Goal: Task Accomplishment & Management: Use online tool/utility

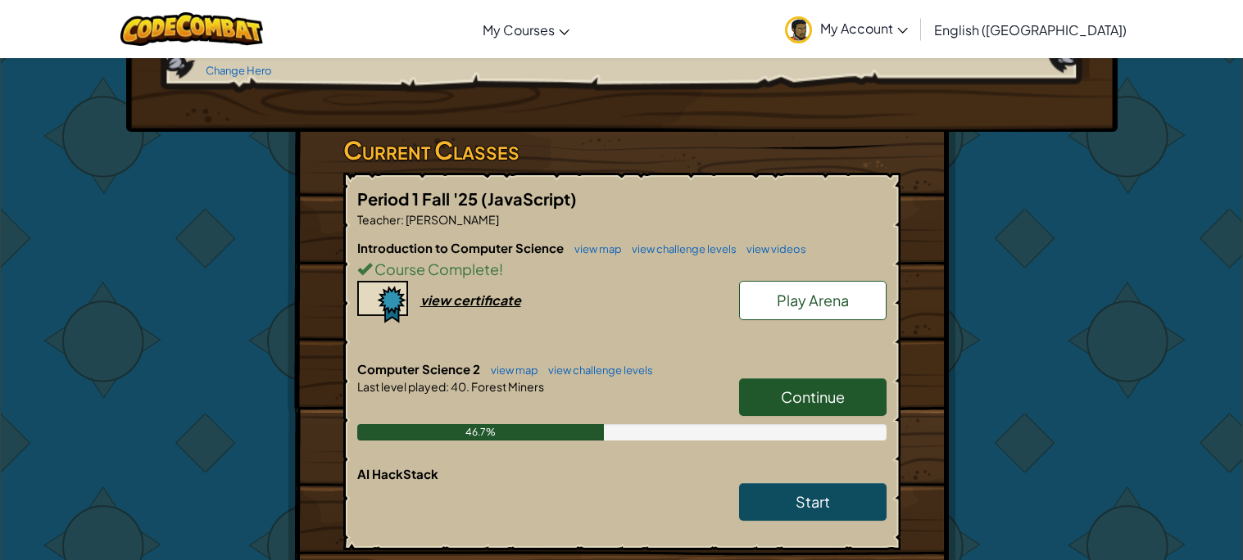
scroll to position [238, 0]
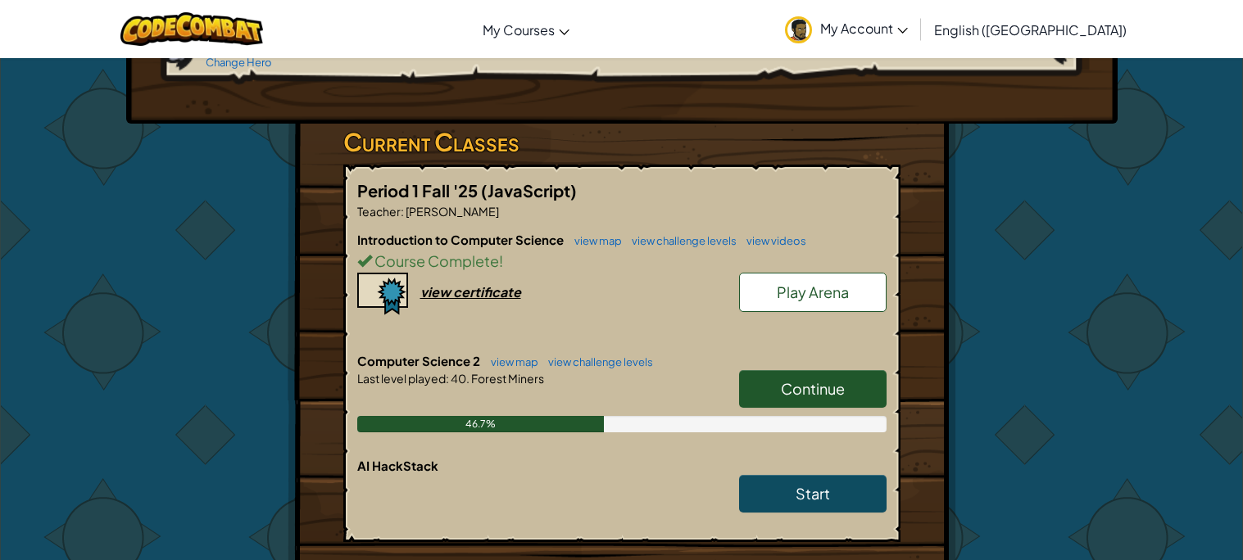
click at [851, 382] on link "Continue" at bounding box center [812, 389] width 147 height 38
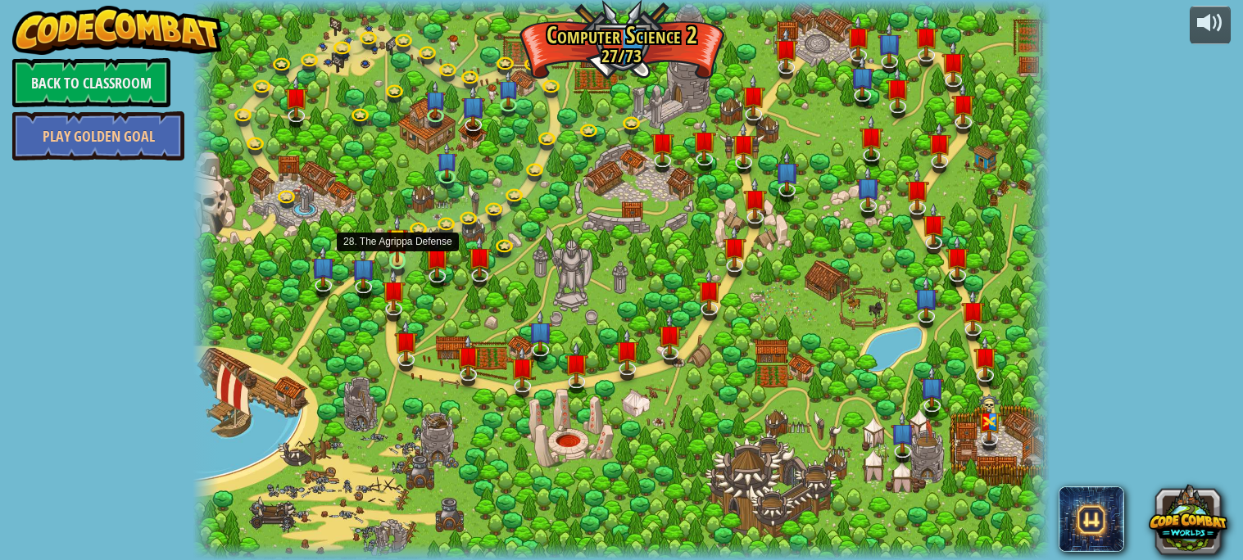
click at [396, 259] on img at bounding box center [397, 239] width 20 height 48
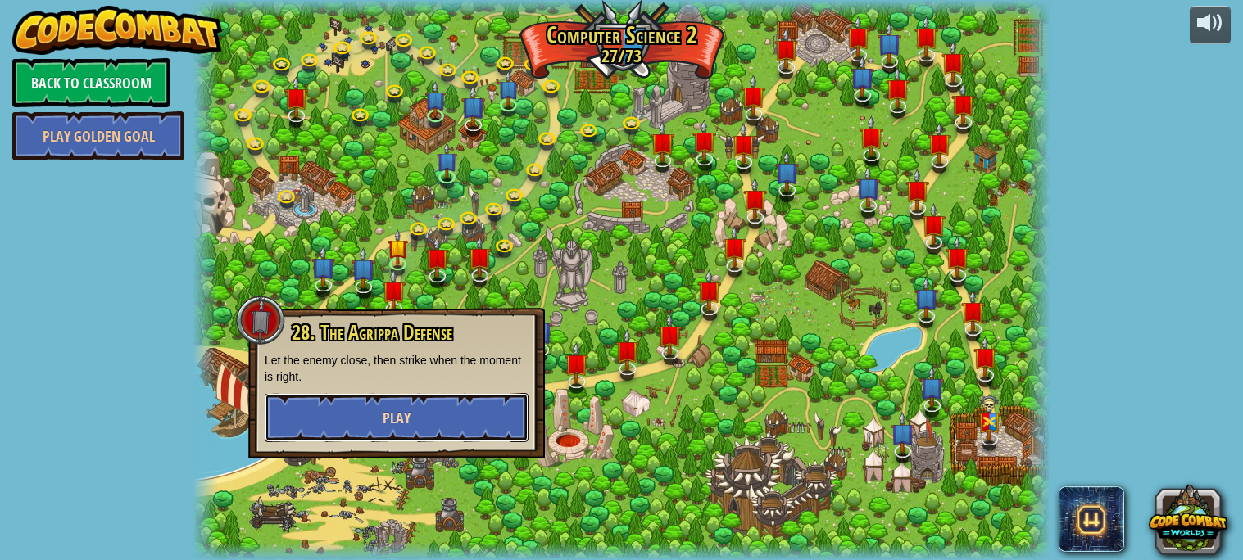
click at [444, 435] on button "Play" at bounding box center [397, 417] width 264 height 49
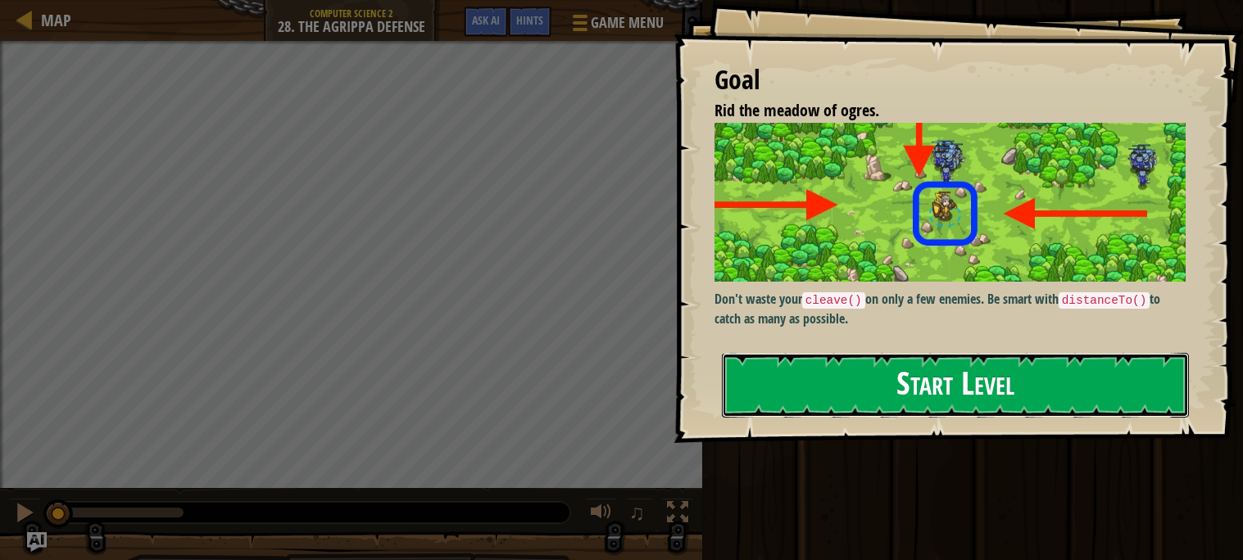
click at [972, 373] on button "Start Level" at bounding box center [955, 385] width 467 height 65
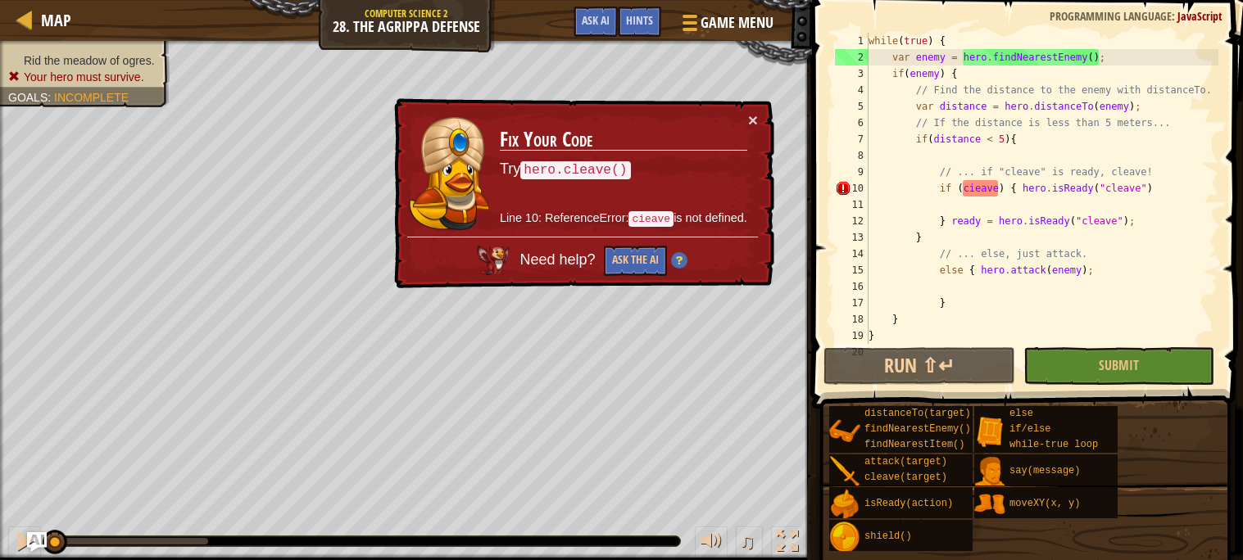
click at [754, 107] on div "× Fix Your Code Try hero.cleave() Line 10: ReferenceError: cieave is not define…" at bounding box center [582, 193] width 383 height 191
click at [651, 265] on button "Ask the AI" at bounding box center [635, 261] width 63 height 30
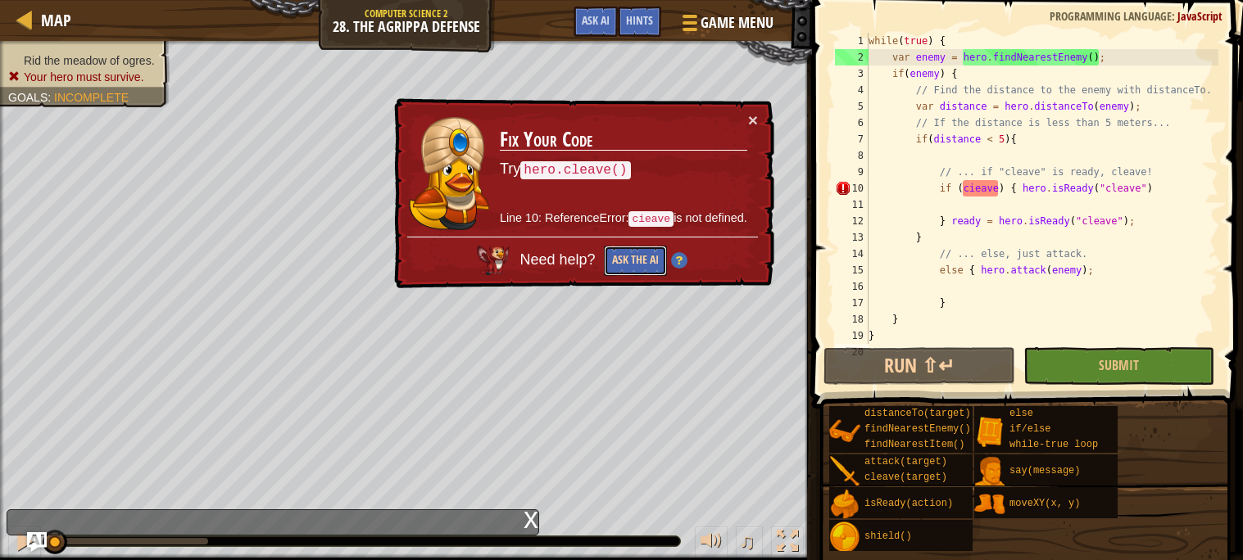
click at [618, 250] on button "Ask the AI" at bounding box center [635, 261] width 63 height 30
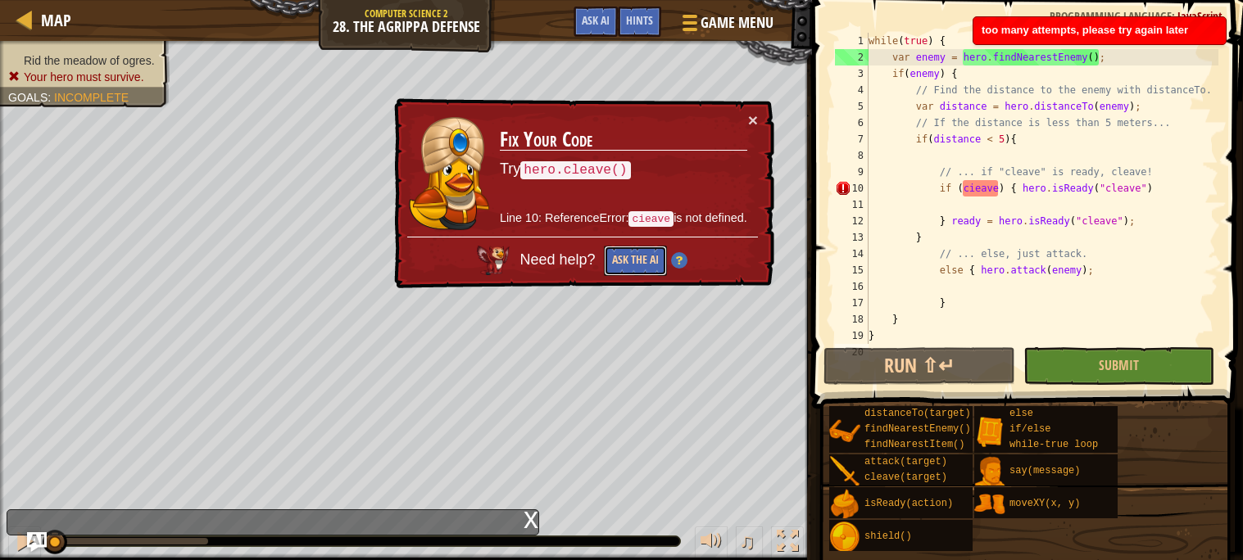
click at [618, 250] on button "Ask the AI" at bounding box center [635, 261] width 63 height 30
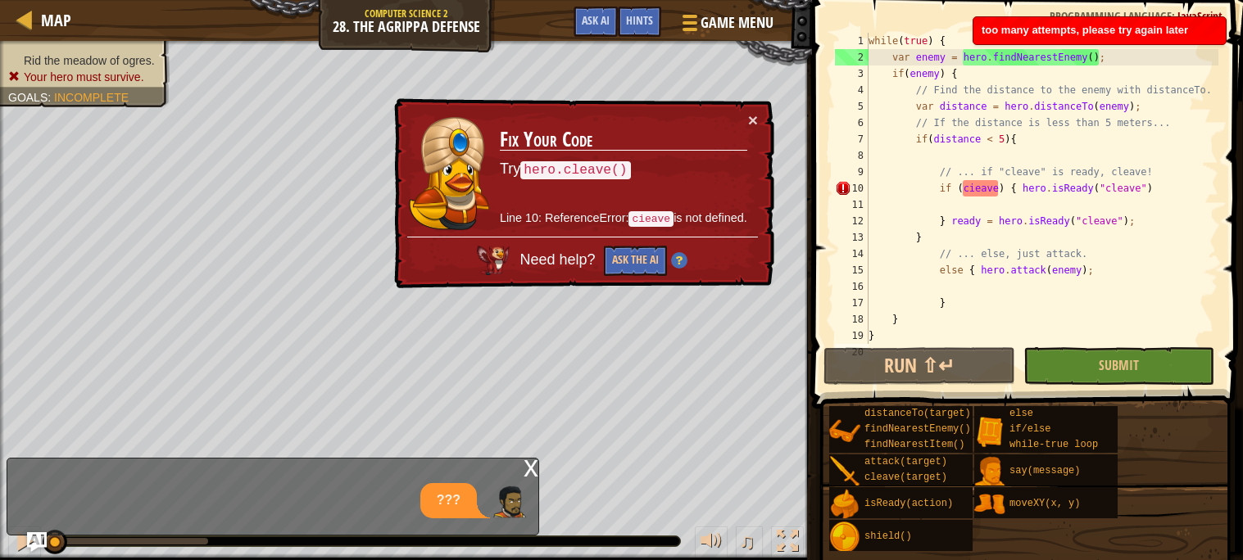
click at [526, 469] on div "x" at bounding box center [530, 467] width 15 height 16
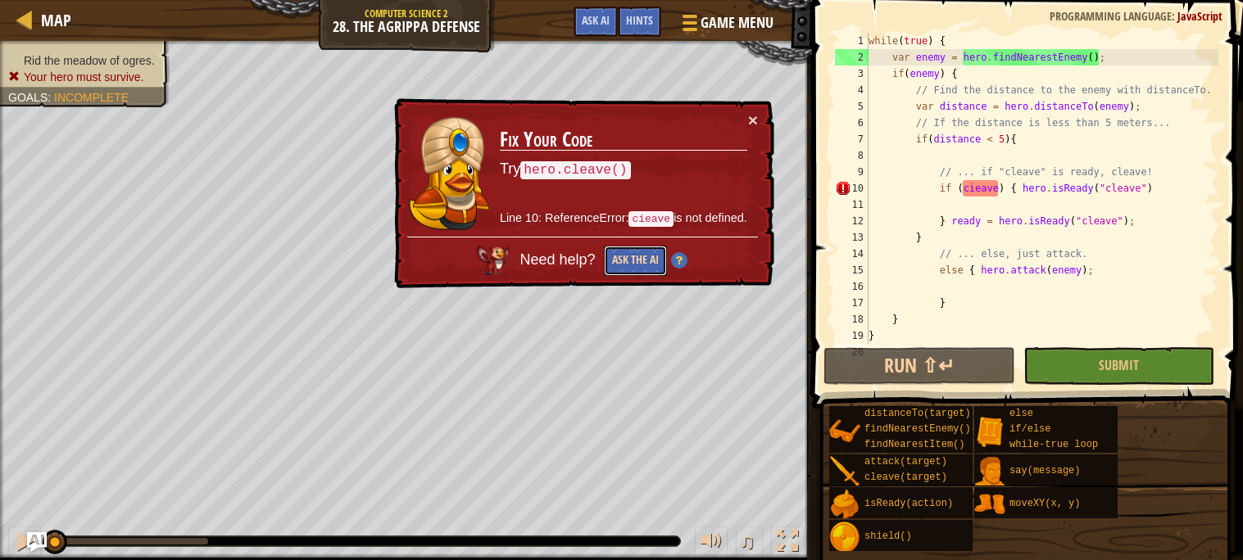
click at [625, 250] on button "Ask the AI" at bounding box center [635, 261] width 63 height 30
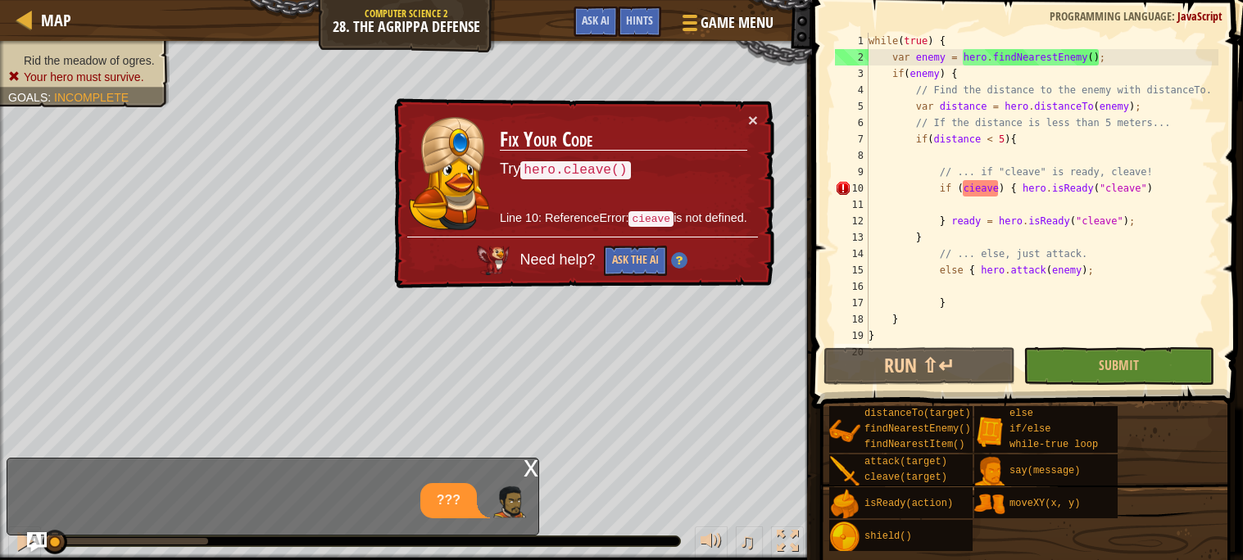
click at [522, 463] on div "x ???" at bounding box center [273, 497] width 532 height 78
click at [675, 260] on img at bounding box center [679, 260] width 16 height 16
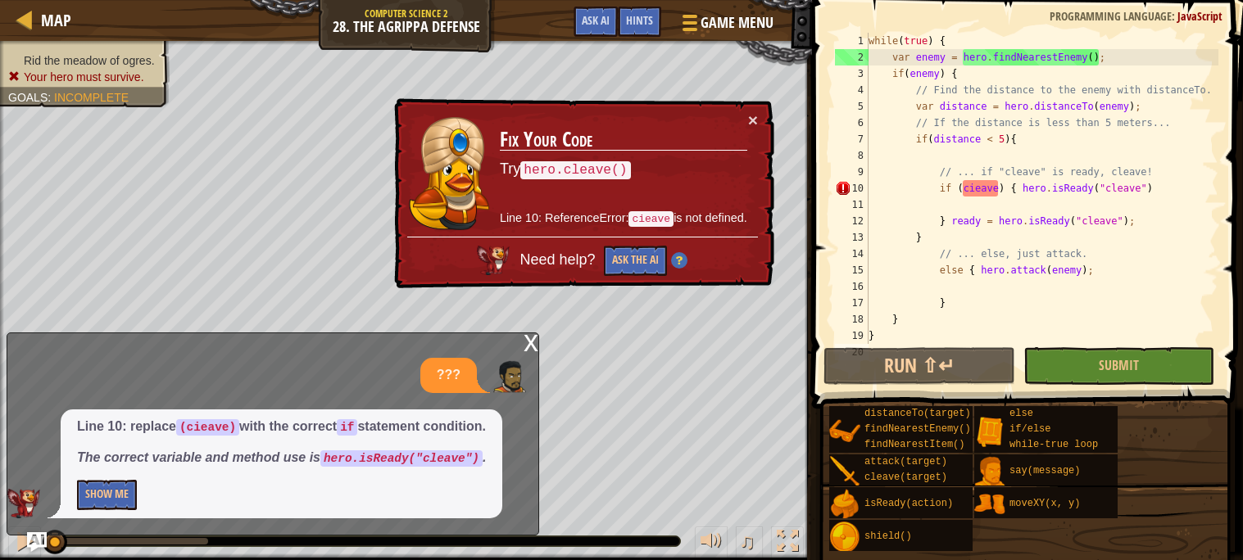
click at [997, 188] on div "while ( true ) { var enemy = hero . findNearestEnemy ( ) ; if ( enemy ) { // Fi…" at bounding box center [1041, 205] width 353 height 344
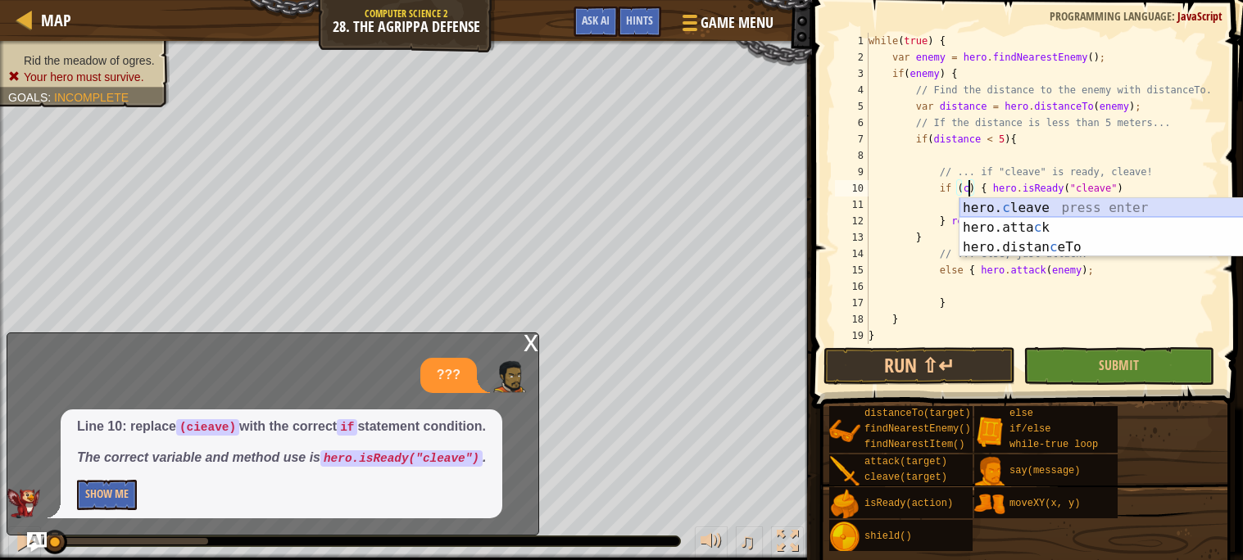
click at [995, 202] on div "hero. c leave press enter hero.[PERSON_NAME] press enter hero.distan c eTo pres…" at bounding box center [1114, 247] width 310 height 98
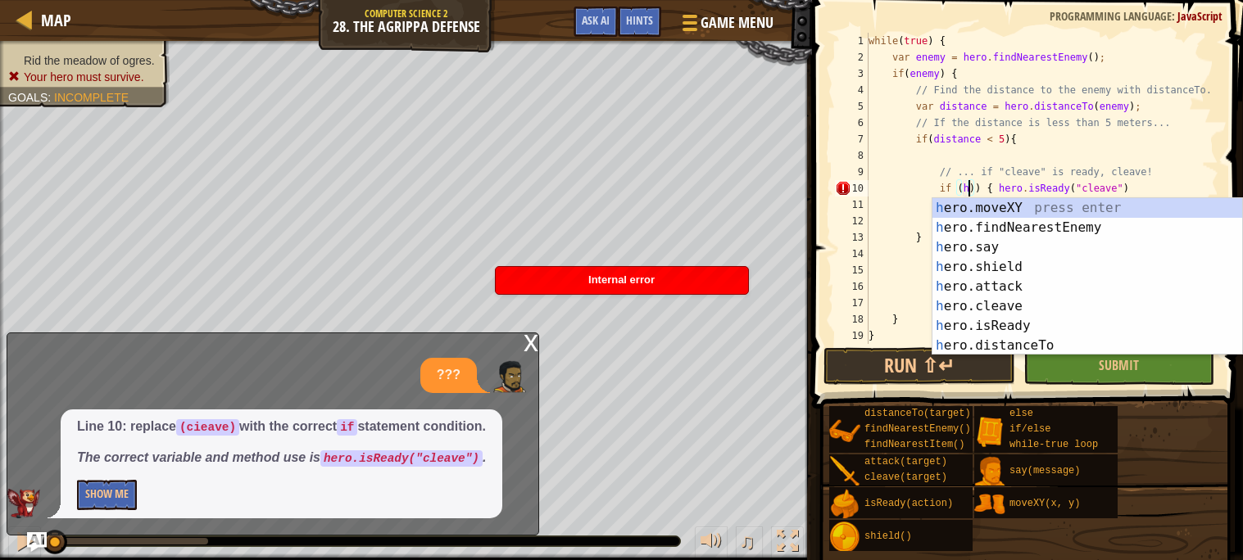
scroll to position [7, 9]
click at [1022, 319] on div "he ro.moveXY press enter he ro.findNearestEnemy press enter he ro.say press ent…" at bounding box center [1087, 296] width 310 height 197
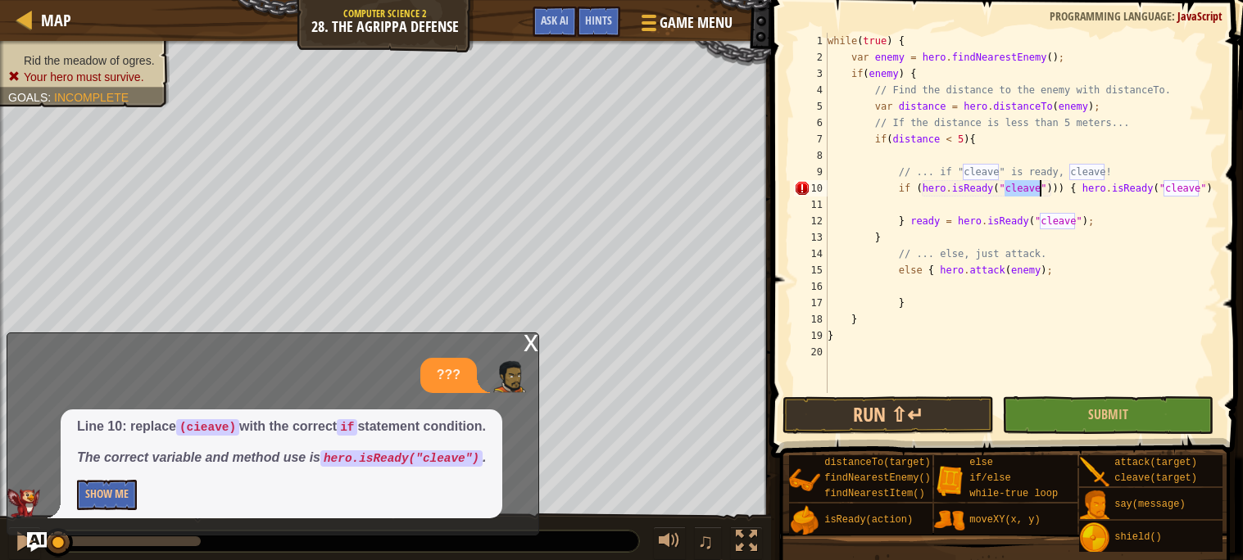
click at [1091, 189] on div "while ( true ) { var enemy = hero . findNearestEnemy ( ) ; if ( enemy ) { // Fi…" at bounding box center [1021, 229] width 394 height 393
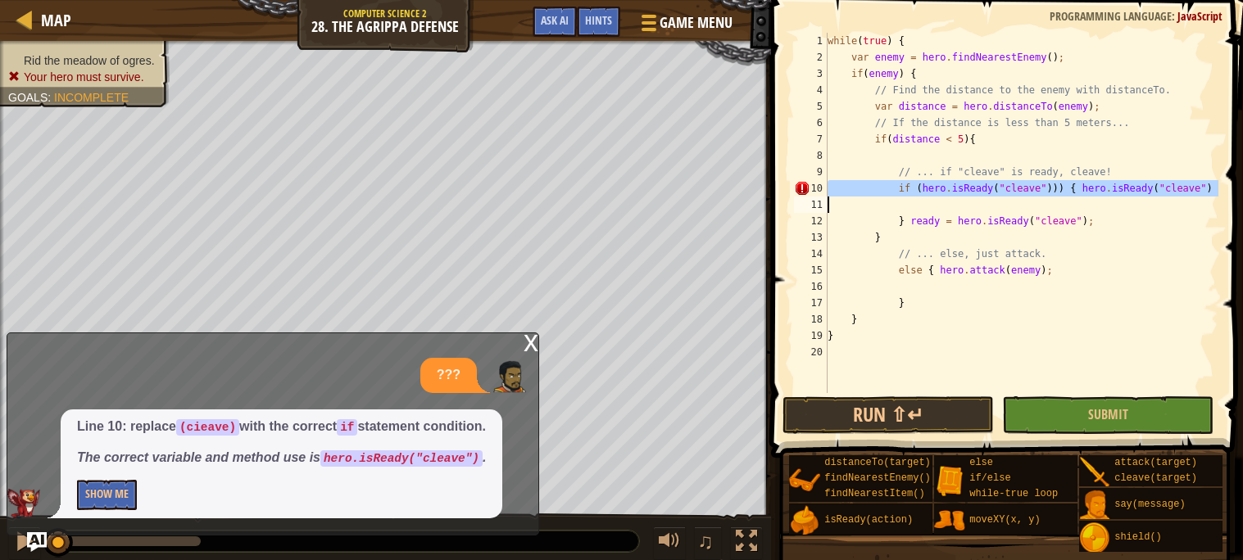
click at [1091, 189] on div "while ( true ) { var enemy = hero . findNearestEnemy ( ) ; if ( enemy ) { // Fi…" at bounding box center [1021, 213] width 394 height 360
type textarea "if (hero.isReady("cleave"))) { hero.isReady("cleave")"
drag, startPoint x: 1084, startPoint y: 189, endPoint x: 895, endPoint y: 193, distance: 189.3
click at [895, 193] on div "while ( true ) { var enemy = hero . findNearestEnemy ( ) ; if ( enemy ) { // Fi…" at bounding box center [1021, 229] width 394 height 393
click at [946, 206] on div "while ( true ) { var enemy = hero . findNearestEnemy ( ) ; if ( enemy ) { // Fi…" at bounding box center [1021, 229] width 394 height 393
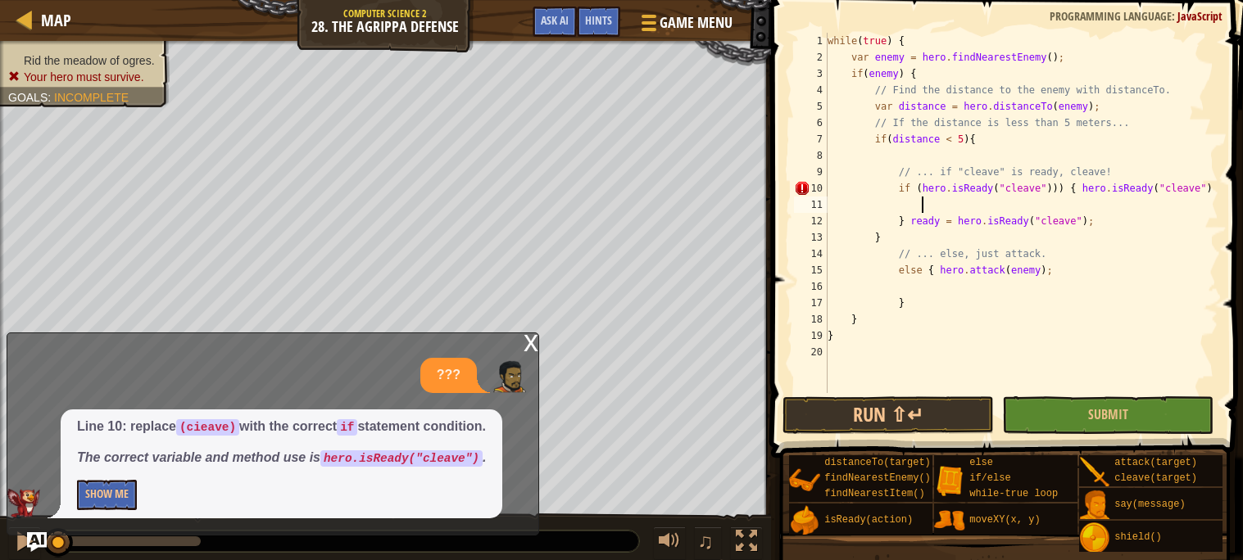
scroll to position [7, 7]
click at [954, 188] on div "while ( true ) { var enemy = hero . findNearestEnemy ( ) ; if ( enemy ) { // Fi…" at bounding box center [1021, 229] width 394 height 393
type textarea "if (hero.isReady("cleave"))) { hero.isReady("cleave")"
click at [954, 188] on div "while ( true ) { var enemy = hero . findNearestEnemy ( ) ; if ( enemy ) { // Fi…" at bounding box center [1021, 229] width 394 height 393
click at [687, 20] on span "Game Menu" at bounding box center [696, 22] width 76 height 22
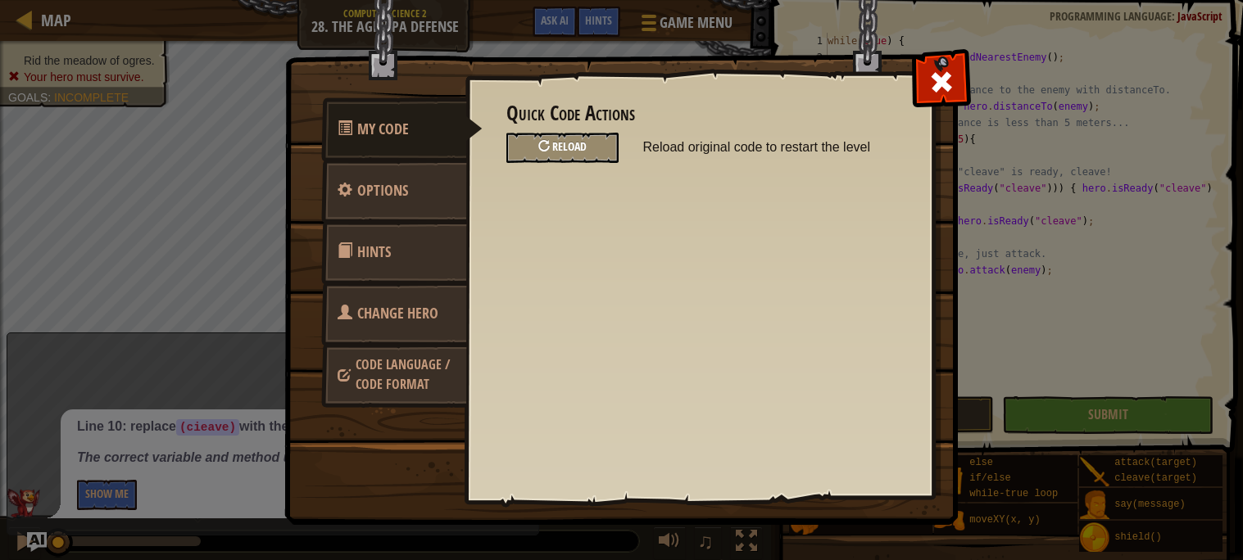
click at [570, 133] on div "Reload" at bounding box center [562, 148] width 112 height 30
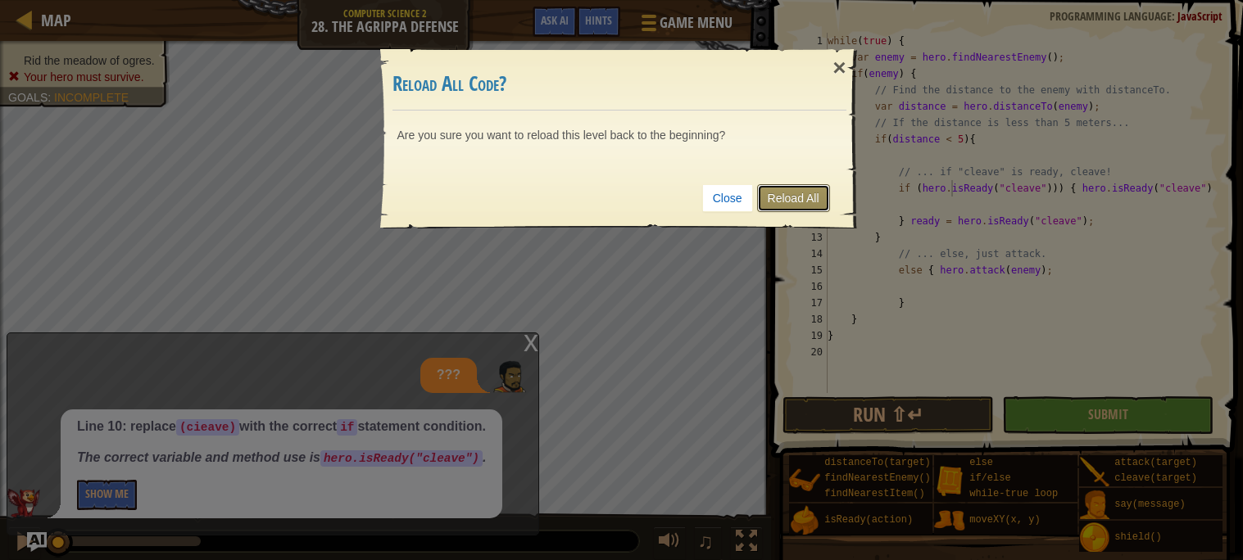
click at [802, 197] on link "Reload All" at bounding box center [793, 198] width 73 height 28
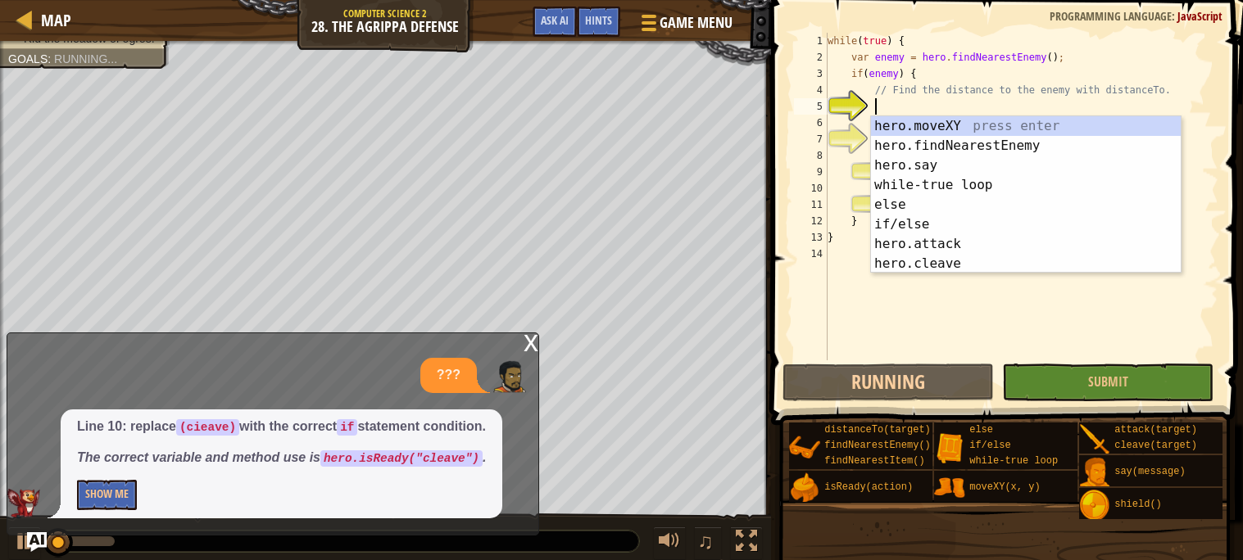
scroll to position [7, 2]
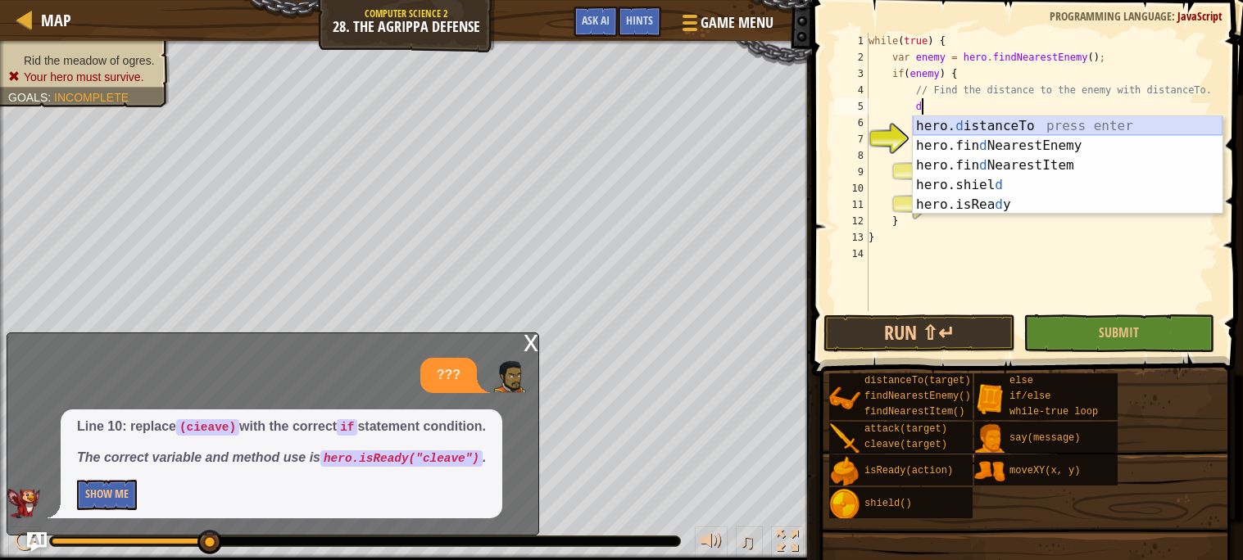
click at [1011, 132] on div "hero. d istanceTo press enter hero.fin d NearestEnemy press enter hero.fin d Ne…" at bounding box center [1068, 185] width 310 height 138
type textarea "var distance = hero.distanceTo(target);"
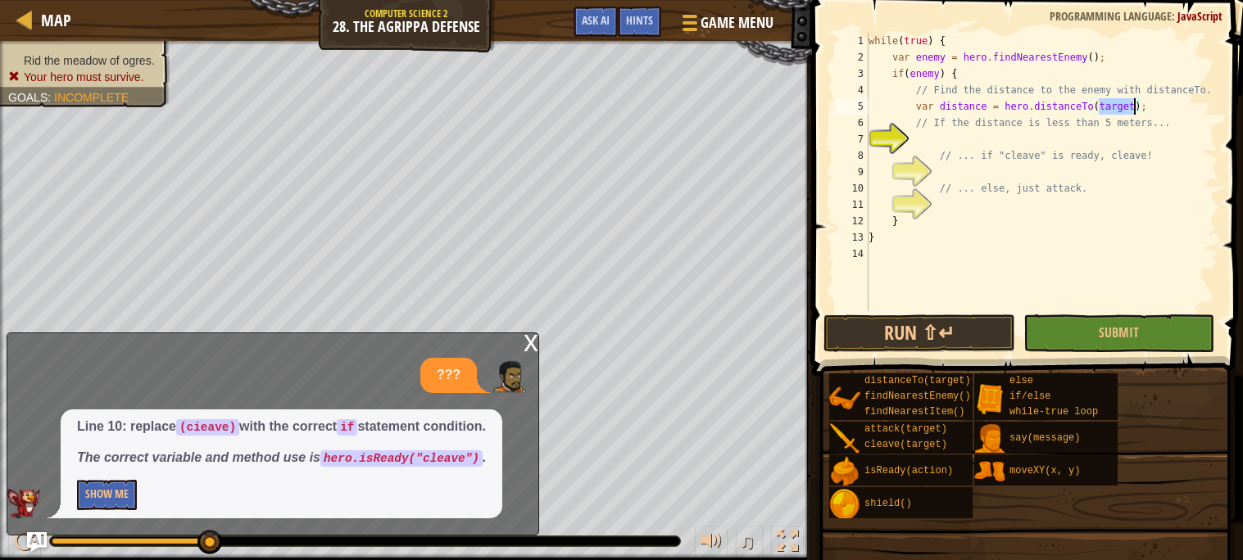
click at [1007, 138] on div "while ( true ) { var enemy = hero . findNearestEnemy ( ) ; if ( enemy ) { // Fi…" at bounding box center [1041, 188] width 353 height 311
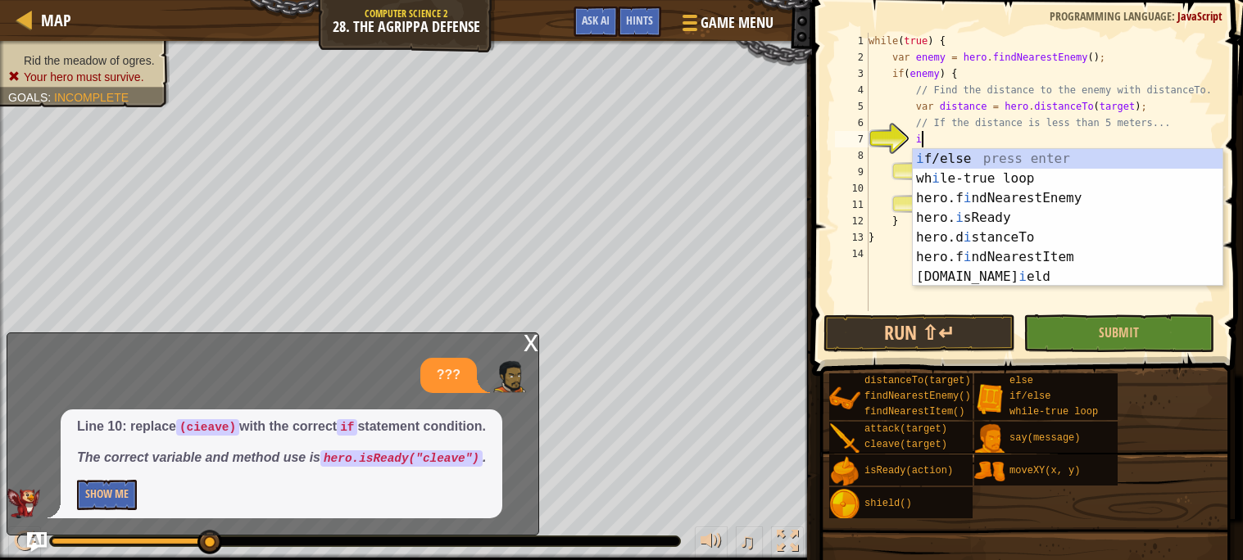
scroll to position [7, 3]
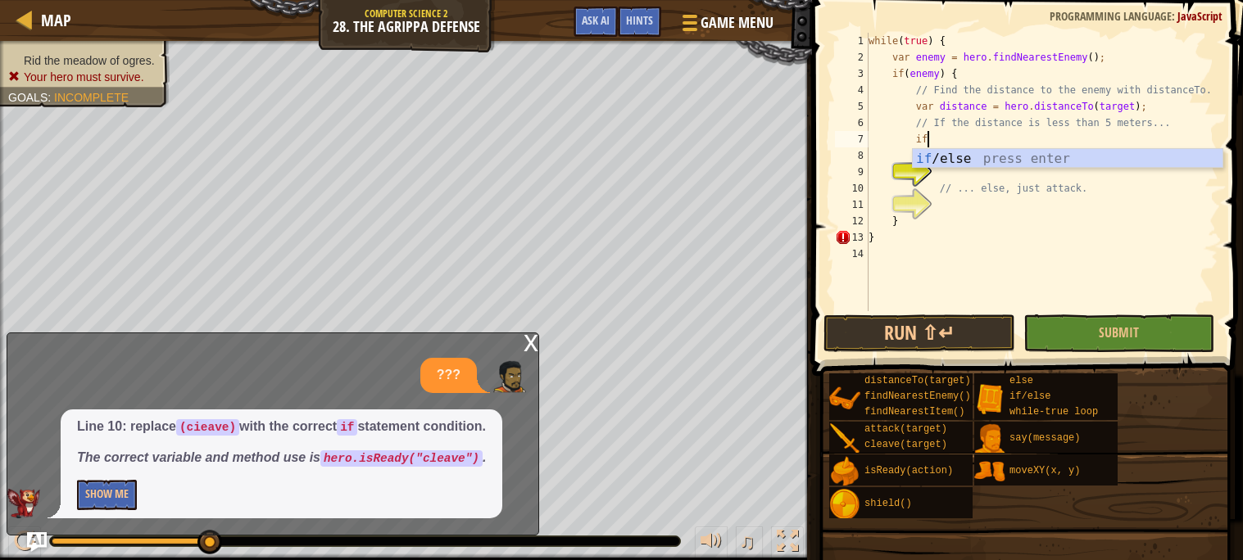
type textarea "i"
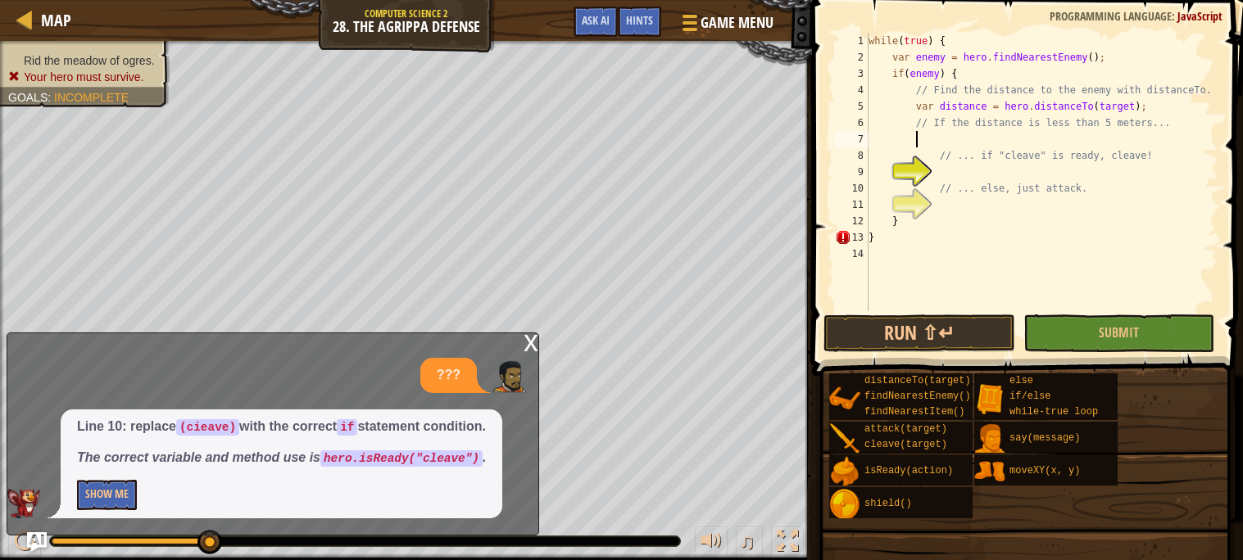
scroll to position [7, 2]
click at [517, 360] on img at bounding box center [509, 376] width 33 height 33
click at [535, 343] on div "x" at bounding box center [530, 341] width 15 height 16
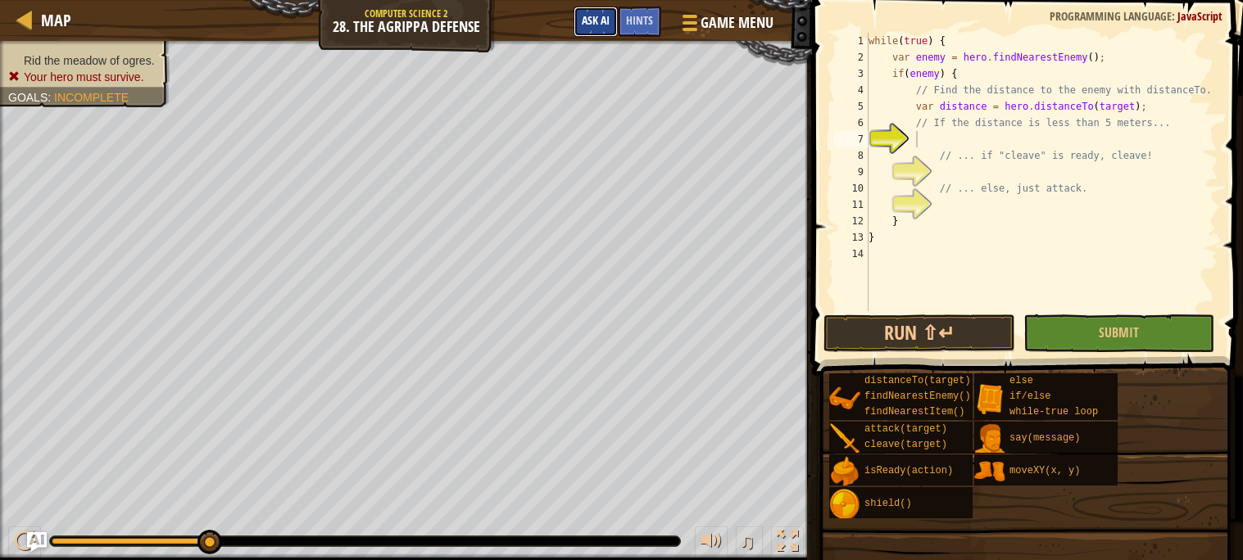
click at [594, 11] on button "Ask AI" at bounding box center [595, 22] width 44 height 30
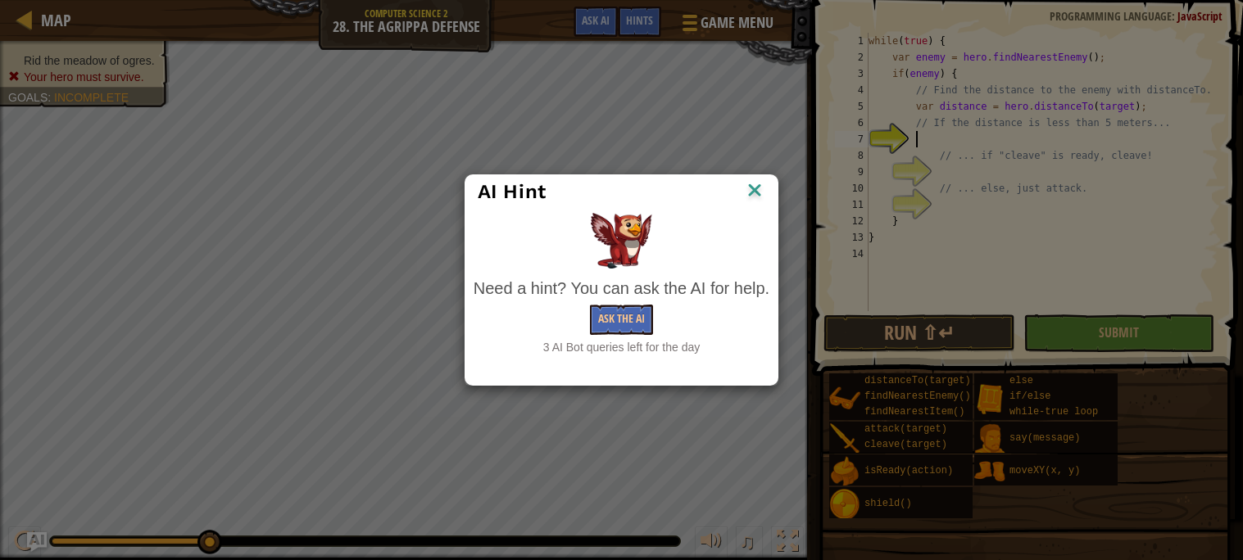
click at [752, 183] on img at bounding box center [754, 191] width 21 height 25
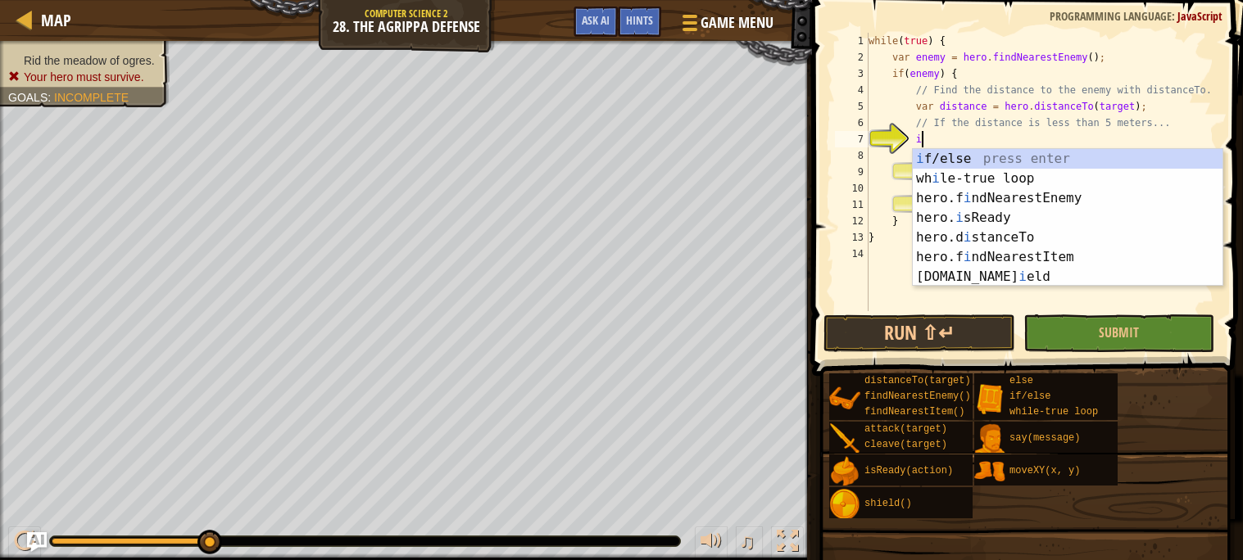
scroll to position [7, 3]
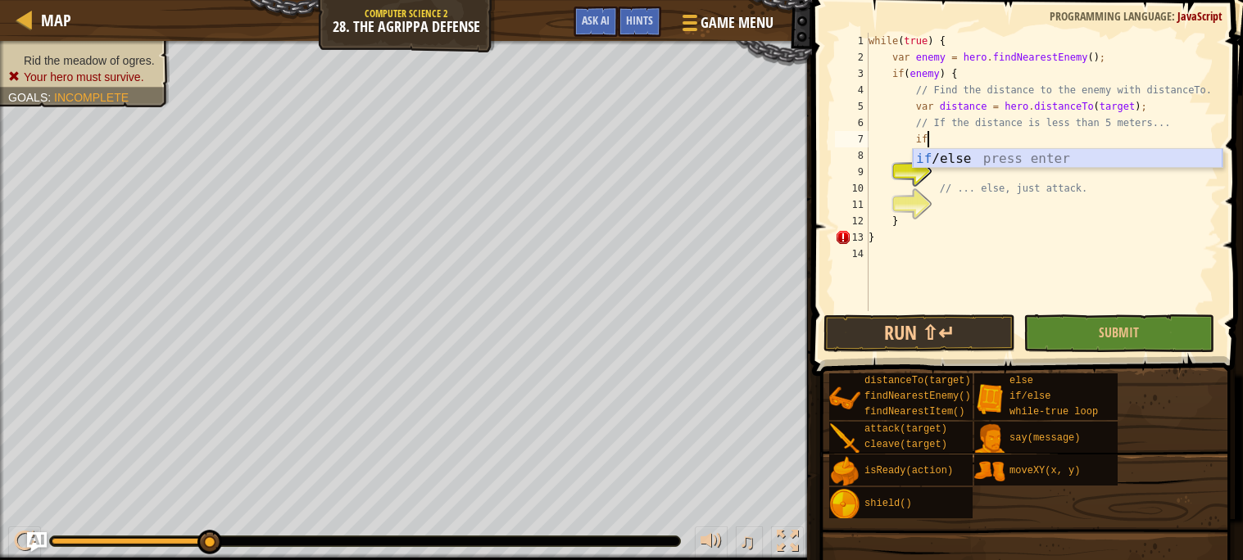
click at [968, 164] on div "if /else press enter" at bounding box center [1068, 178] width 310 height 59
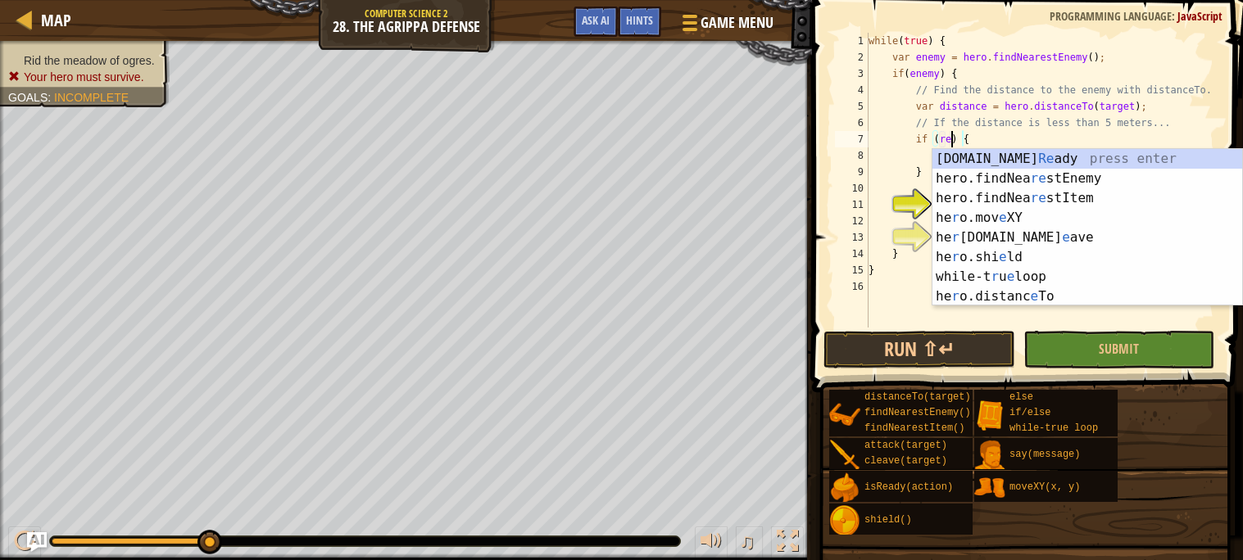
scroll to position [7, 7]
click at [1035, 157] on div "[DOMAIN_NAME] Re ady press enter hero.findNea re stEnemy press enter hero.findN…" at bounding box center [1087, 247] width 310 height 197
type textarea "if (hero.isReady("cleave")) {"
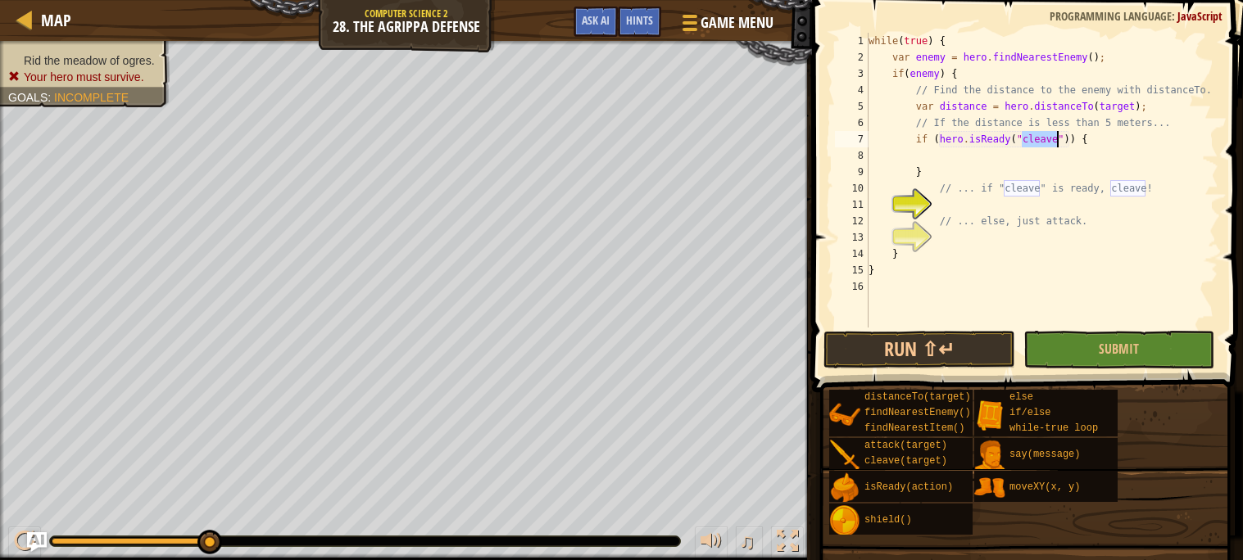
click at [1102, 135] on div "while ( true ) { var enemy = hero . findNearestEnemy ( ) ; if ( enemy ) { // Fi…" at bounding box center [1041, 197] width 353 height 328
click at [1078, 151] on div "while ( true ) { var enemy = hero . findNearestEnemy ( ) ; if ( enemy ) { // Fi…" at bounding box center [1041, 197] width 353 height 328
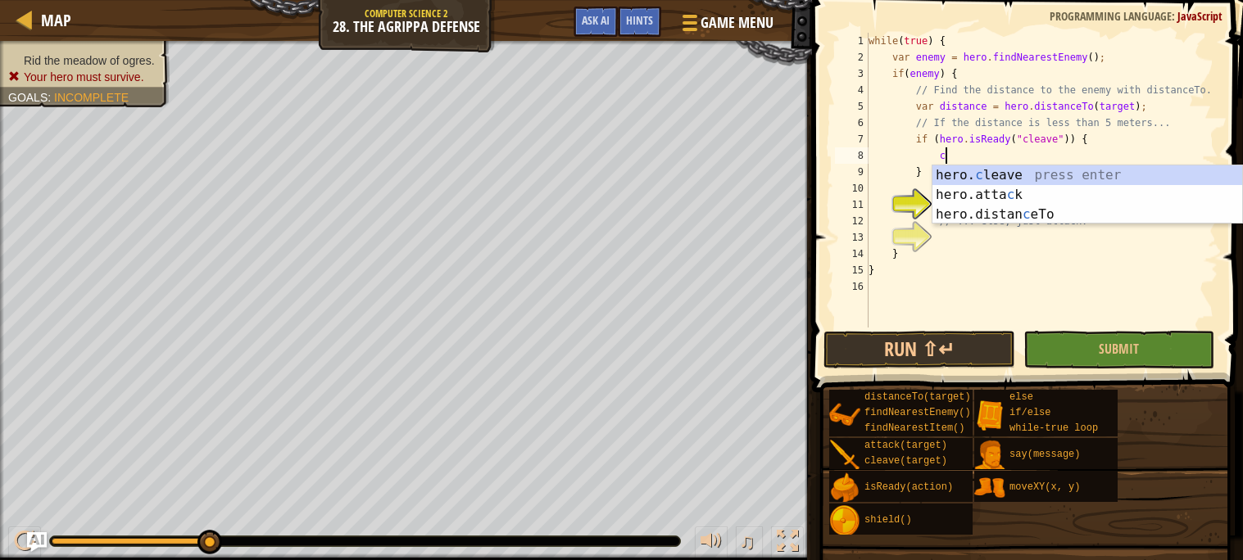
scroll to position [7, 5]
click at [1071, 171] on div "hero. c leave press enter hero.[PERSON_NAME] press enter hero.distan c eTo pres…" at bounding box center [1087, 214] width 310 height 98
type textarea "hero.cleave(enemy);"
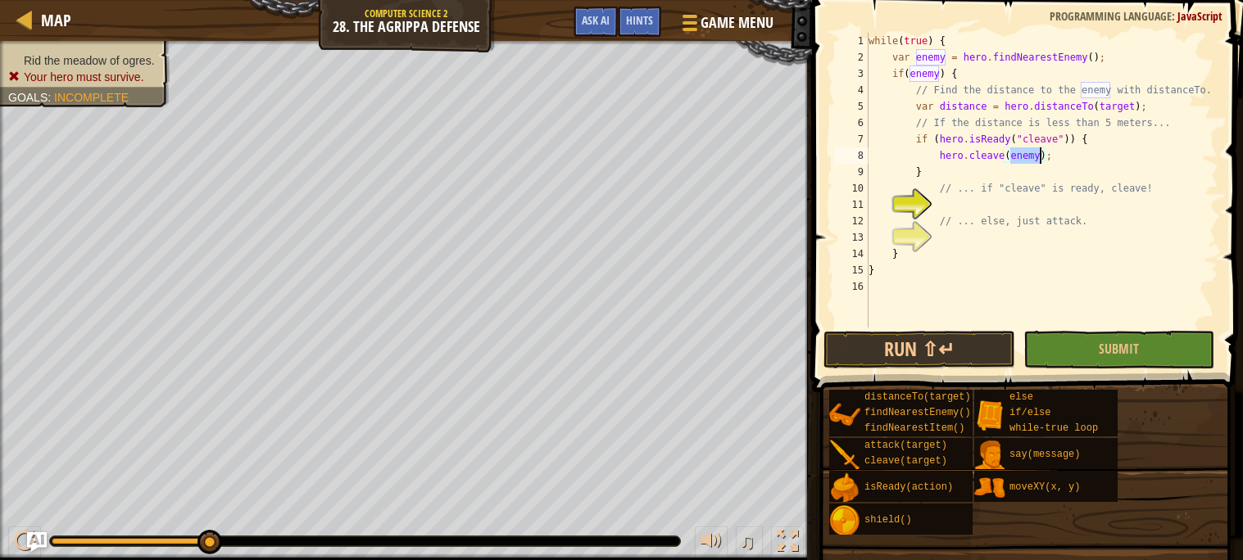
click at [1016, 204] on div "while ( true ) { var enemy = hero . findNearestEnemy ( ) ; if ( enemy ) { // Fi…" at bounding box center [1041, 197] width 353 height 328
type textarea "c"
click at [943, 169] on div "while ( true ) { var enemy = hero . findNearestEnemy ( ) ; if ( enemy ) { // Fi…" at bounding box center [1041, 197] width 353 height 328
type textarea "}"
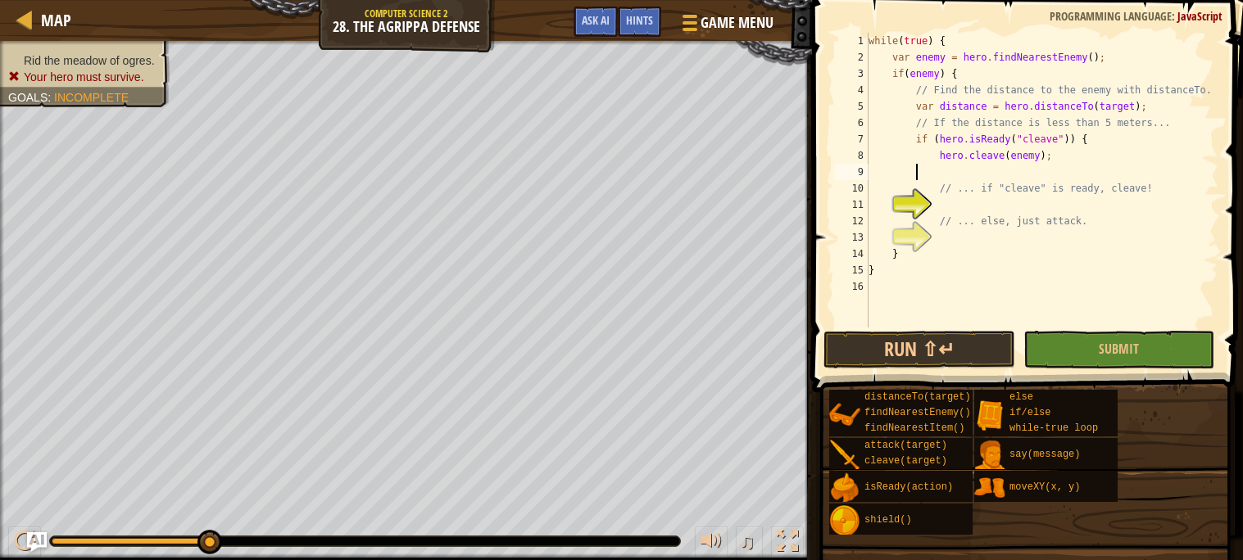
scroll to position [7, 2]
click at [999, 204] on div "while ( true ) { var enemy = hero . findNearestEnemy ( ) ; if ( enemy ) { // Fi…" at bounding box center [1041, 197] width 353 height 328
click at [1025, 248] on div "while ( true ) { var enemy = hero . findNearestEnemy ( ) ; if ( enemy ) { // Fi…" at bounding box center [1041, 197] width 353 height 328
type textarea "}"
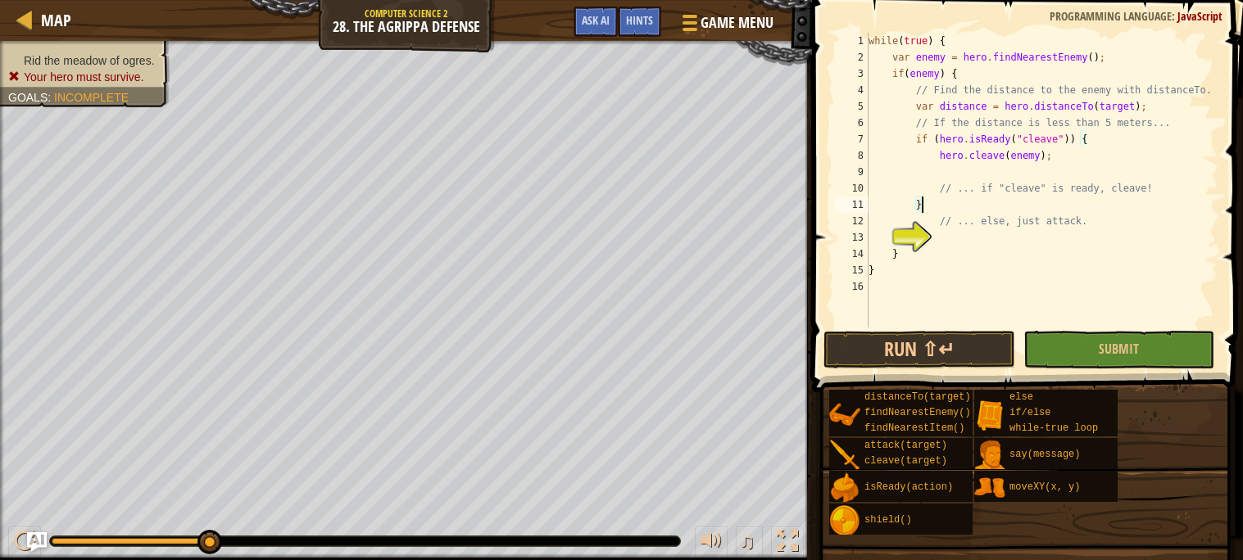
scroll to position [7, 2]
click at [1022, 244] on div "while ( true ) { var enemy = hero . findNearestEnemy ( ) ; if ( enemy ) { // Fi…" at bounding box center [1041, 197] width 353 height 328
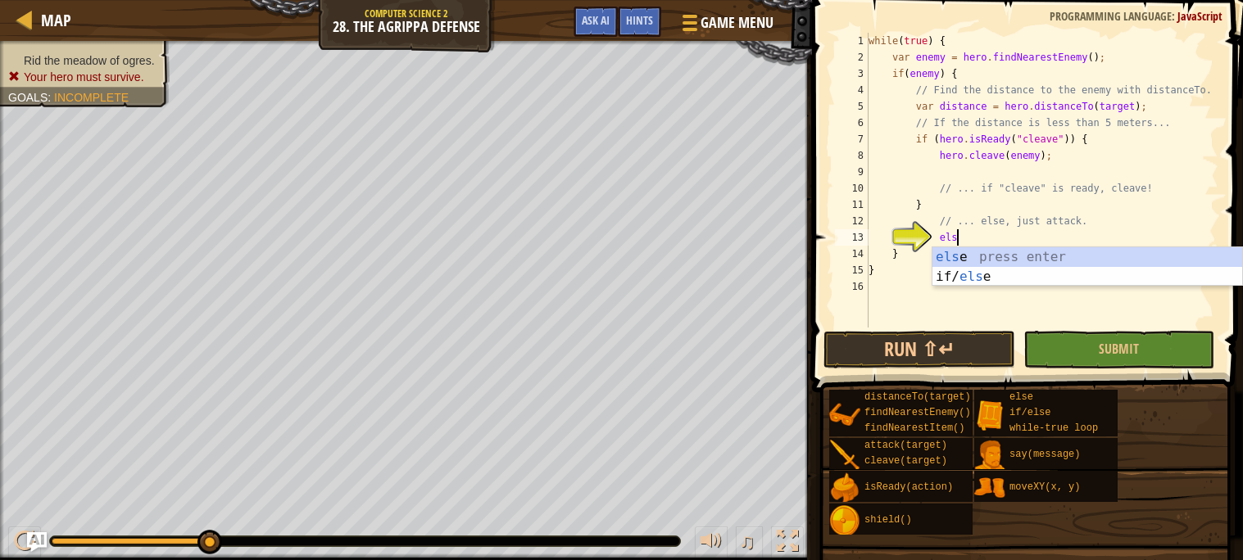
scroll to position [7, 6]
type textarea "else"
click at [1026, 257] on div "else press enter if/ else press enter" at bounding box center [1087, 286] width 310 height 79
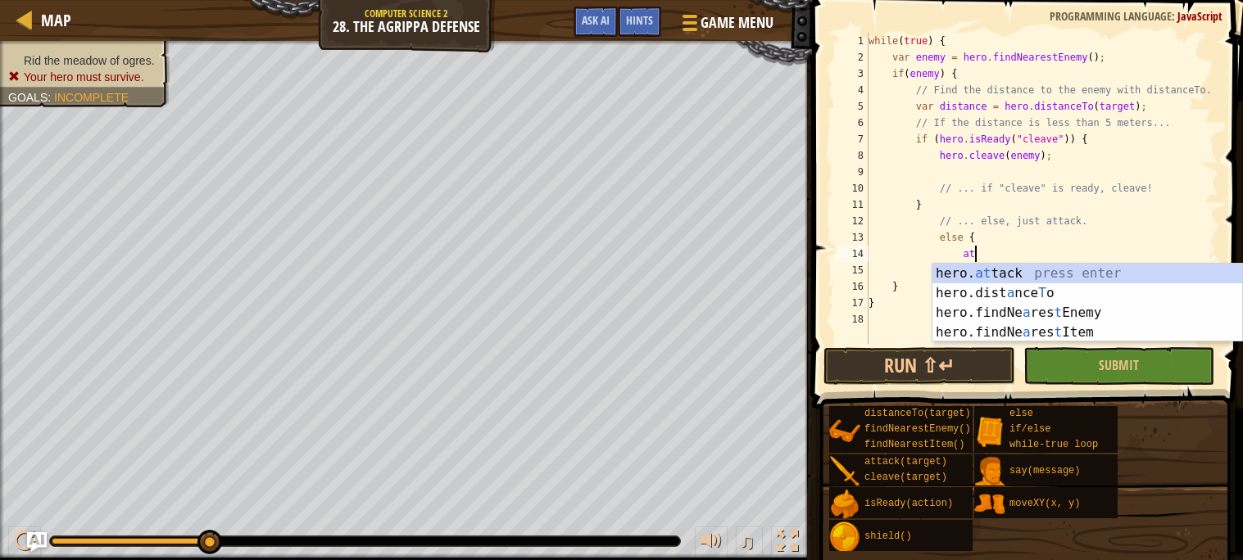
scroll to position [7, 7]
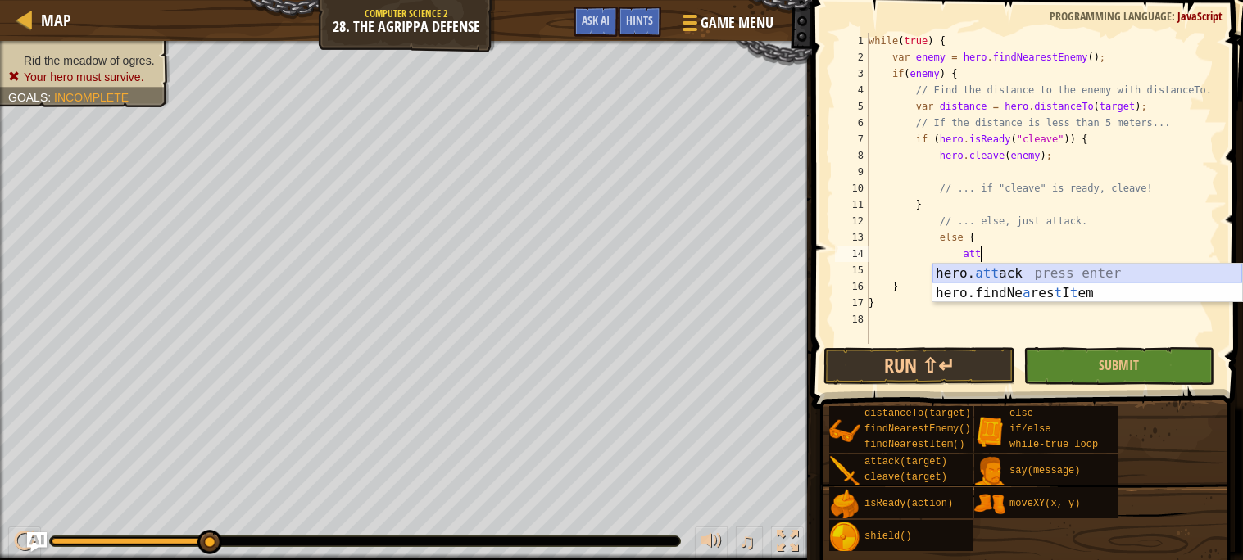
click at [1032, 266] on div "hero. att ack press enter hero.findNe a res t I t em press enter" at bounding box center [1087, 303] width 310 height 79
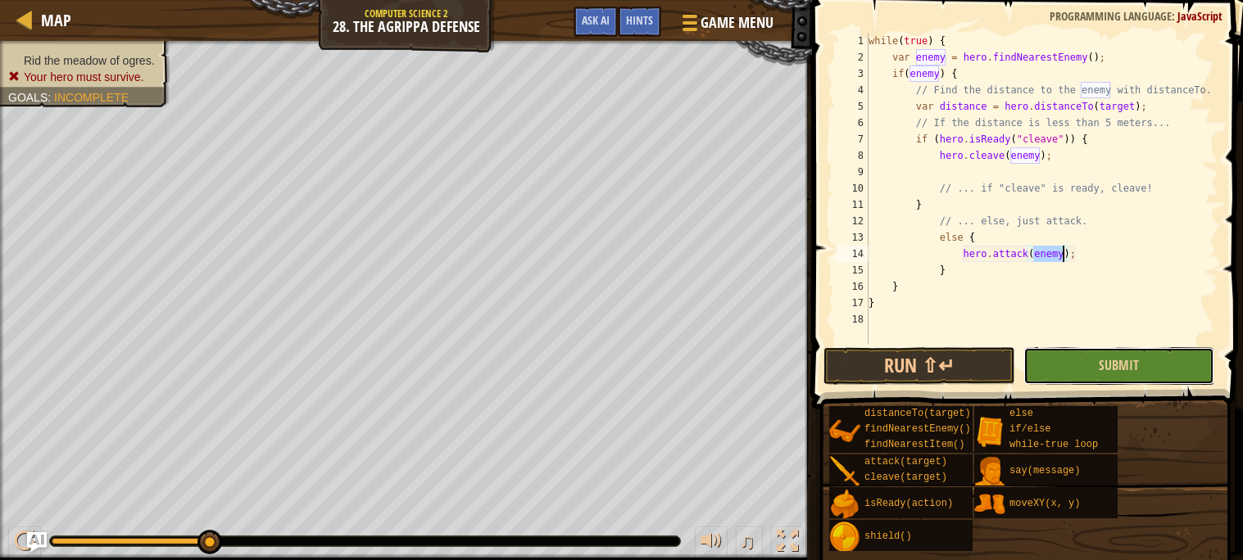
click at [1081, 365] on button "Submit" at bounding box center [1118, 366] width 191 height 38
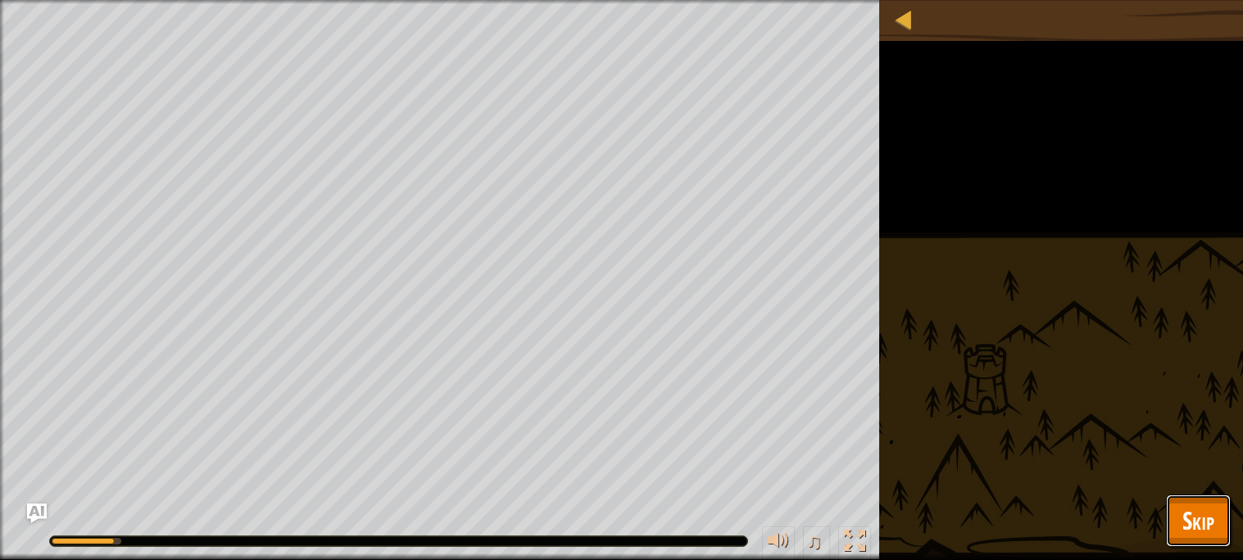
click at [1185, 502] on button "Skip" at bounding box center [1198, 521] width 65 height 52
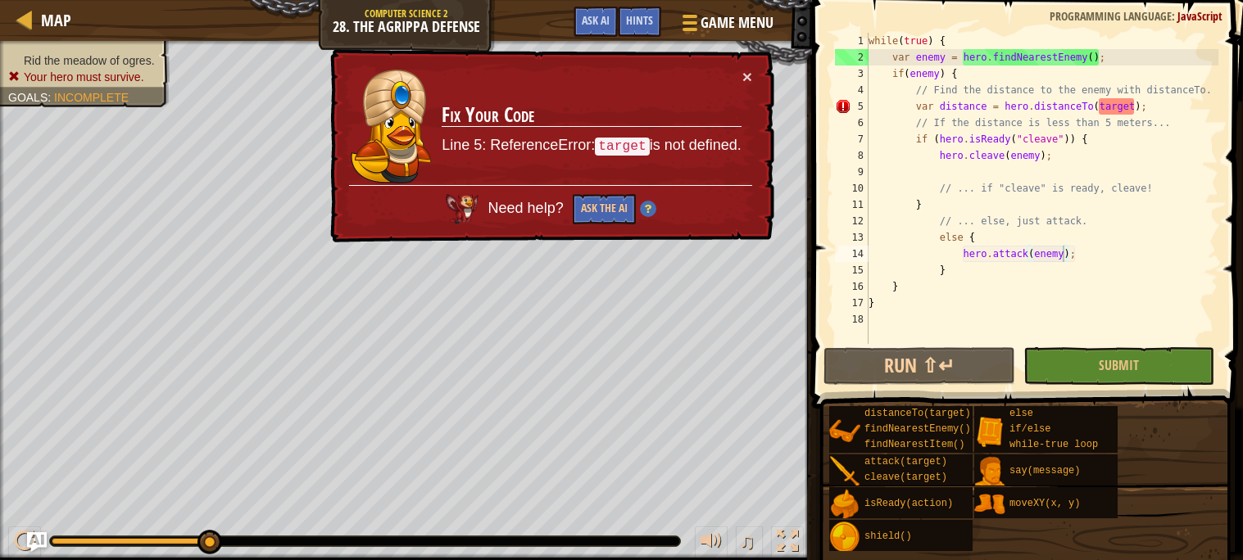
click at [1114, 106] on div "while ( true ) { var enemy = hero . findNearestEnemy ( ) ; if ( enemy ) { // Fi…" at bounding box center [1041, 205] width 353 height 344
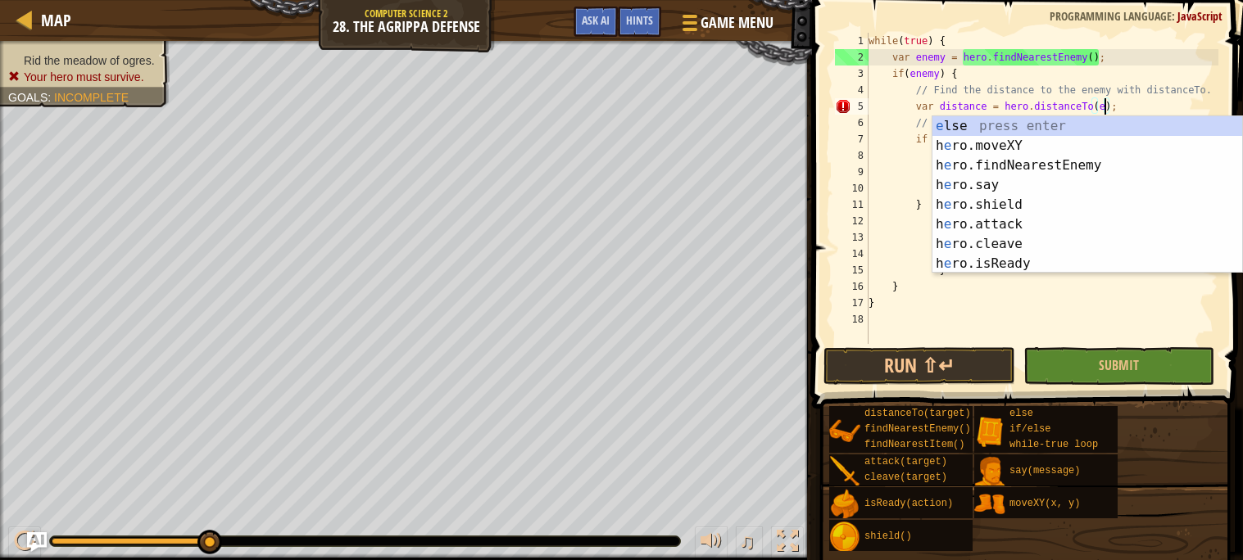
scroll to position [7, 20]
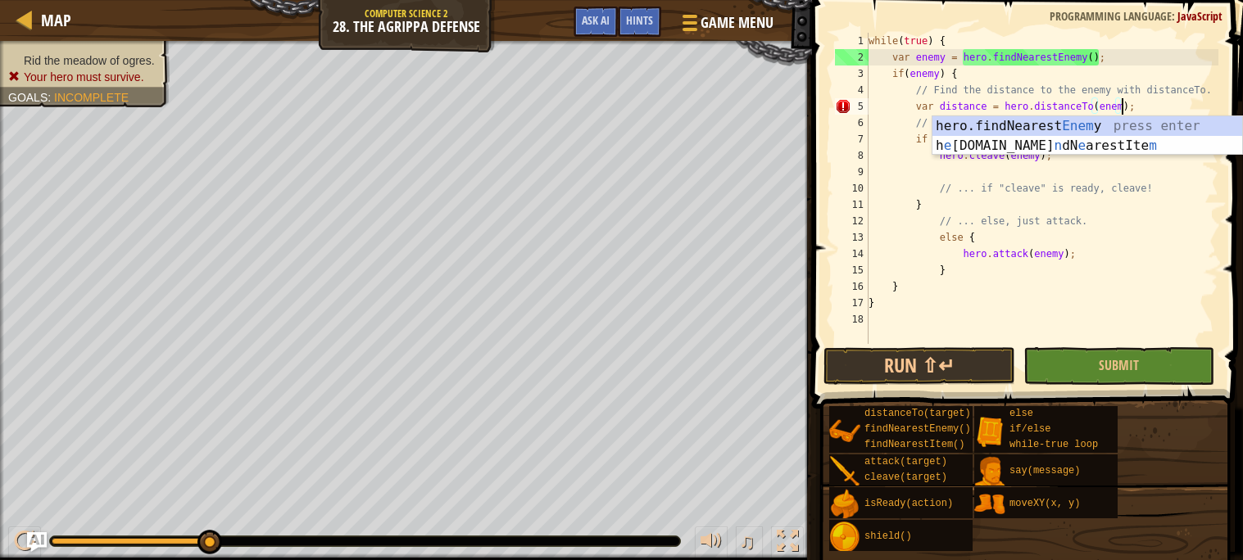
type textarea "var distance = hero.distanceTo(enemy);"
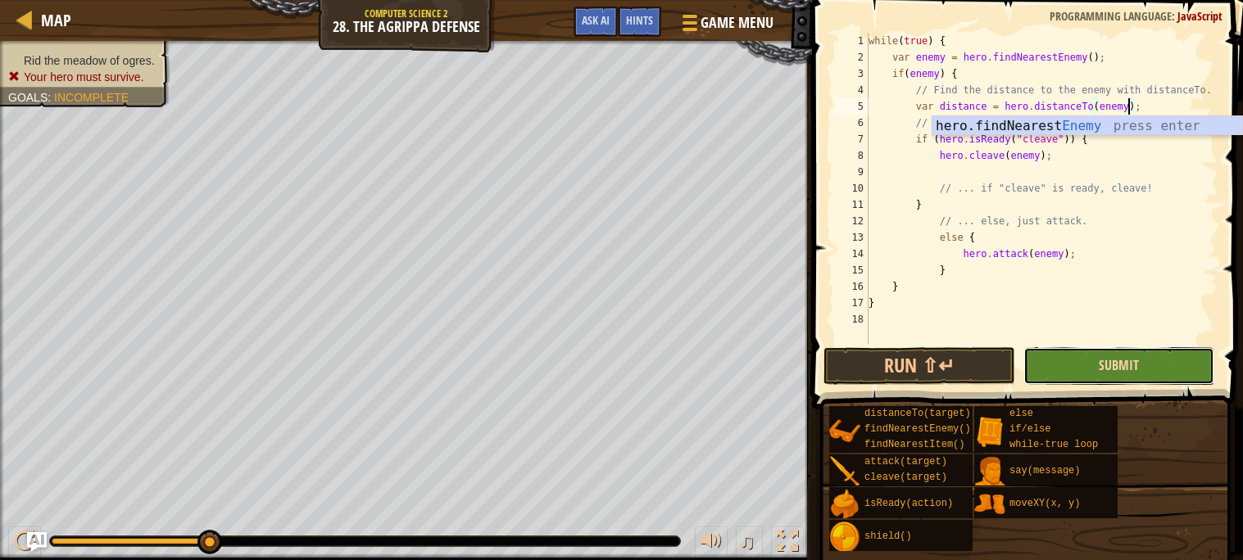
click at [1136, 359] on span "Submit" at bounding box center [1119, 365] width 40 height 18
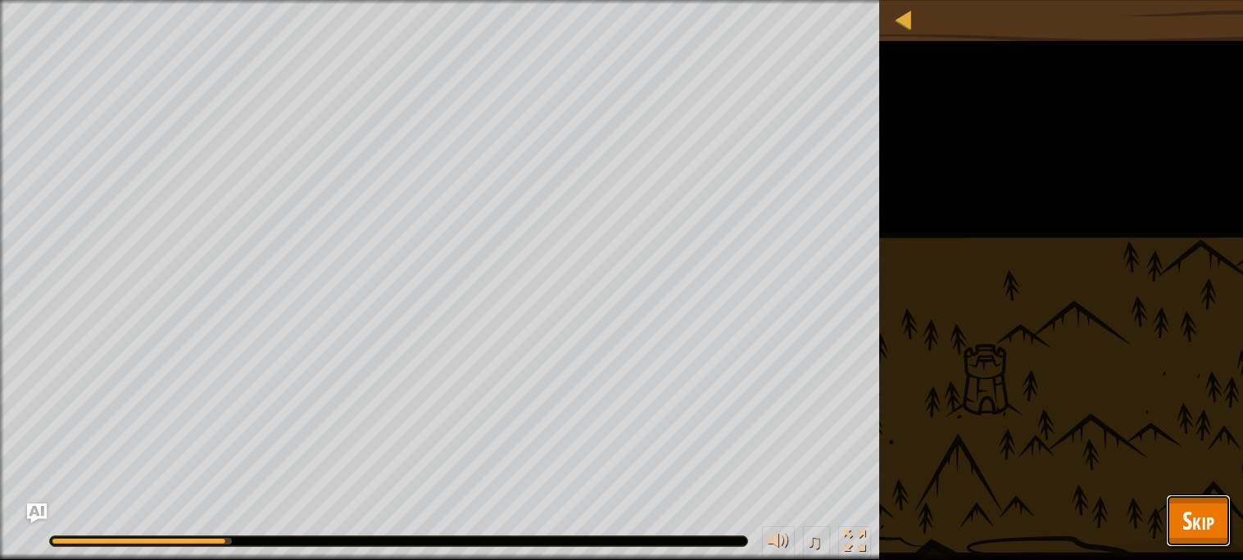
click at [1197, 510] on span "Skip" at bounding box center [1198, 521] width 32 height 34
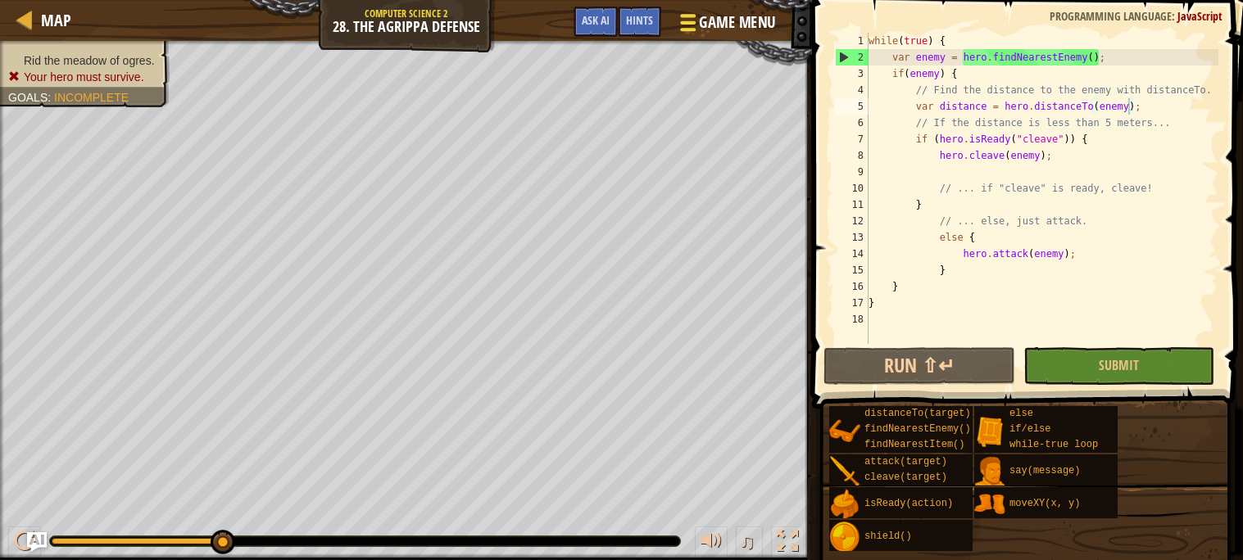
click at [694, 28] on span at bounding box center [688, 29] width 16 height 3
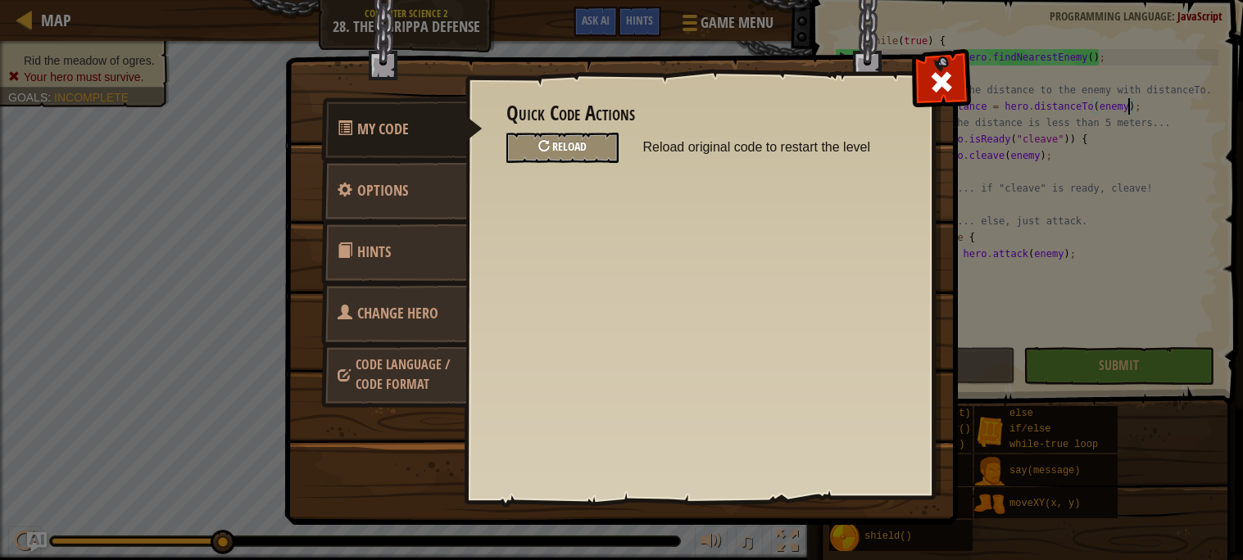
click at [573, 147] on span "Reload" at bounding box center [569, 146] width 34 height 16
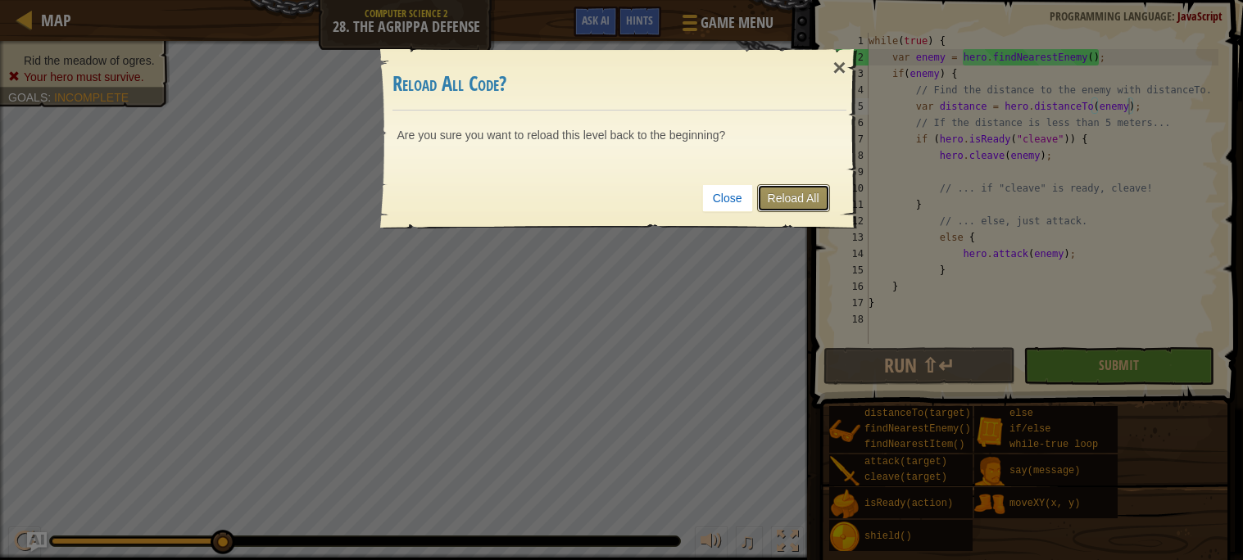
click at [791, 201] on link "Reload All" at bounding box center [793, 198] width 73 height 28
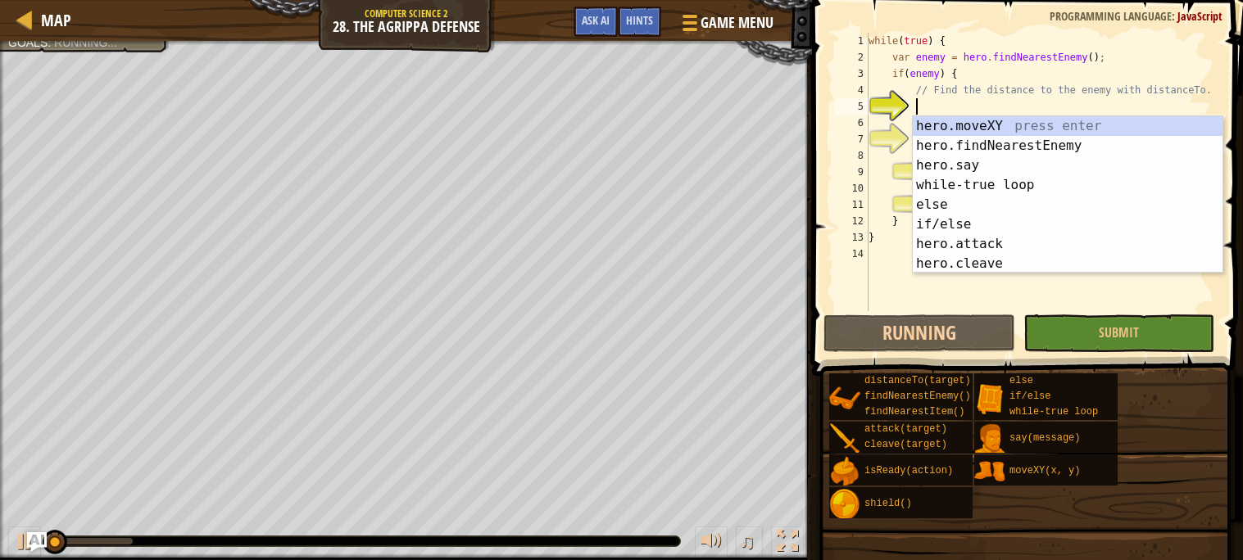
scroll to position [7, 2]
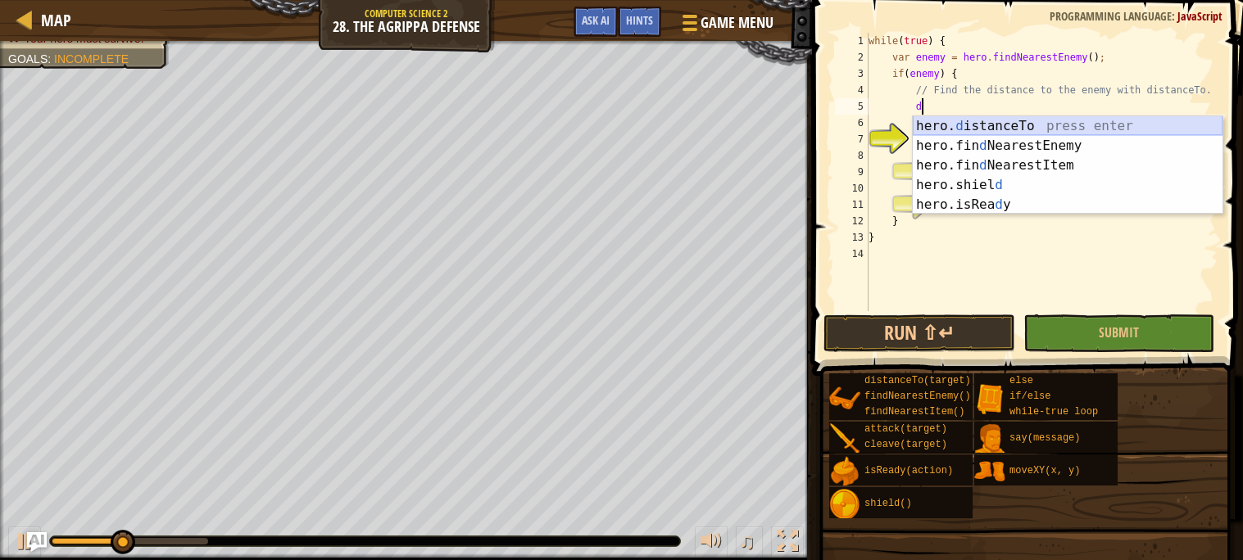
click at [1008, 116] on div "hero. d istanceTo press enter hero.fin d NearestEnemy press enter hero.fin d Ne…" at bounding box center [1068, 185] width 310 height 138
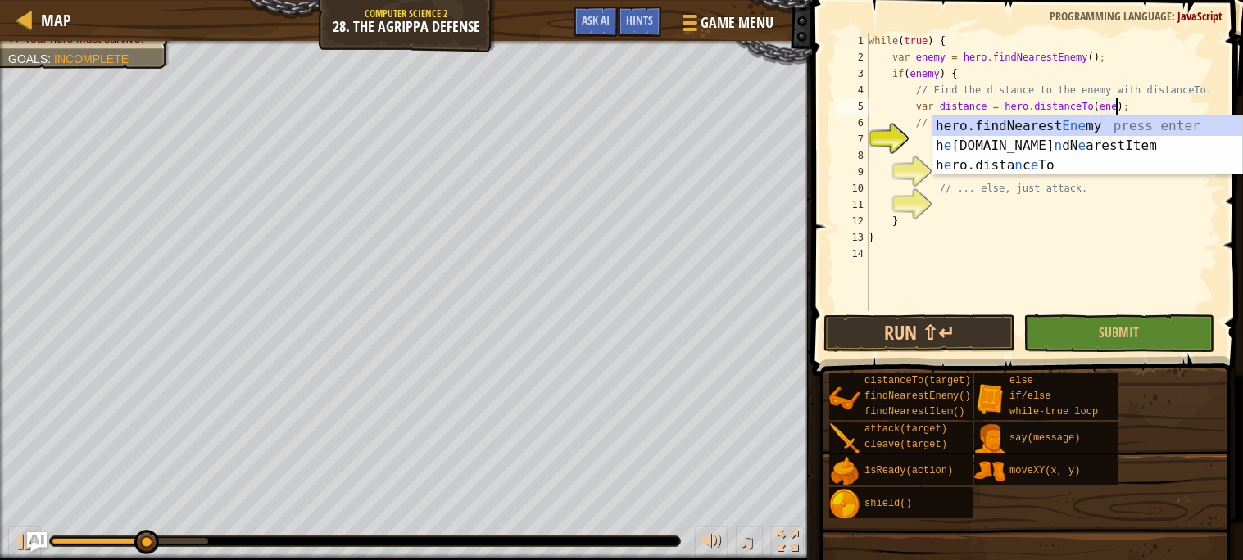
scroll to position [7, 20]
type textarea "var distance = hero.distanceTo(enemy);"
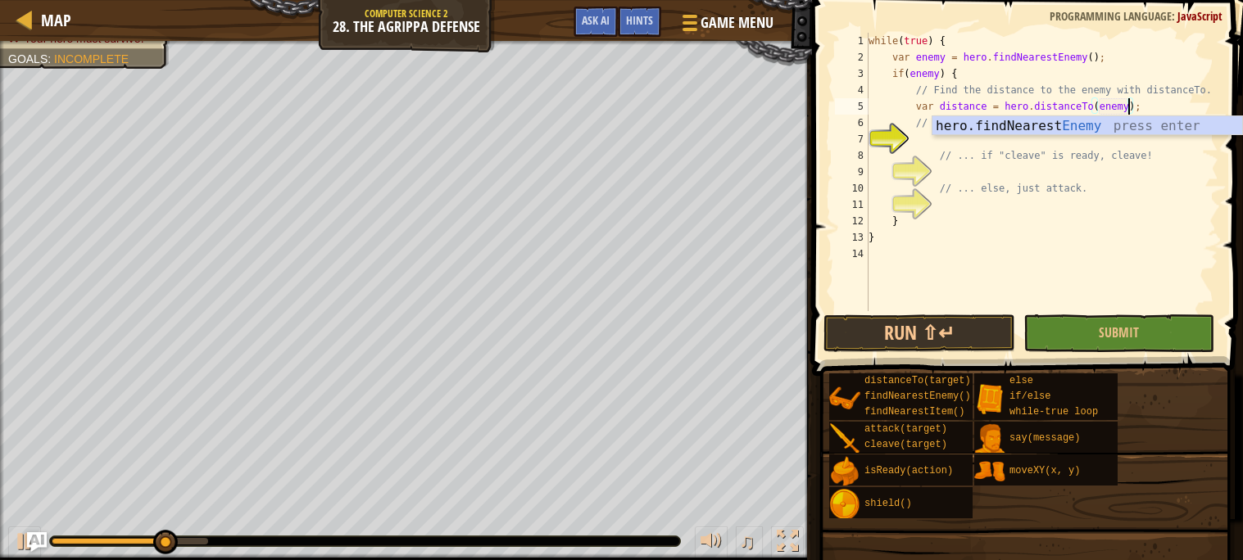
click at [1137, 137] on div "while ( true ) { var enemy = hero . findNearestEnemy ( ) ; if ( enemy ) { // Fi…" at bounding box center [1041, 188] width 353 height 311
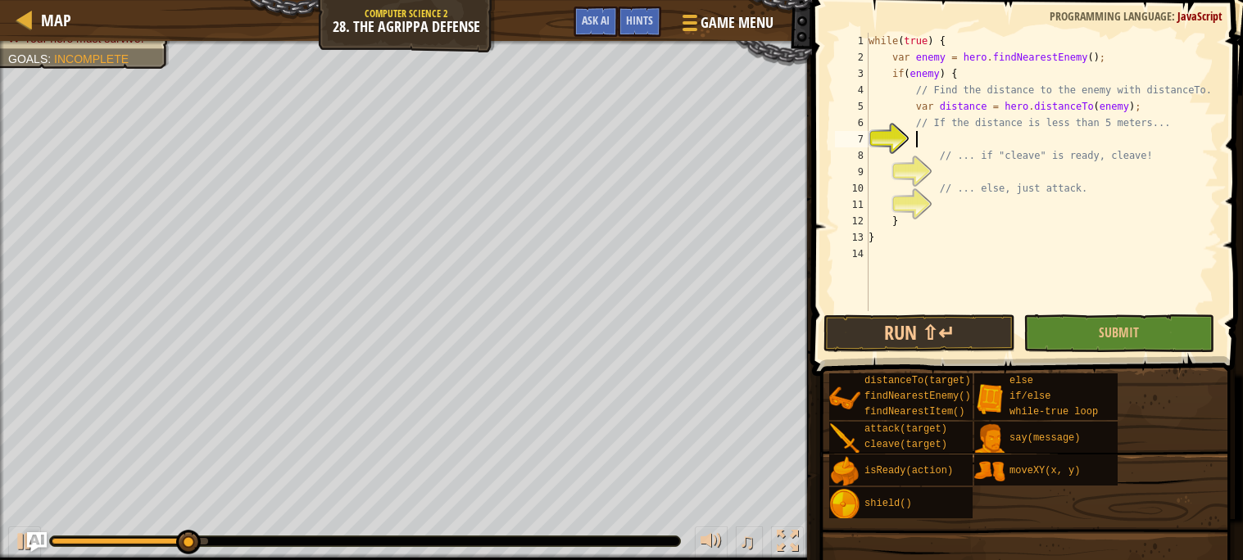
type textarea "d"
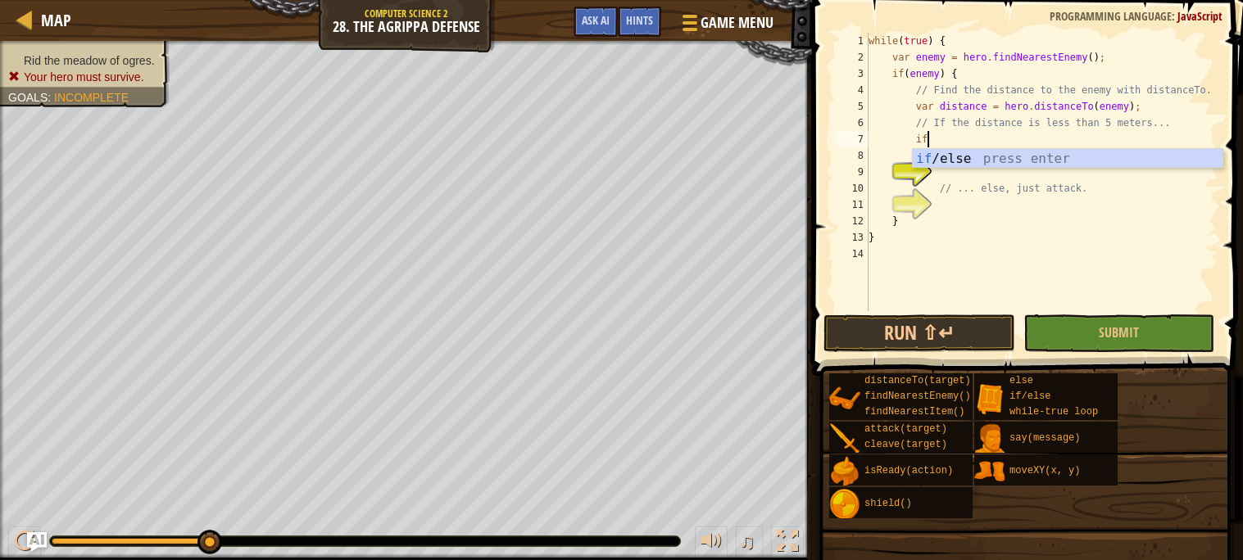
scroll to position [7, 3]
click at [1108, 161] on div "if /else press enter" at bounding box center [1068, 178] width 310 height 59
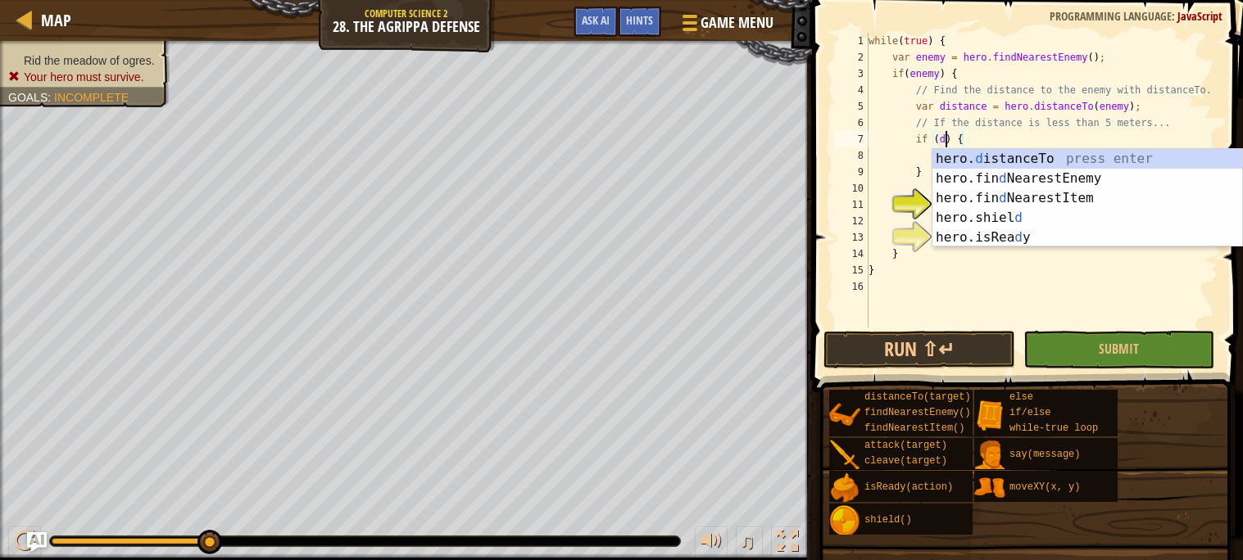
scroll to position [7, 7]
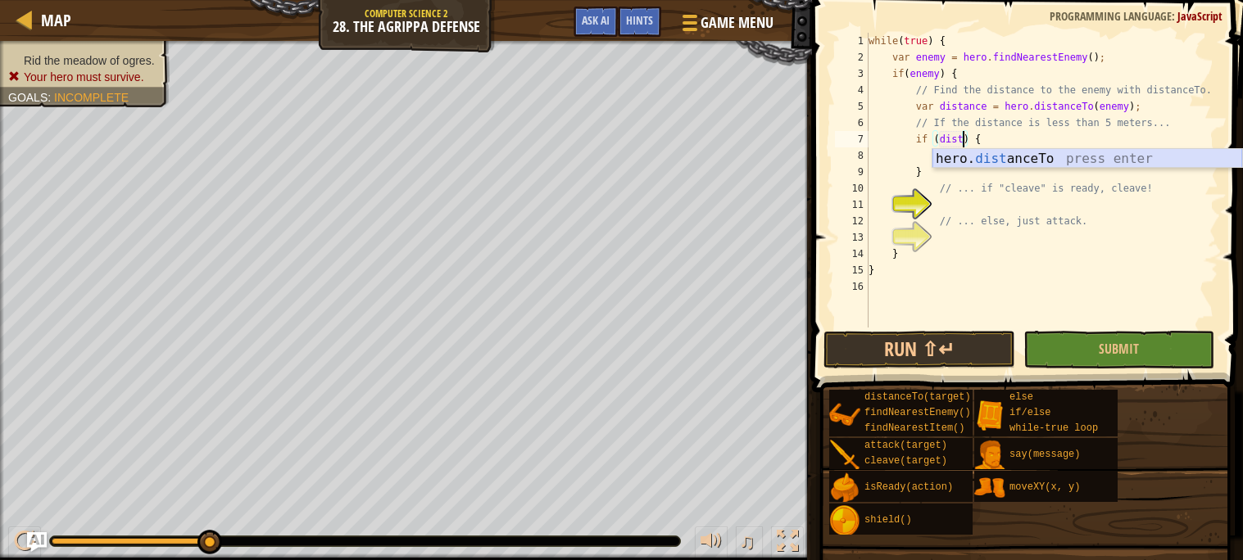
click at [1058, 159] on div "hero. dist anceTo press enter" at bounding box center [1087, 178] width 310 height 59
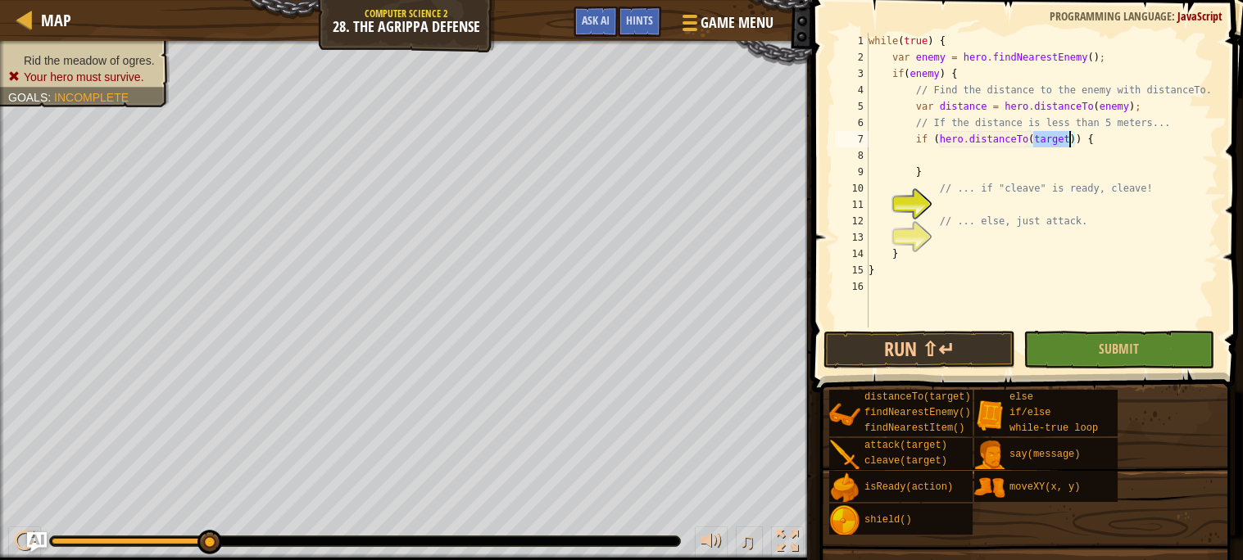
click at [996, 138] on div "while ( true ) { var enemy = hero . findNearestEnemy ( ) ; if ( enemy ) { // Fi…" at bounding box center [1041, 197] width 353 height 328
click at [996, 138] on div "while ( true ) { var enemy = hero . findNearestEnemy ( ) ; if ( enemy ) { // Fi…" at bounding box center [1041, 180] width 353 height 295
drag, startPoint x: 940, startPoint y: 138, endPoint x: 1102, endPoint y: 139, distance: 161.4
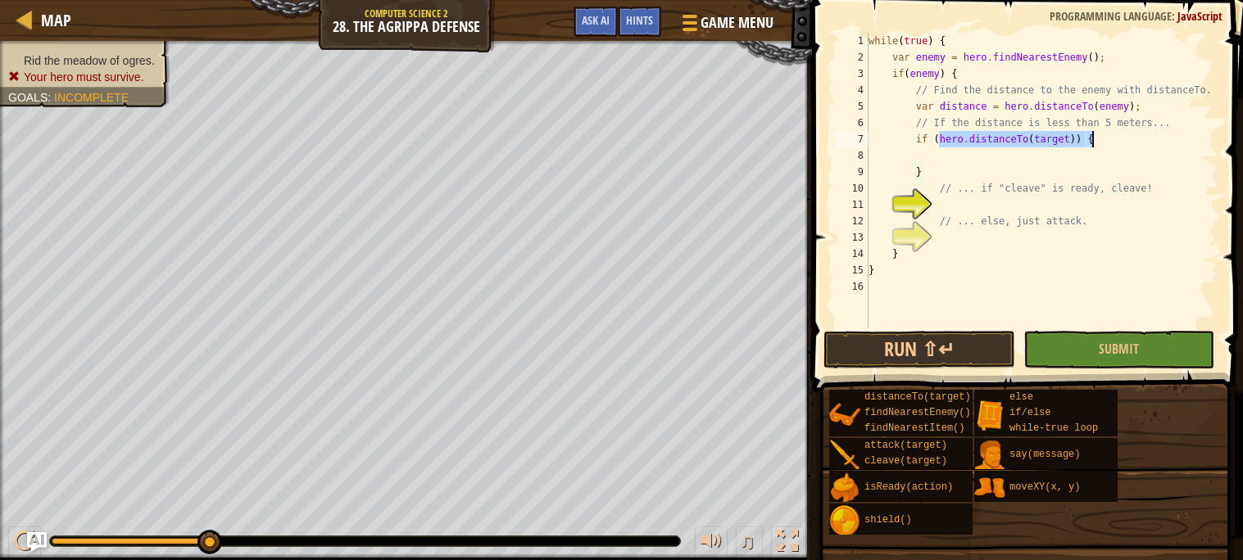
click at [1102, 139] on div "while ( true ) { var enemy = hero . findNearestEnemy ( ) ; if ( enemy ) { // Fi…" at bounding box center [1041, 197] width 353 height 328
click at [928, 172] on div "while ( true ) { var enemy = hero . findNearestEnemy ( ) ; if ( enemy ) { // Fi…" at bounding box center [1041, 197] width 353 height 328
type textarea "}"
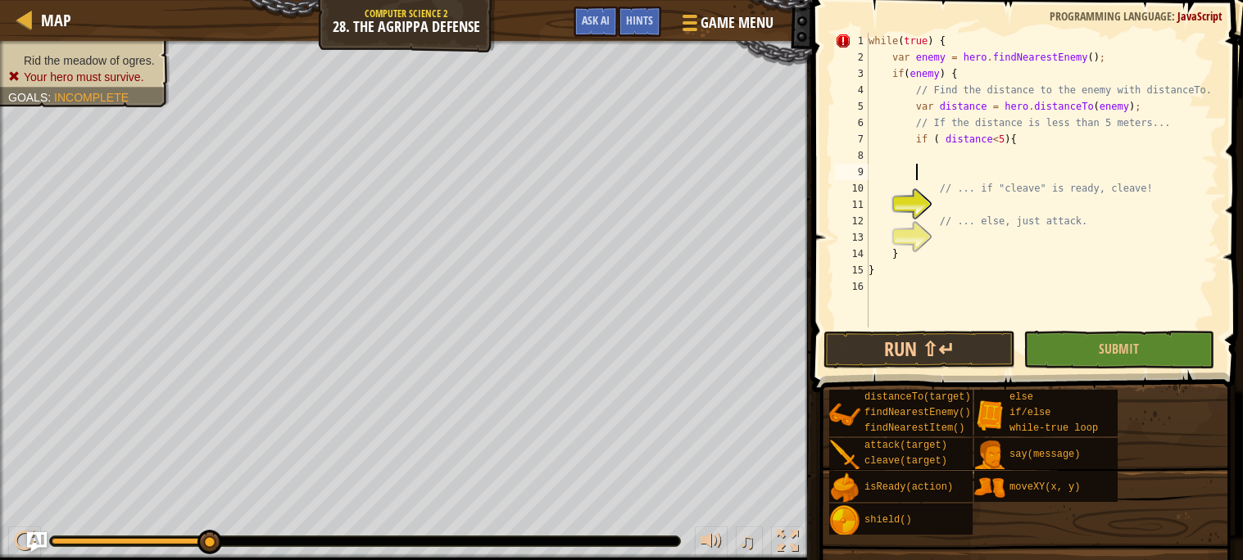
click at [969, 277] on div "while ( true ) { var enemy = hero . findNearestEnemy ( ) ; if ( enemy ) { // Fi…" at bounding box center [1041, 197] width 353 height 328
type textarea "}}"
click at [1028, 204] on div "while ( true ) { var enemy = hero . findNearestEnemy ( ) ; if ( enemy ) { // Fi…" at bounding box center [1041, 197] width 353 height 328
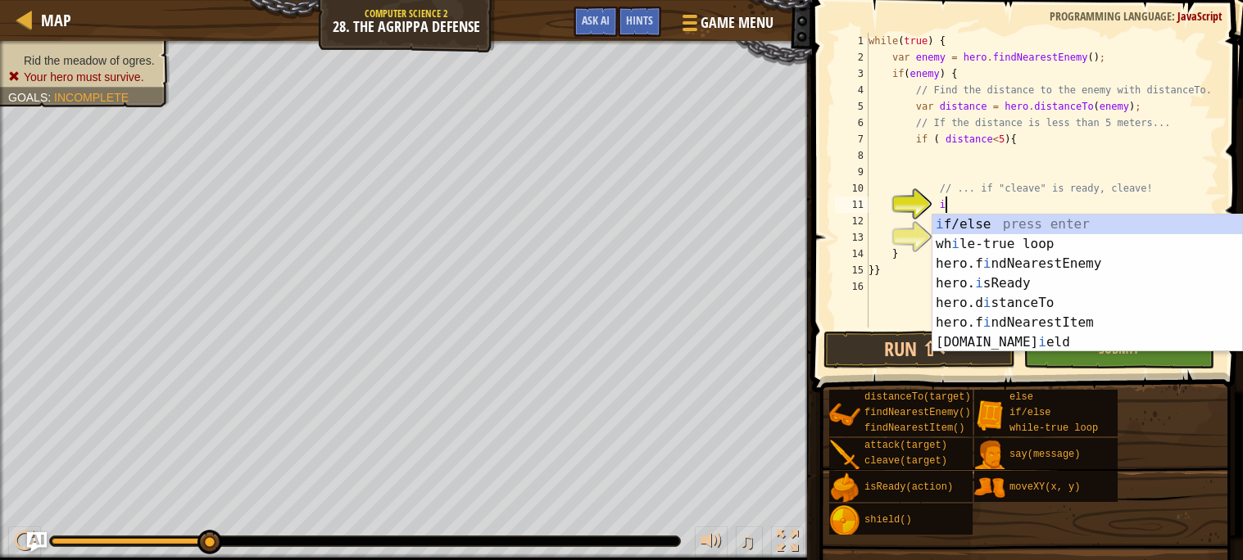
scroll to position [7, 5]
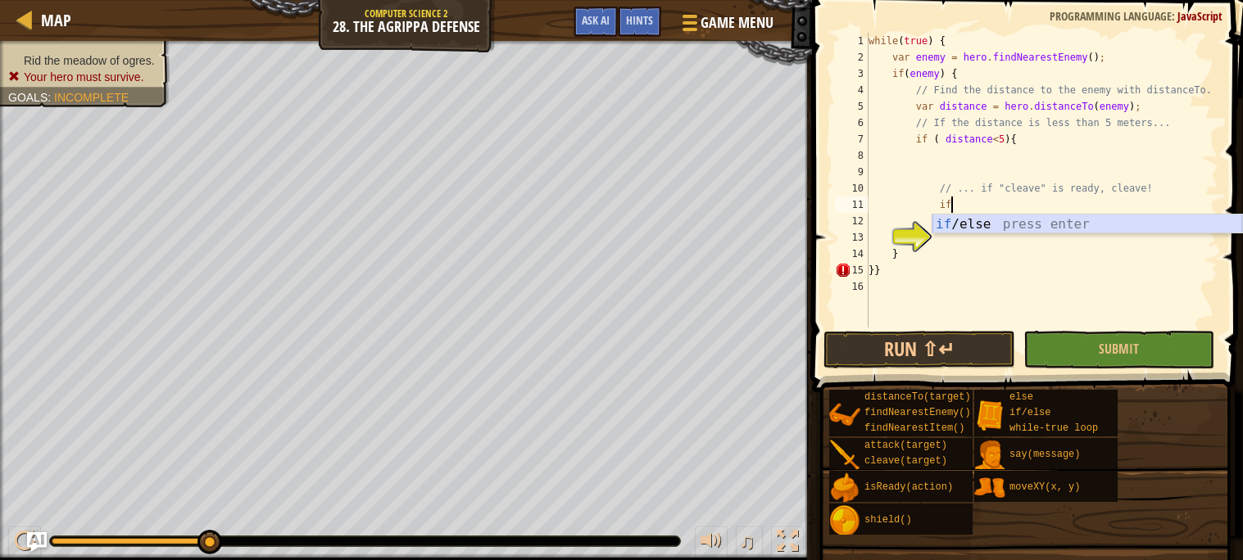
click at [1031, 228] on div "if /else press enter" at bounding box center [1087, 244] width 310 height 59
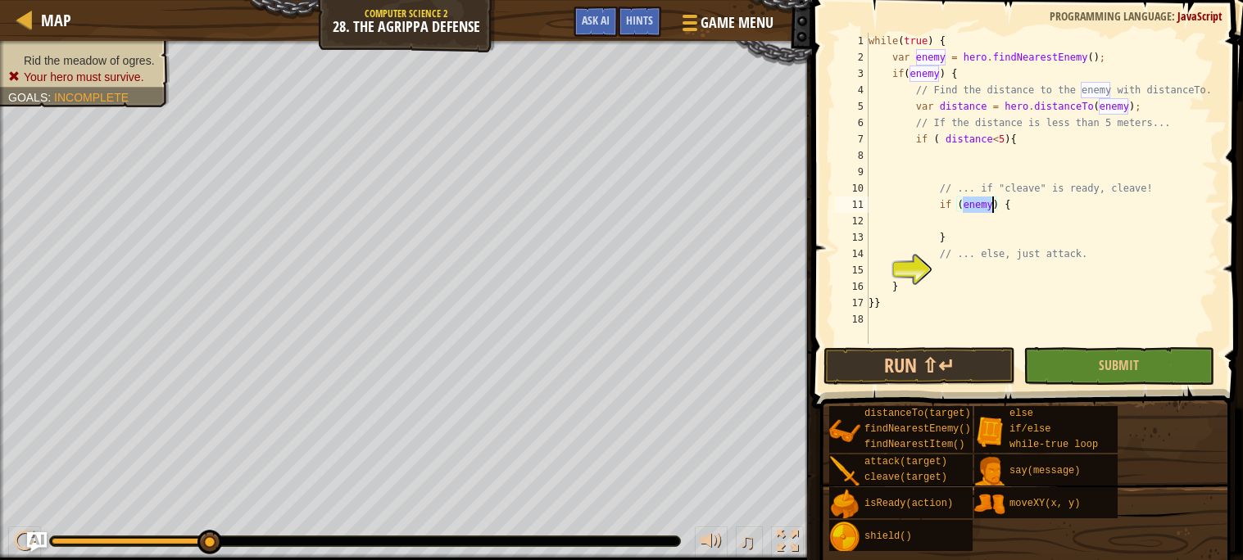
scroll to position [7, 7]
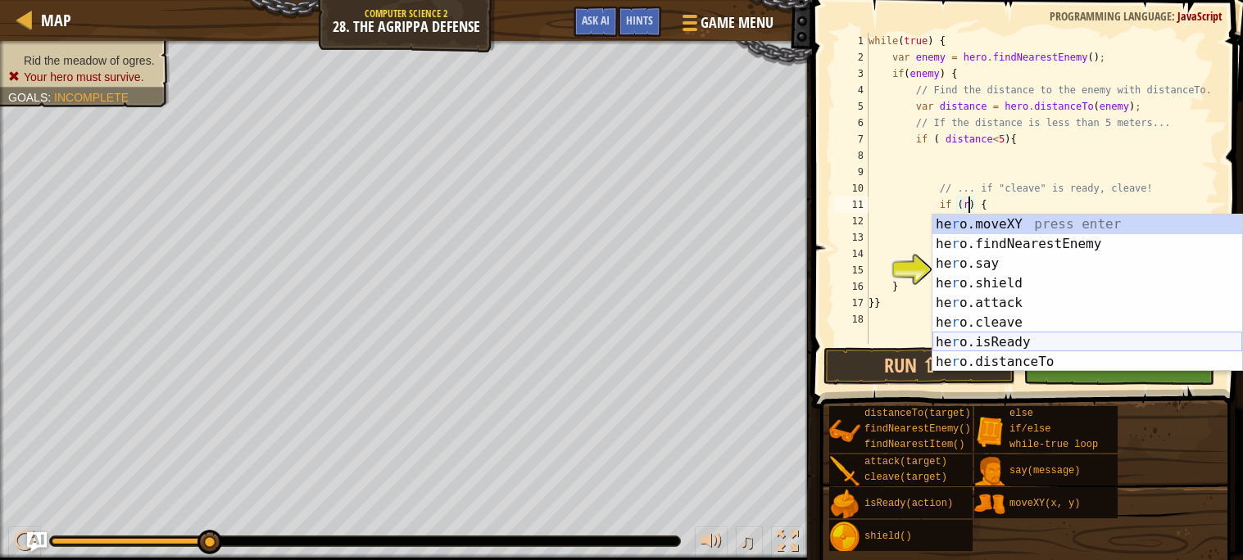
click at [1008, 340] on div "he r o.moveXY press enter he r o.findNearestEnemy press enter he r o.say press …" at bounding box center [1087, 313] width 310 height 197
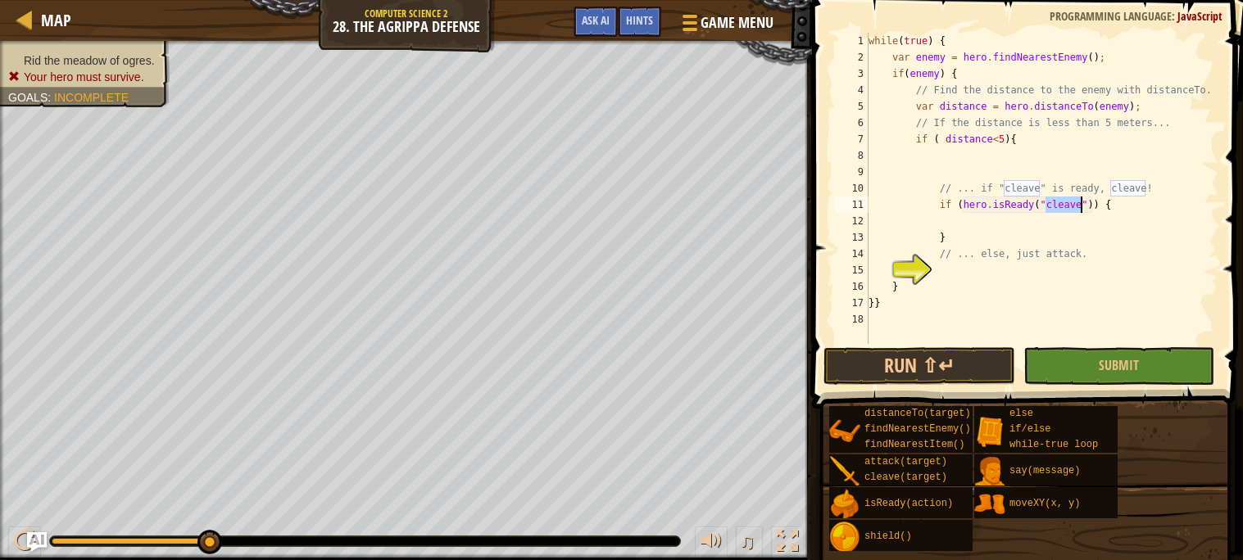
click at [1119, 211] on div "while ( true ) { var enemy = hero . findNearestEnemy ( ) ; if ( enemy ) { // Fi…" at bounding box center [1041, 205] width 353 height 344
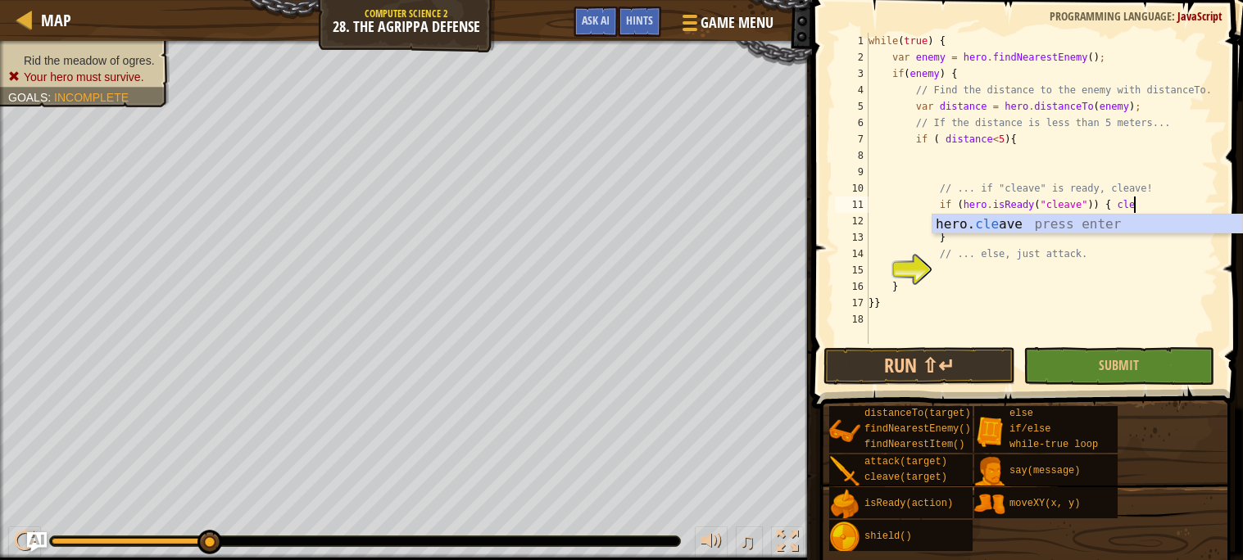
scroll to position [7, 20]
click at [1124, 230] on div "hero. cle ave press enter" at bounding box center [1087, 244] width 310 height 59
type textarea "if (hero.isReady("cleave")) { hero.cleave(enemy)"
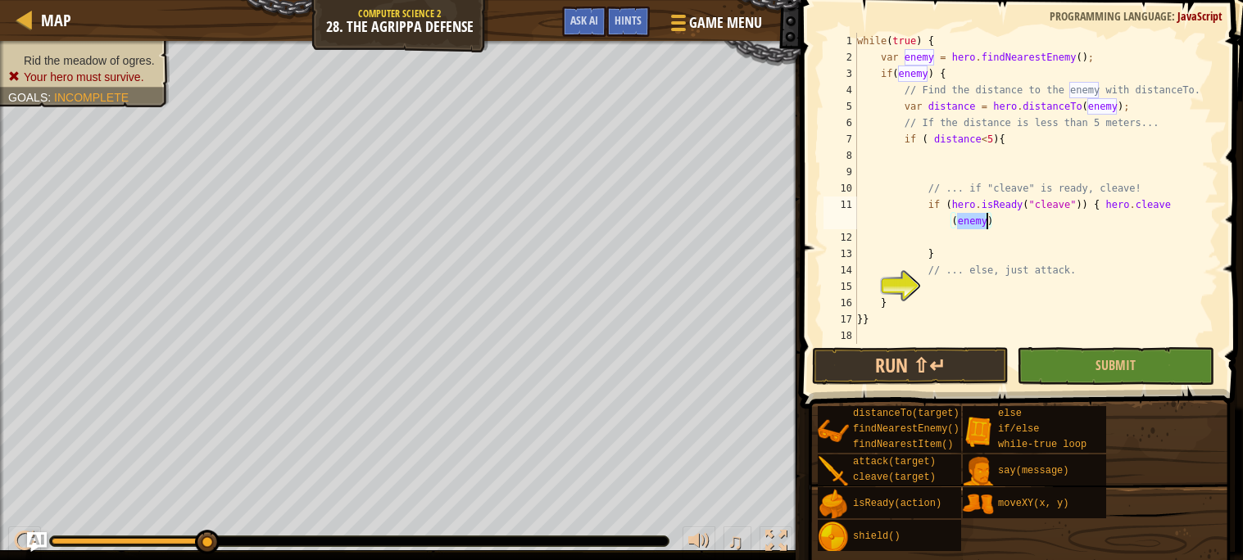
click at [1063, 294] on div "while ( true ) { var enemy = hero . findNearestEnemy ( ) ; if ( enemy ) { // Fi…" at bounding box center [1036, 205] width 365 height 344
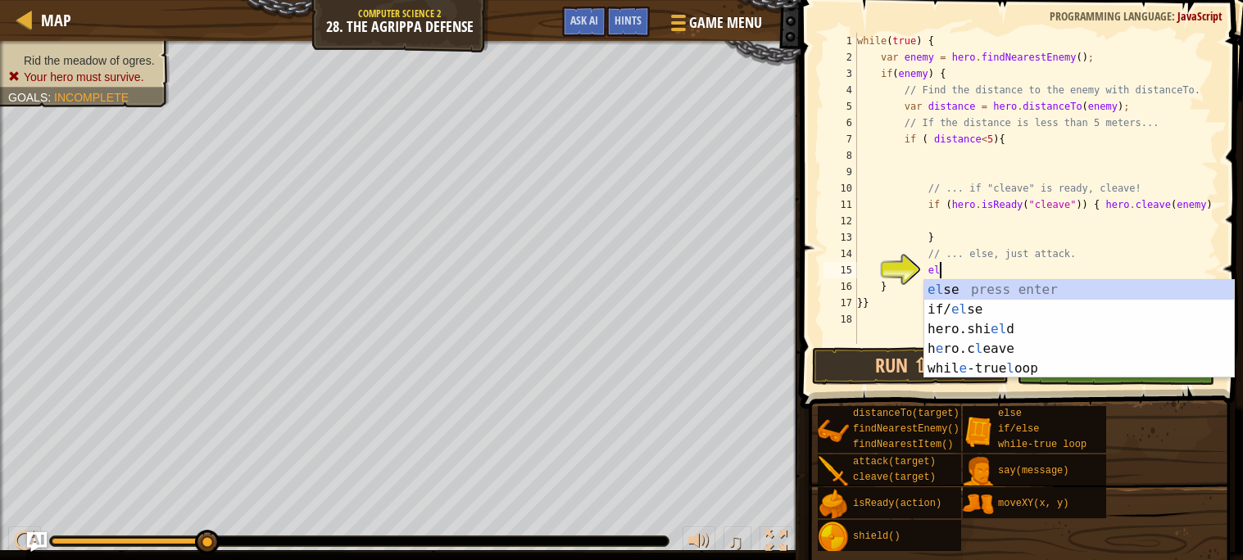
scroll to position [7, 6]
type textarea "else"
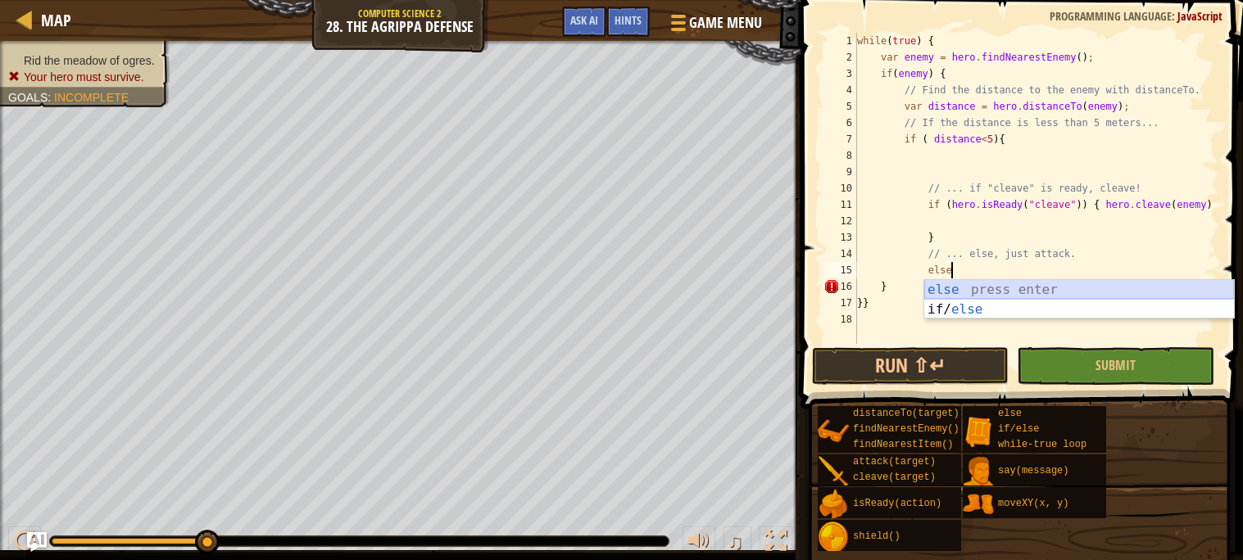
click at [1041, 292] on div "else press enter if/ else press enter" at bounding box center [1079, 319] width 310 height 79
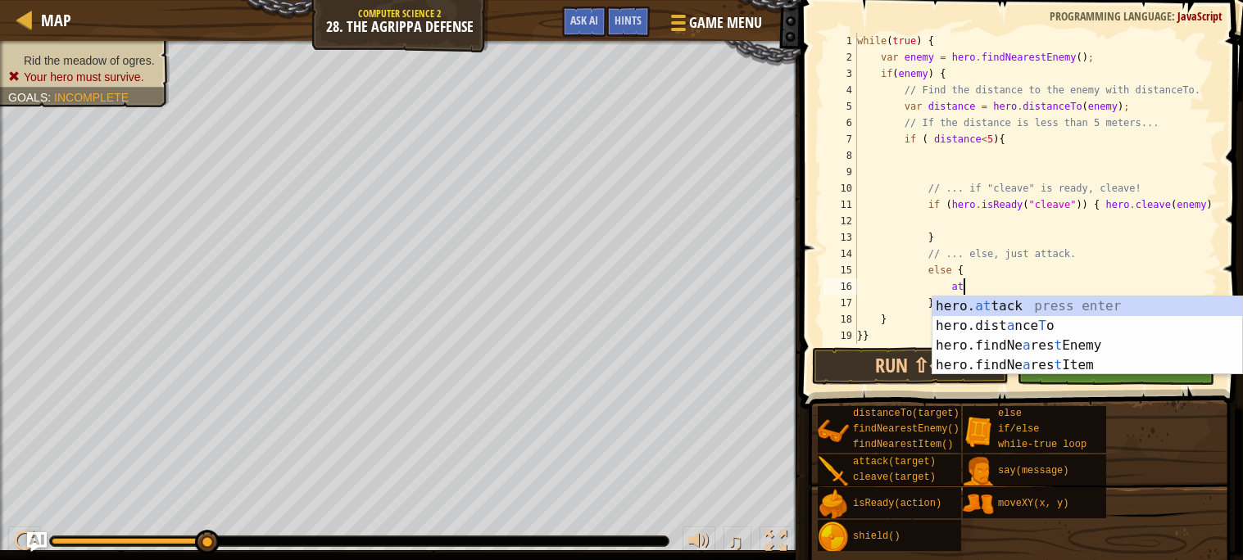
scroll to position [7, 7]
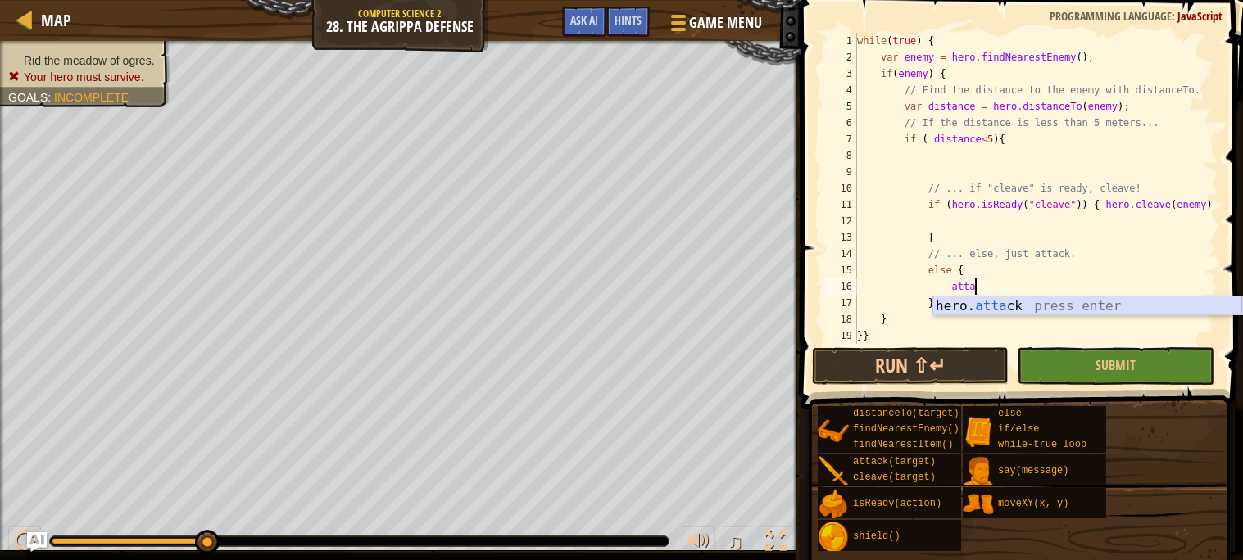
click at [1045, 309] on div "hero. [PERSON_NAME] press enter" at bounding box center [1087, 326] width 310 height 59
type textarea "hero.attack(enemy);"
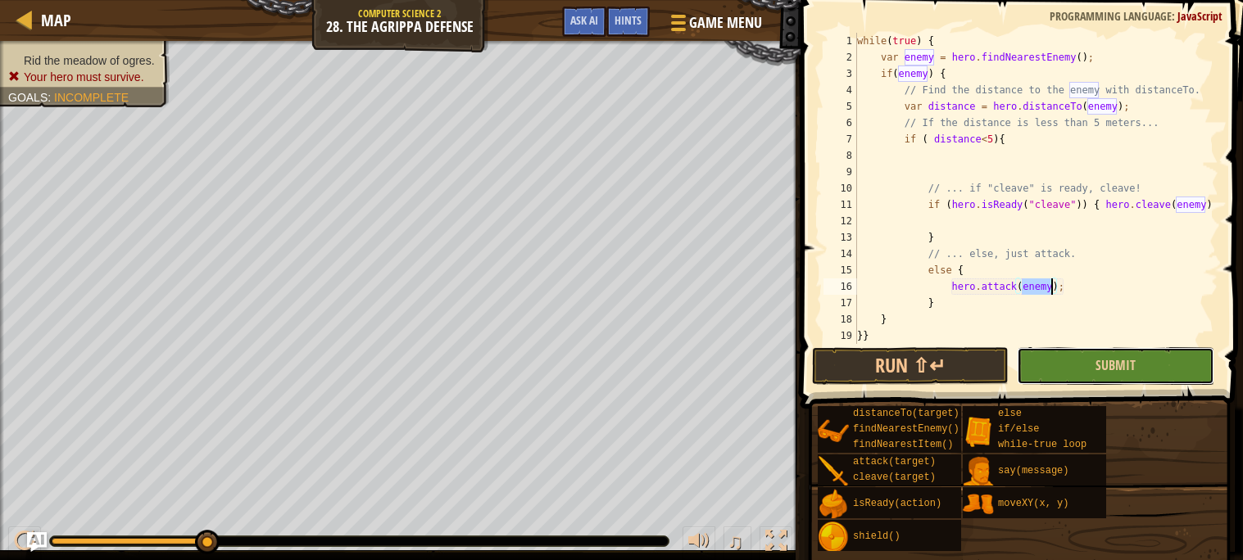
click at [1053, 360] on button "Submit" at bounding box center [1115, 366] width 197 height 38
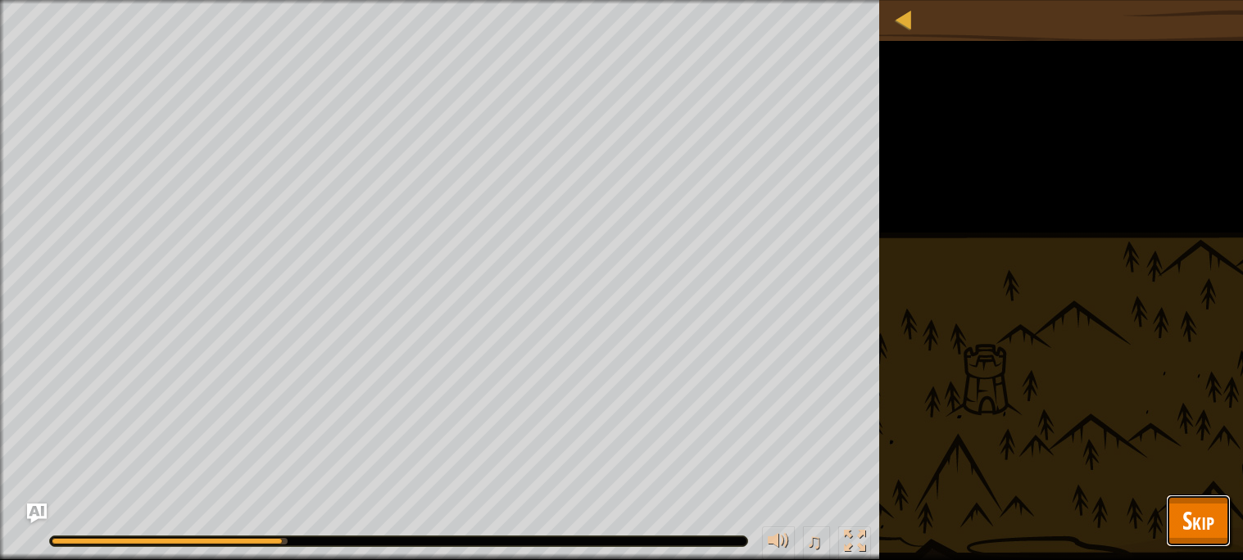
click at [1179, 509] on button "Skip" at bounding box center [1198, 521] width 65 height 52
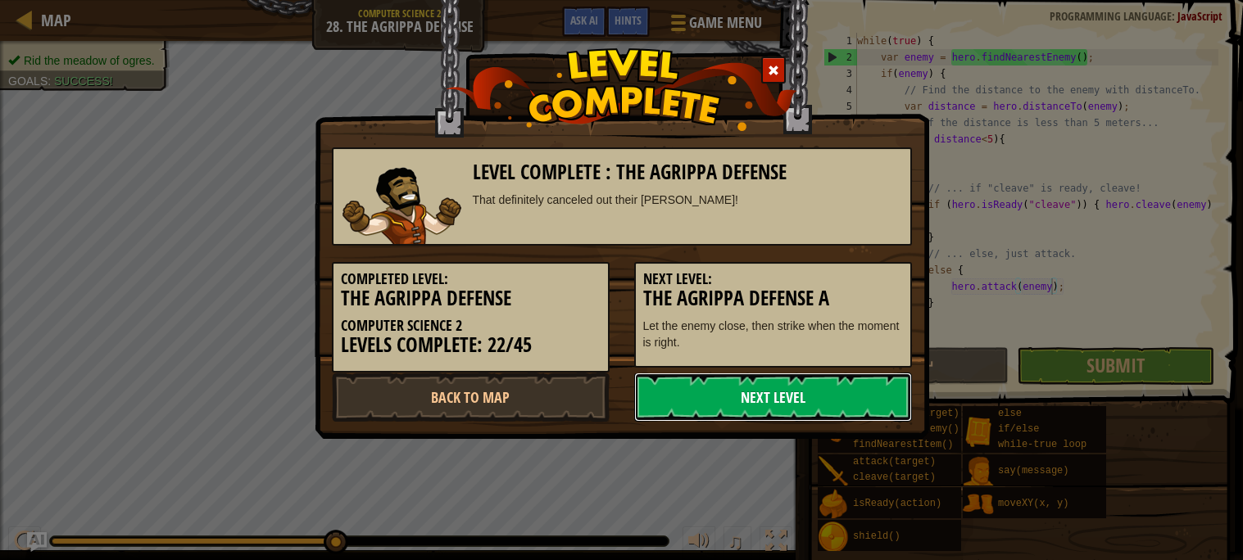
click at [792, 390] on link "Next Level" at bounding box center [773, 397] width 278 height 49
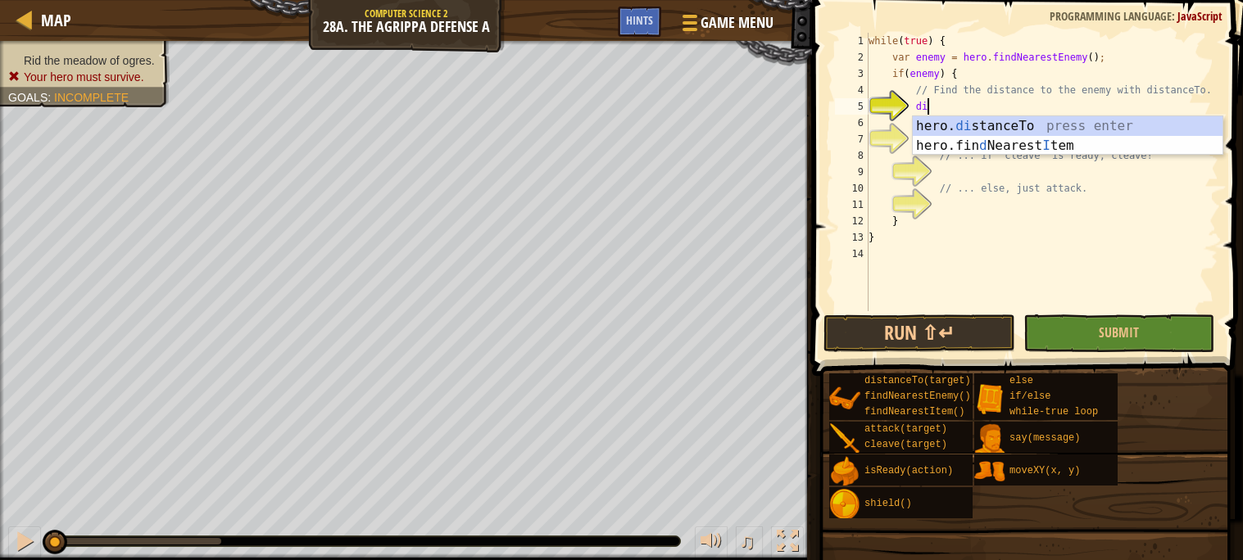
scroll to position [7, 3]
click at [985, 125] on div "hero. di stanceTo press enter hero.fin d Nearest I tem press enter" at bounding box center [1068, 155] width 310 height 79
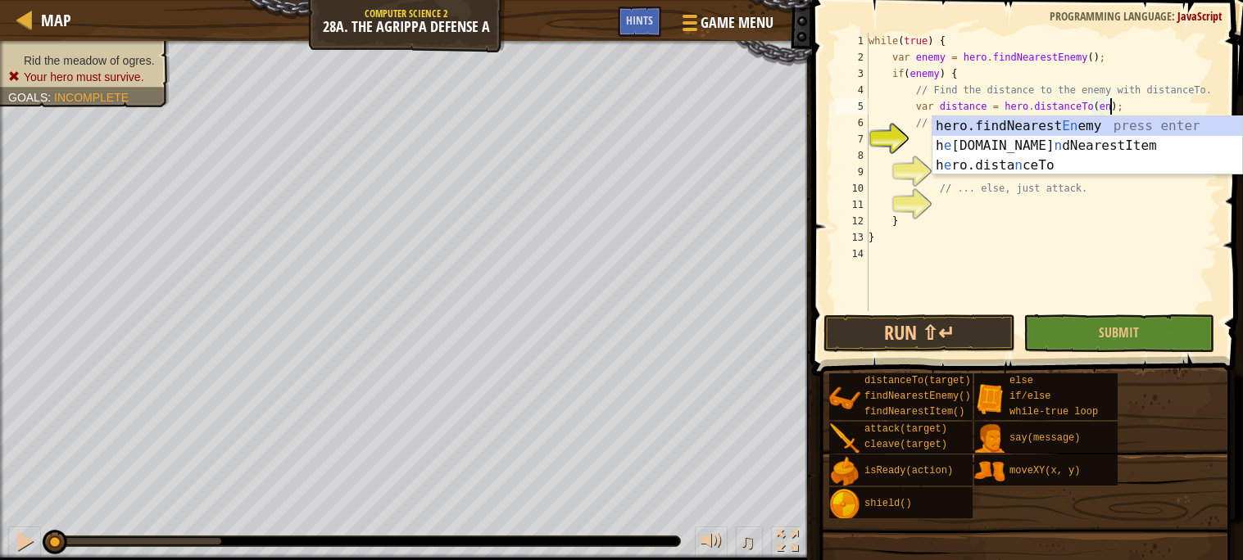
scroll to position [7, 20]
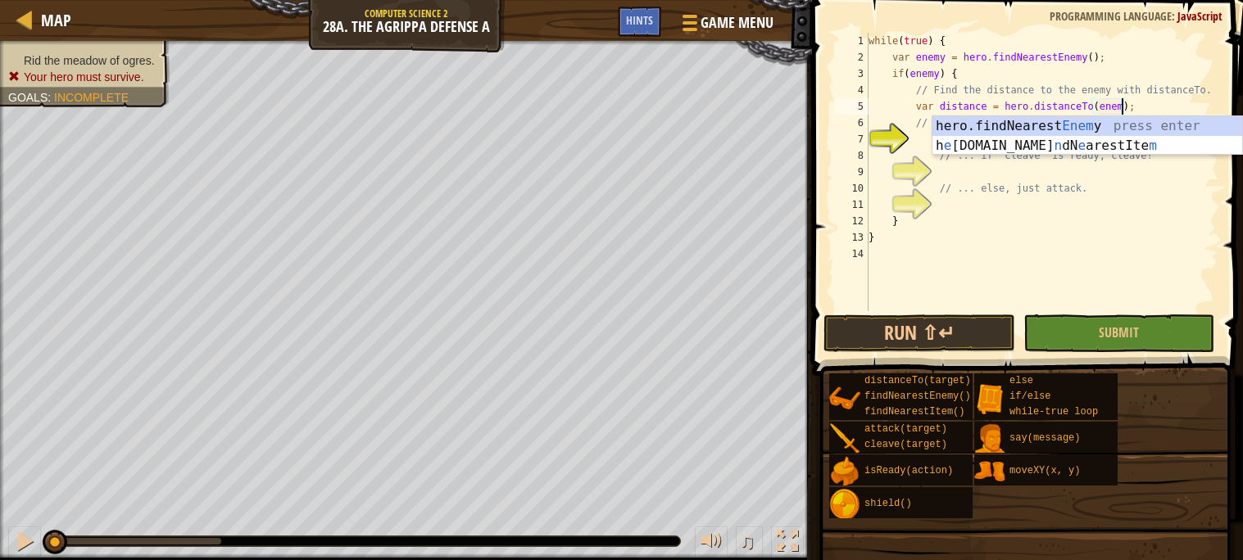
type textarea "var distance = hero.distanceTo(enemy);"
click at [999, 169] on div "while ( true ) { var enemy = hero . findNearestEnemy ( ) ; if ( enemy ) { // Fi…" at bounding box center [1041, 188] width 353 height 311
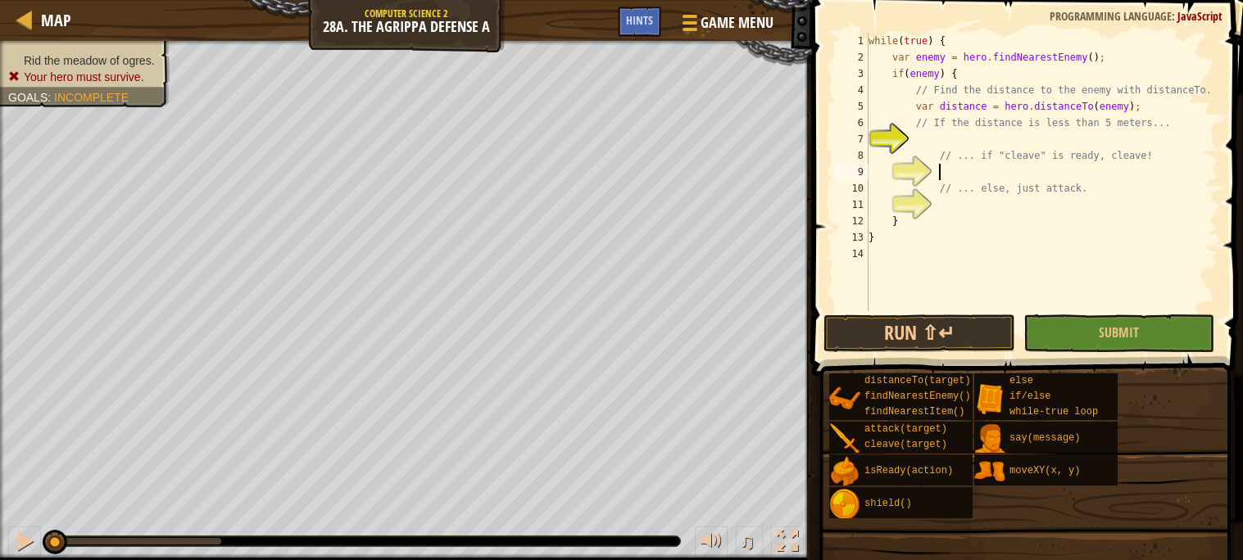
click at [1010, 141] on div "while ( true ) { var enemy = hero . findNearestEnemy ( ) ; if ( enemy ) { // Fi…" at bounding box center [1041, 188] width 353 height 311
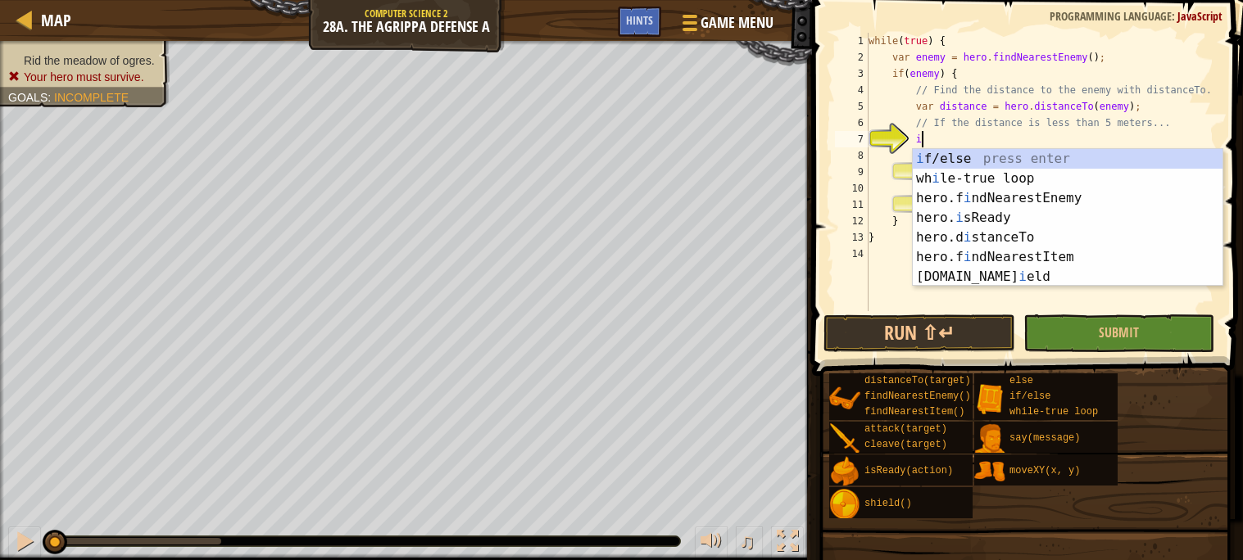
scroll to position [7, 3]
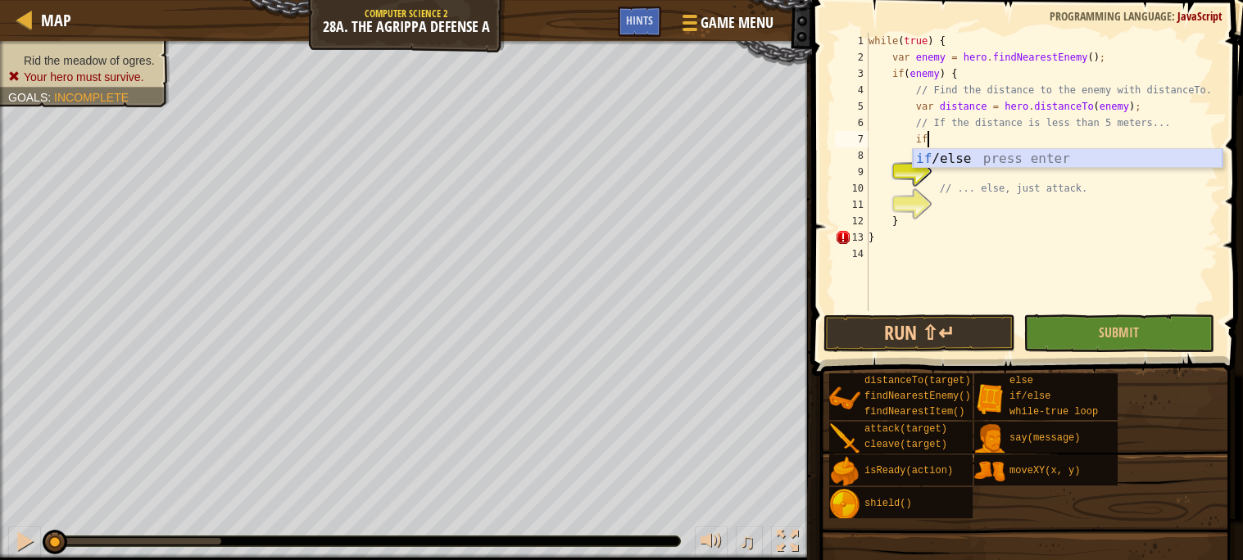
click at [1040, 155] on div "if /else press enter" at bounding box center [1068, 178] width 310 height 59
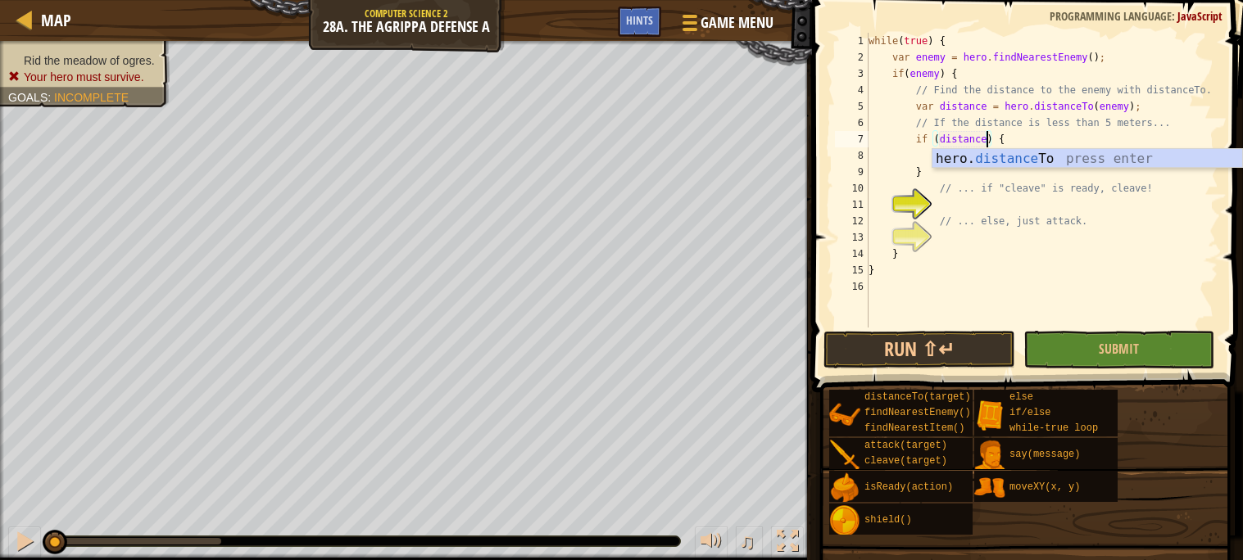
scroll to position [7, 11]
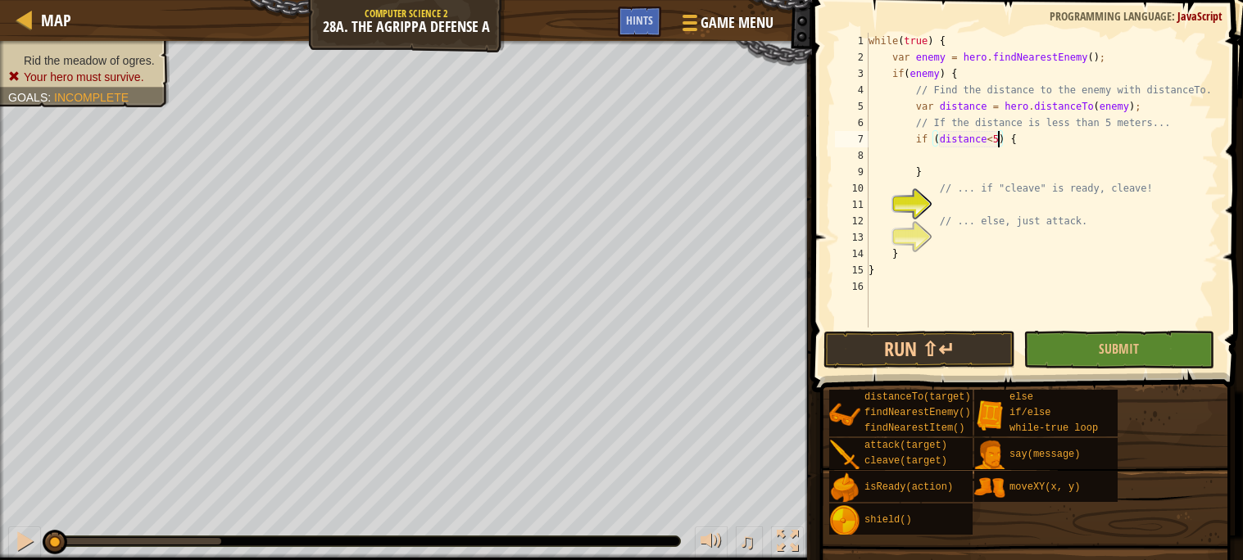
click at [927, 176] on div "while ( true ) { var enemy = hero . findNearestEnemy ( ) ; if ( enemy ) { // Fi…" at bounding box center [1041, 197] width 353 height 328
type textarea "}"
click at [908, 262] on div "while ( true ) { var enemy = hero . findNearestEnemy ( ) ; if ( enemy ) { // Fi…" at bounding box center [1041, 197] width 353 height 328
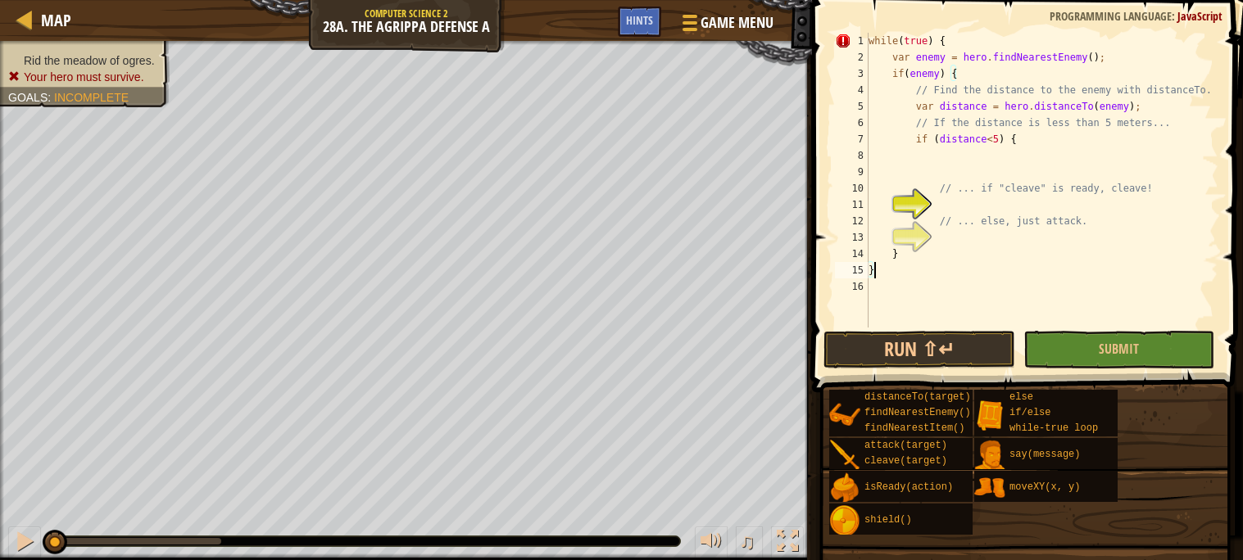
type textarea "}}"
click at [1048, 160] on div "while ( true ) { var enemy = hero . findNearestEnemy ( ) ; if ( enemy ) { // Fi…" at bounding box center [1041, 197] width 353 height 328
click at [1050, 208] on div "while ( true ) { var enemy = hero . findNearestEnemy ( ) ; if ( enemy ) { // Fi…" at bounding box center [1041, 197] width 353 height 328
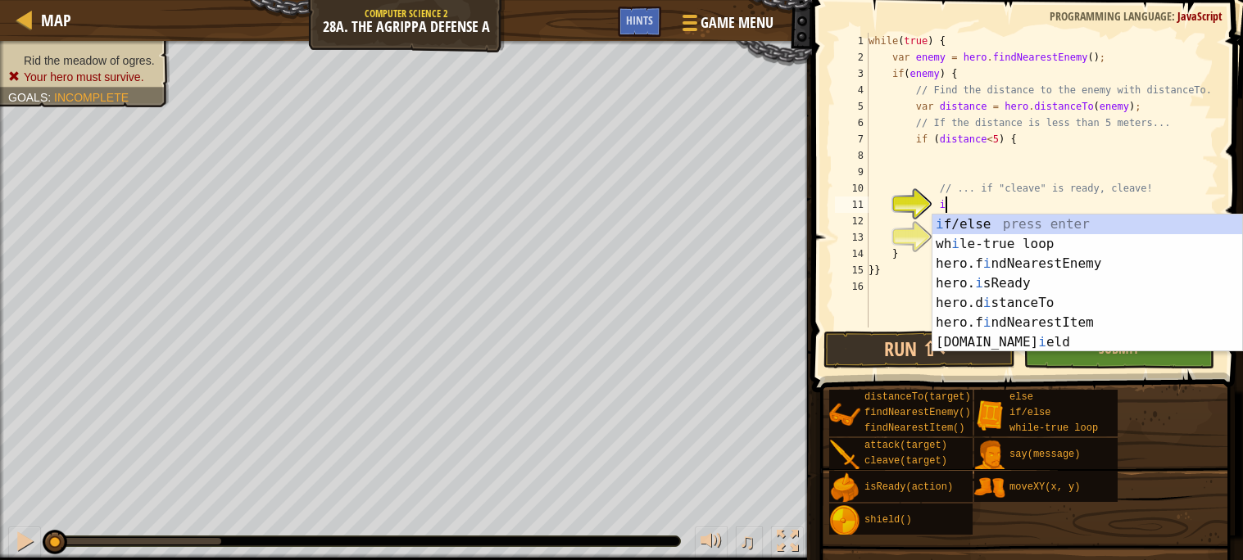
scroll to position [7, 5]
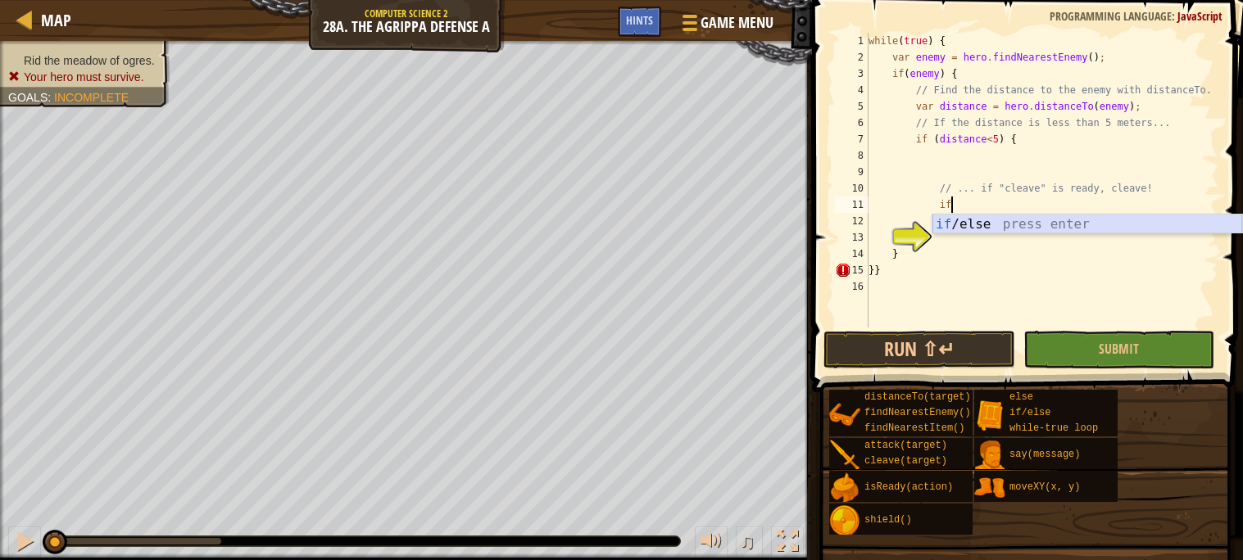
click at [1001, 221] on div "if /else press enter" at bounding box center [1087, 244] width 310 height 59
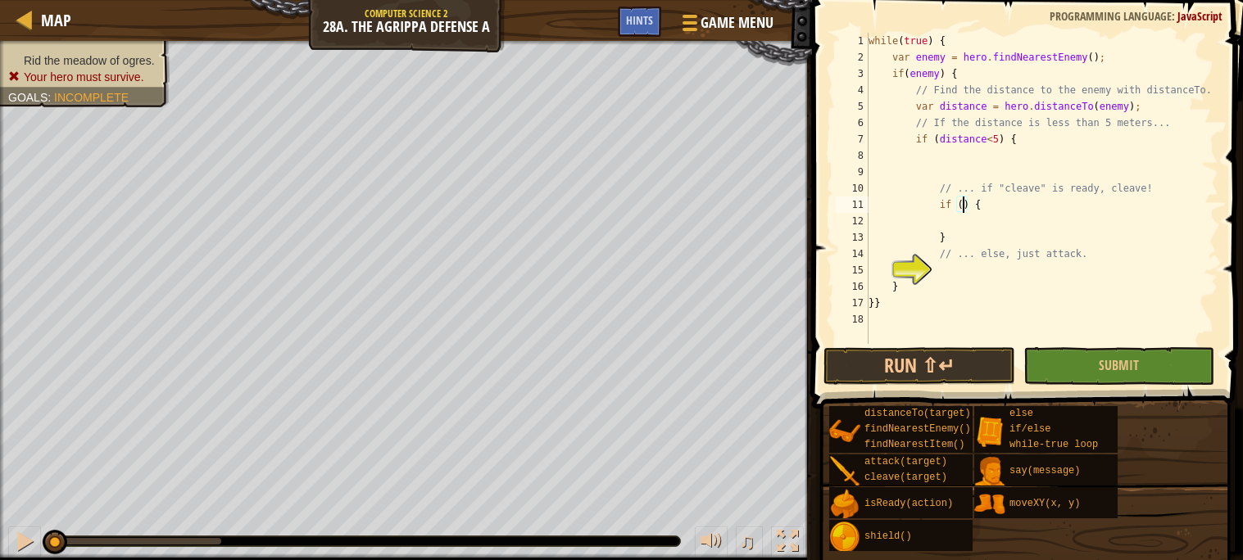
scroll to position [7, 9]
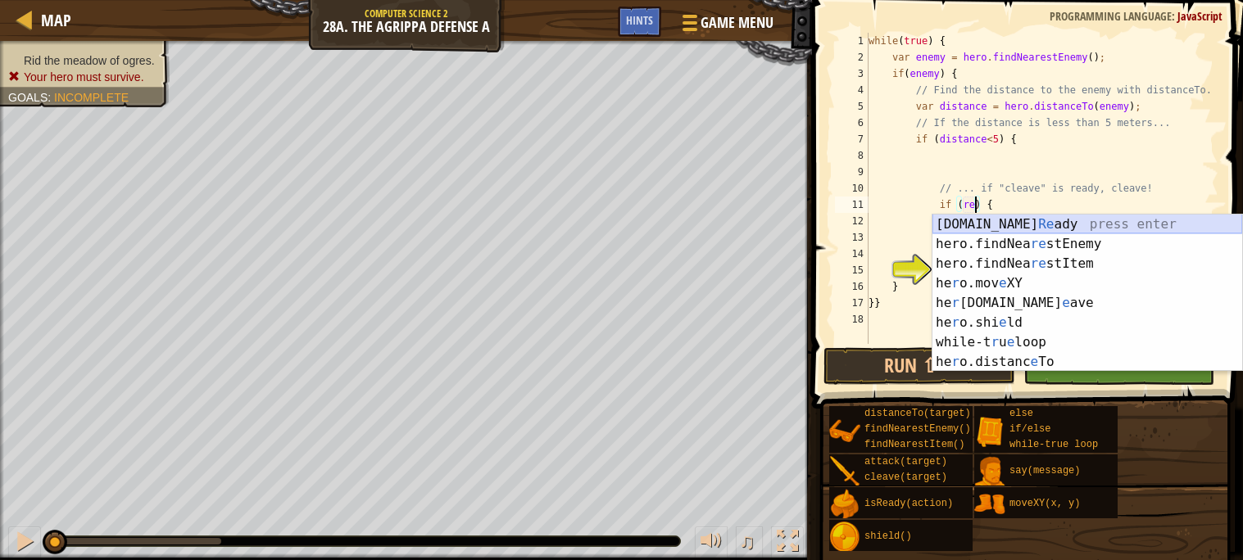
click at [1077, 220] on div "[DOMAIN_NAME] Re ady press enter hero.findNea re stEnemy press enter hero.findN…" at bounding box center [1087, 313] width 310 height 197
type textarea "if (hero.isReady("cleave")) {"
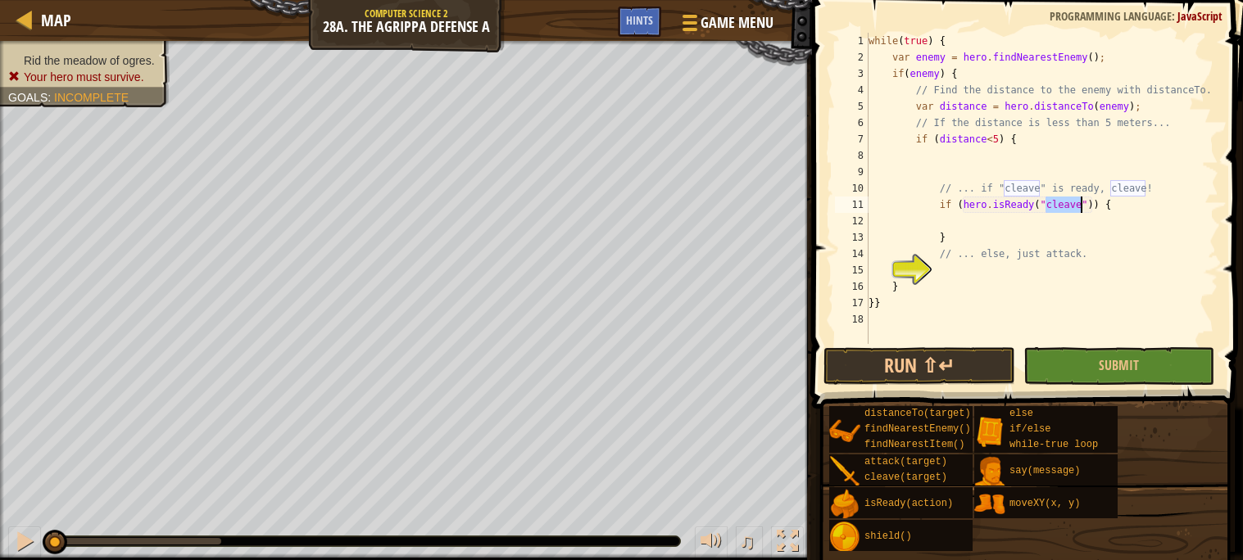
click at [1053, 224] on div "while ( true ) { var enemy = hero . findNearestEnemy ( ) ; if ( enemy ) { // Fi…" at bounding box center [1041, 205] width 353 height 344
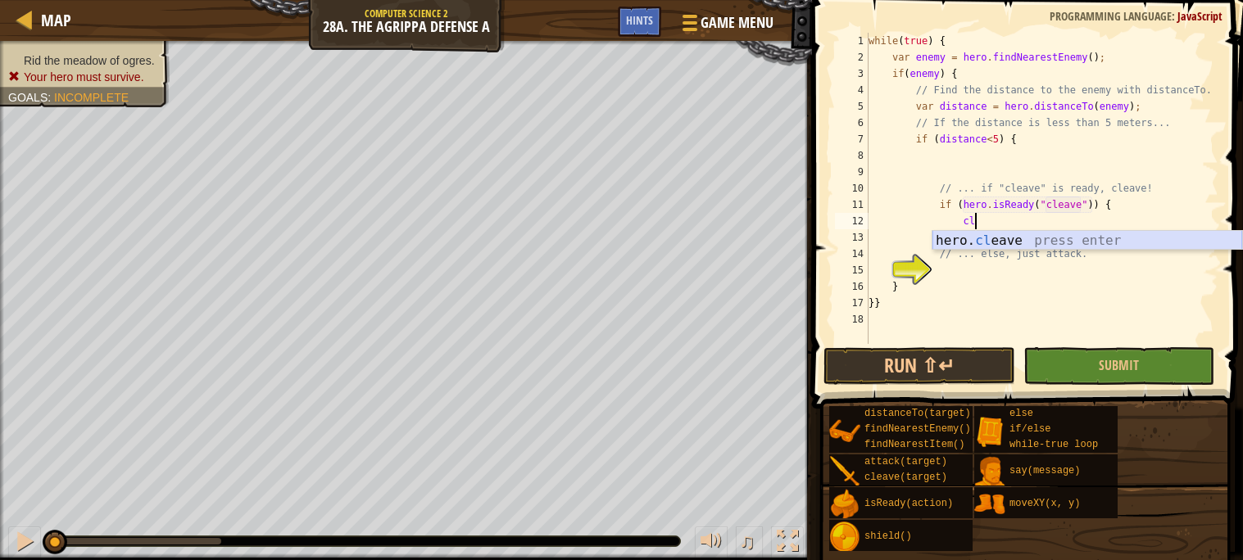
click at [1084, 243] on div "hero. cl eave press enter" at bounding box center [1087, 260] width 310 height 59
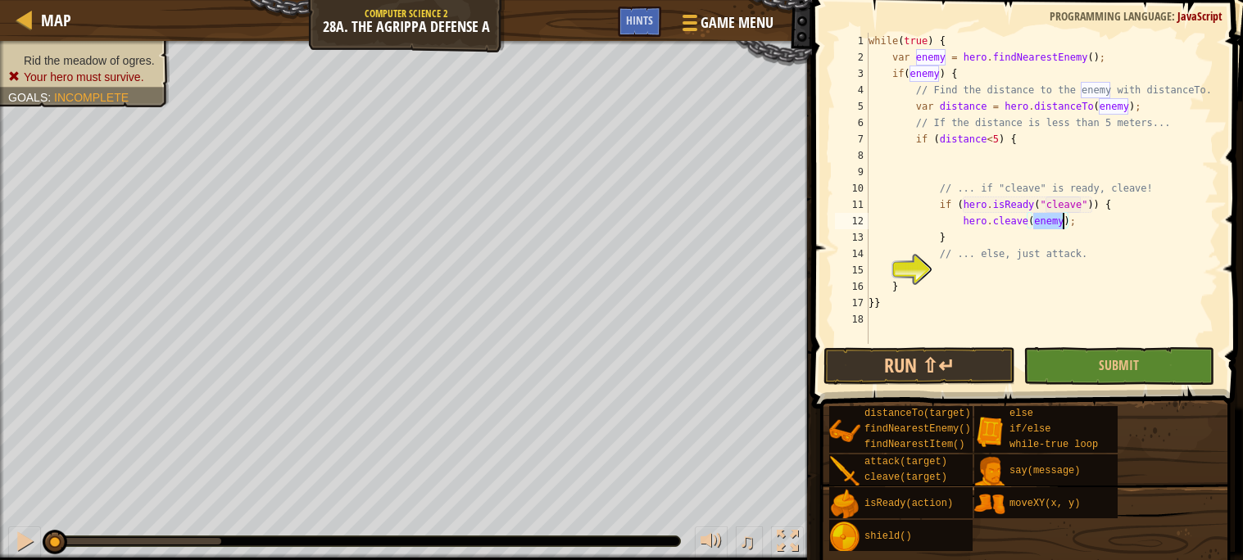
click at [1022, 287] on div "while ( true ) { var enemy = hero . findNearestEnemy ( ) ; if ( enemy ) { // Fi…" at bounding box center [1041, 205] width 353 height 344
type textarea "}"
click at [1023, 276] on div "while ( true ) { var enemy = hero . findNearestEnemy ( ) ; if ( enemy ) { // Fi…" at bounding box center [1041, 205] width 353 height 344
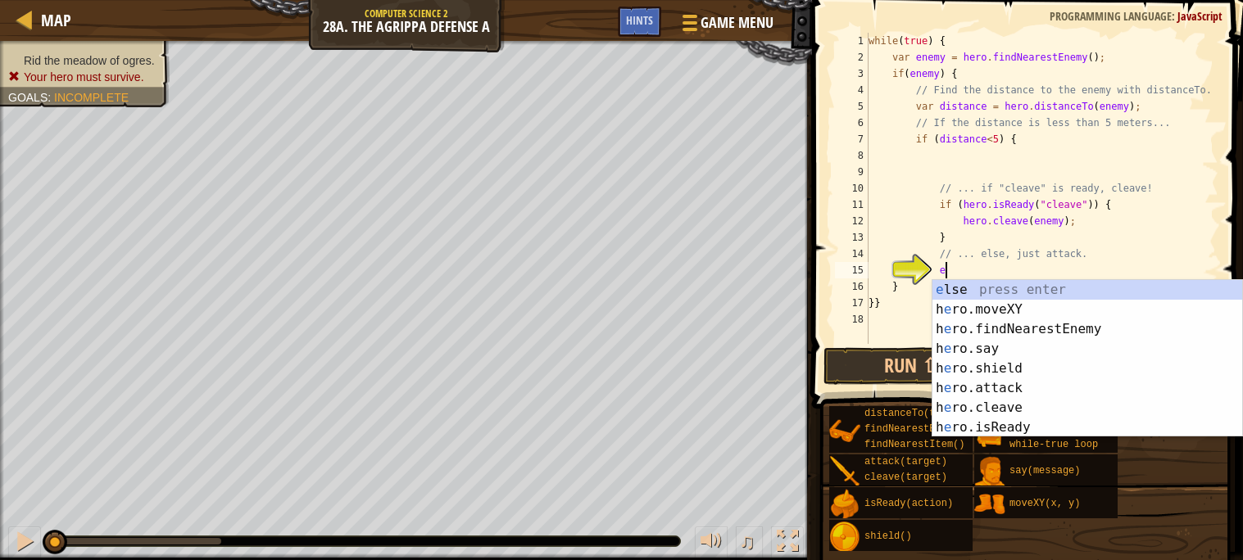
scroll to position [7, 5]
type textarea "els"
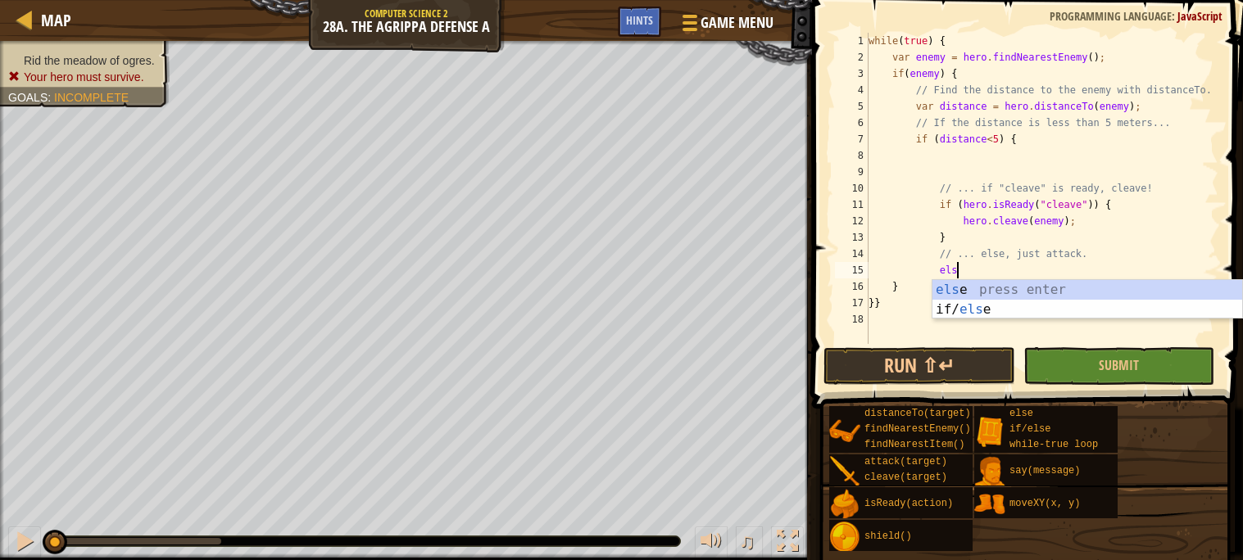
scroll to position [7, 6]
click at [1023, 283] on div "els e press enter if/ els e press enter" at bounding box center [1087, 319] width 310 height 79
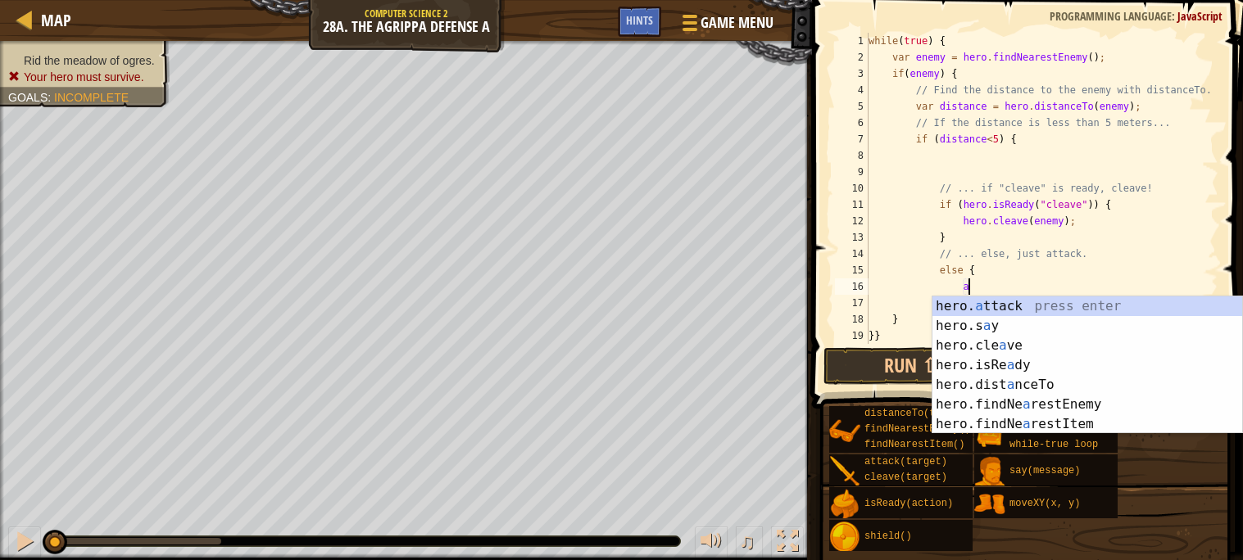
scroll to position [7, 7]
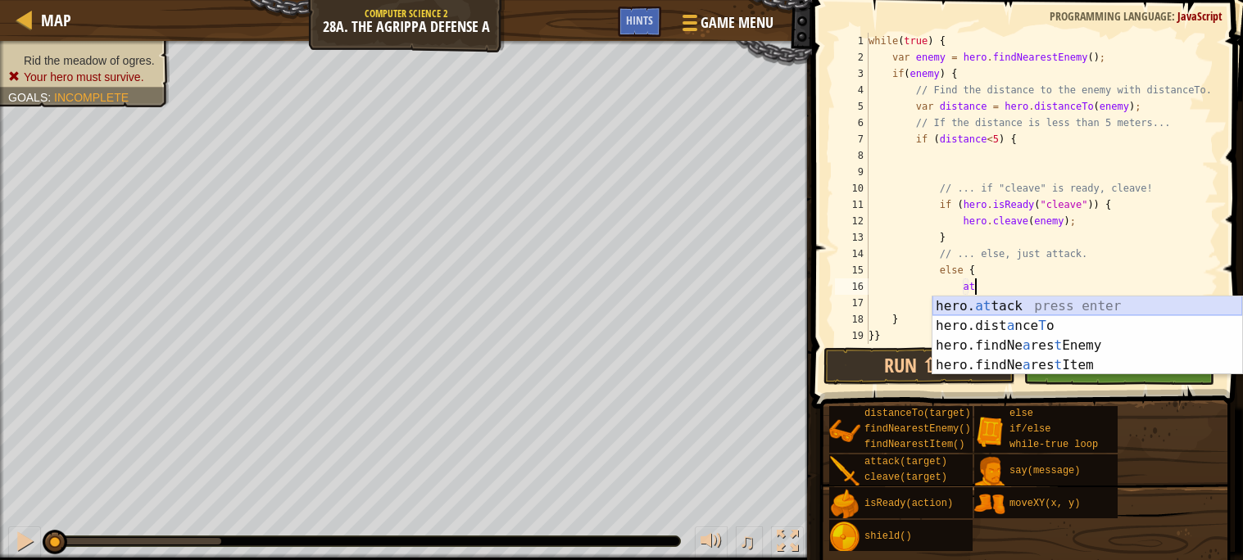
click at [1062, 303] on div "hero. at tack press enter hero.dist a nce T o press enter hero.findNe a res t E…" at bounding box center [1087, 356] width 310 height 118
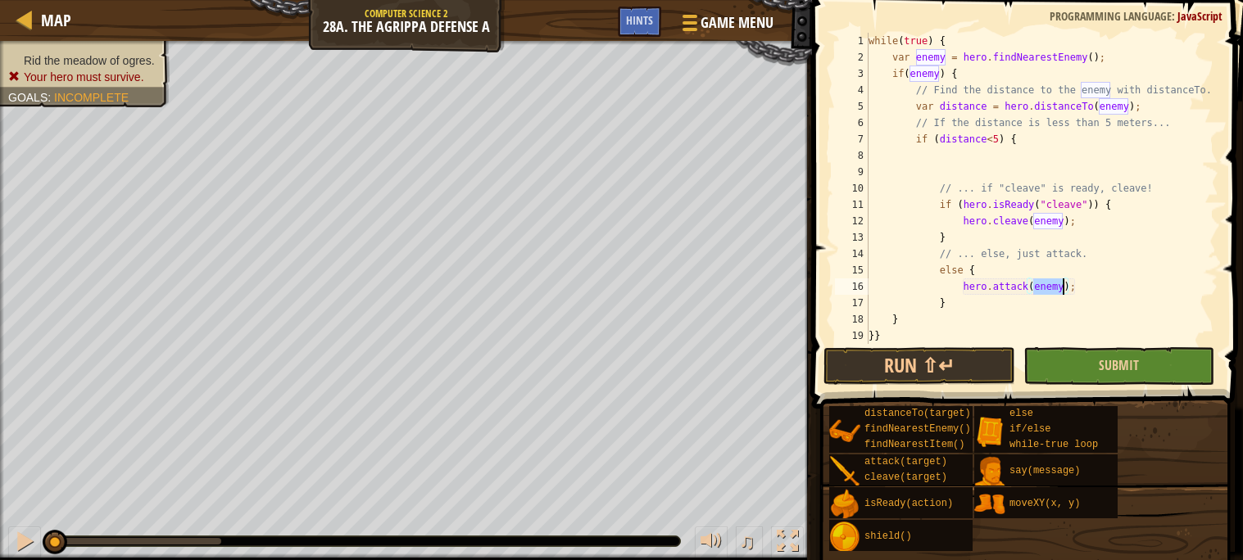
type textarea "hero.attack(enemy);"
click at [1072, 354] on button "Submit" at bounding box center [1118, 366] width 191 height 38
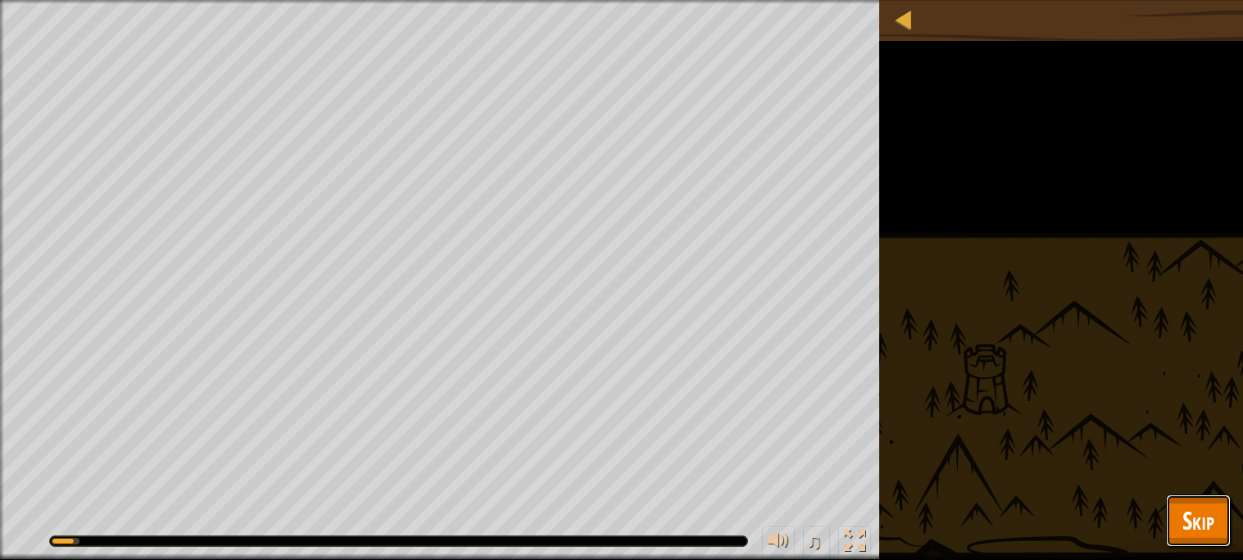
click at [1175, 508] on button "Skip" at bounding box center [1198, 521] width 65 height 52
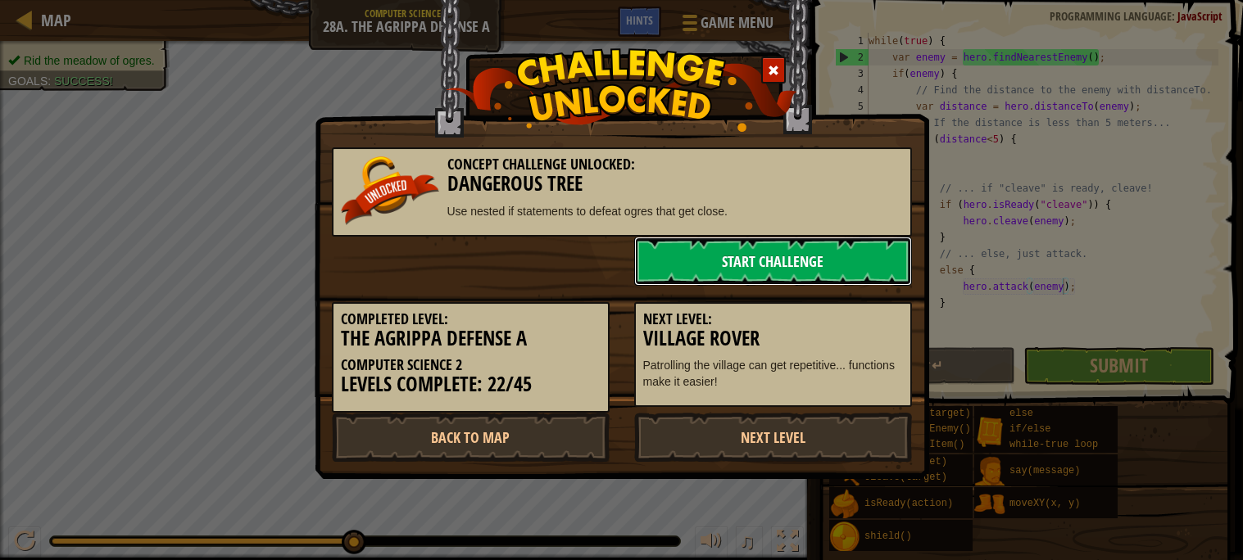
click at [783, 249] on link "Start Challenge" at bounding box center [773, 261] width 278 height 49
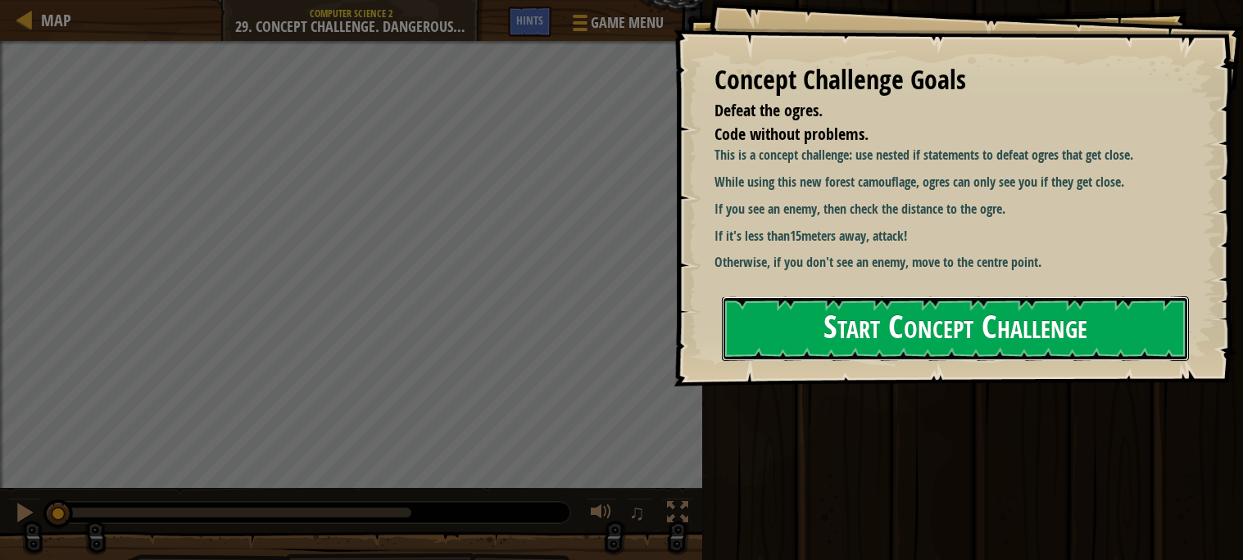
click at [863, 297] on button "Start Concept Challenge" at bounding box center [955, 329] width 467 height 65
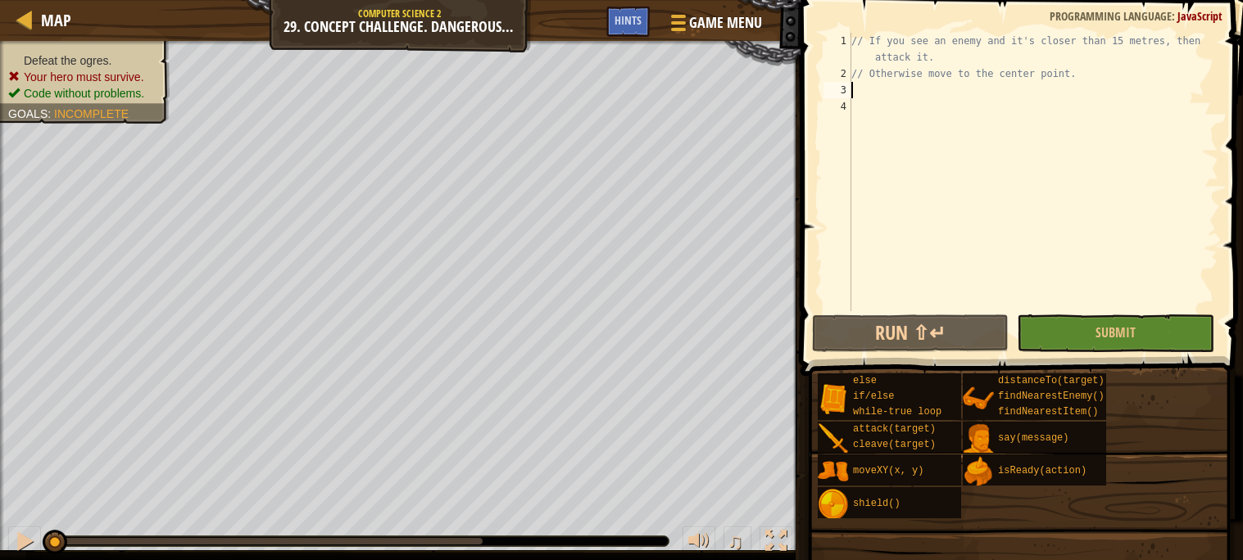
scroll to position [7, 0]
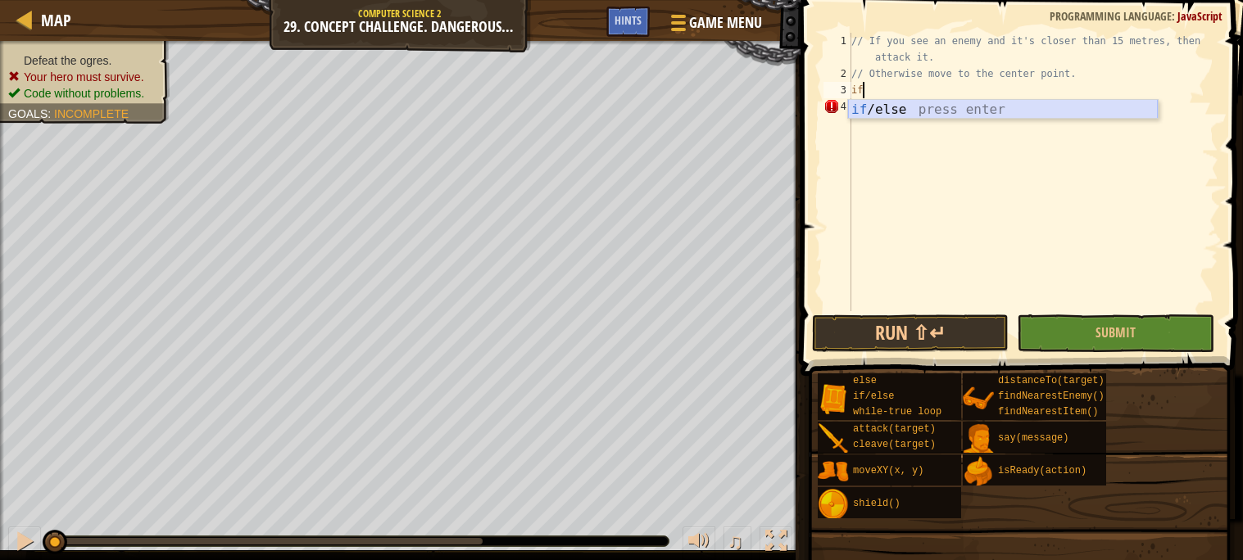
click at [890, 109] on div "if /else press enter" at bounding box center [1003, 129] width 310 height 59
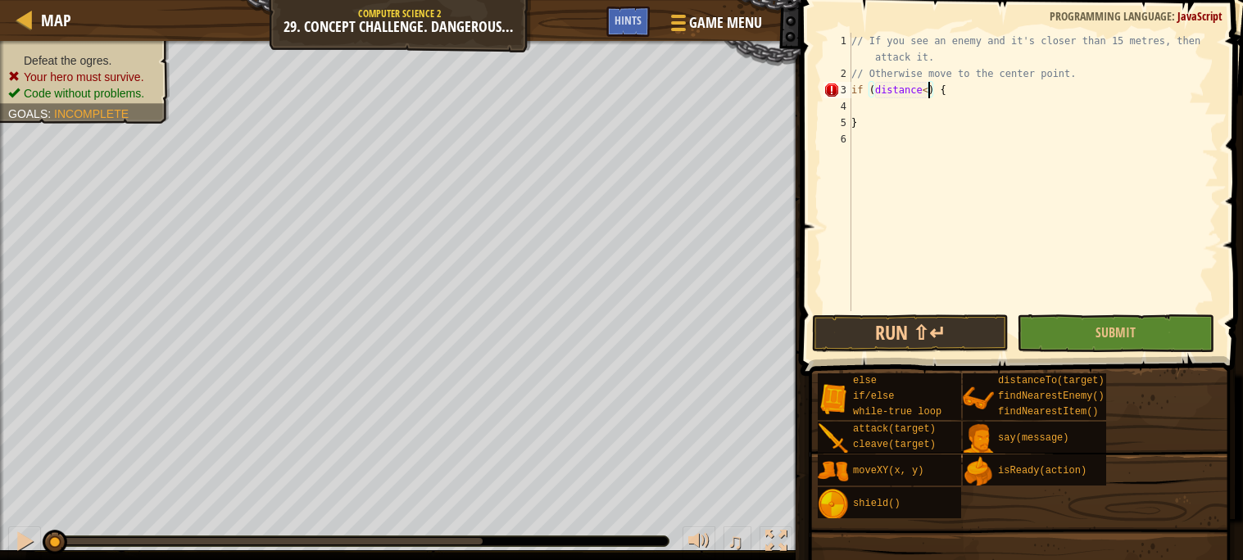
scroll to position [7, 7]
click at [972, 93] on div "// If you see an enemy and it's closer than 15 metres, then attack it. // Other…" at bounding box center [1033, 197] width 370 height 328
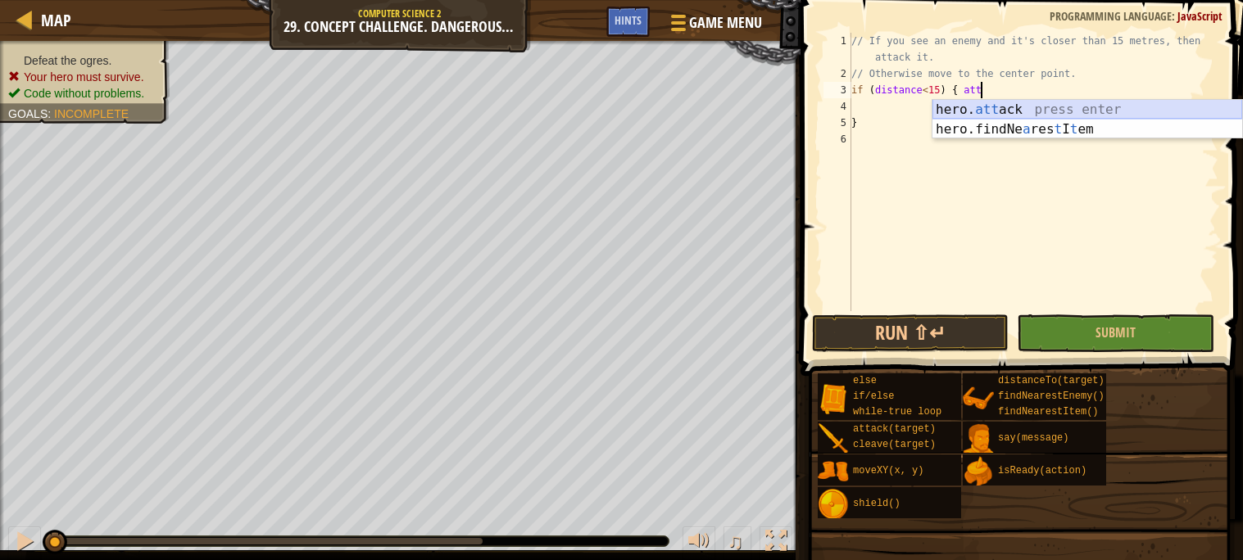
click at [1045, 109] on div "hero. att ack press enter hero.findNe a res t I t em press enter" at bounding box center [1087, 139] width 310 height 79
type textarea "if (distance<15) { hero.attack(enemy)"
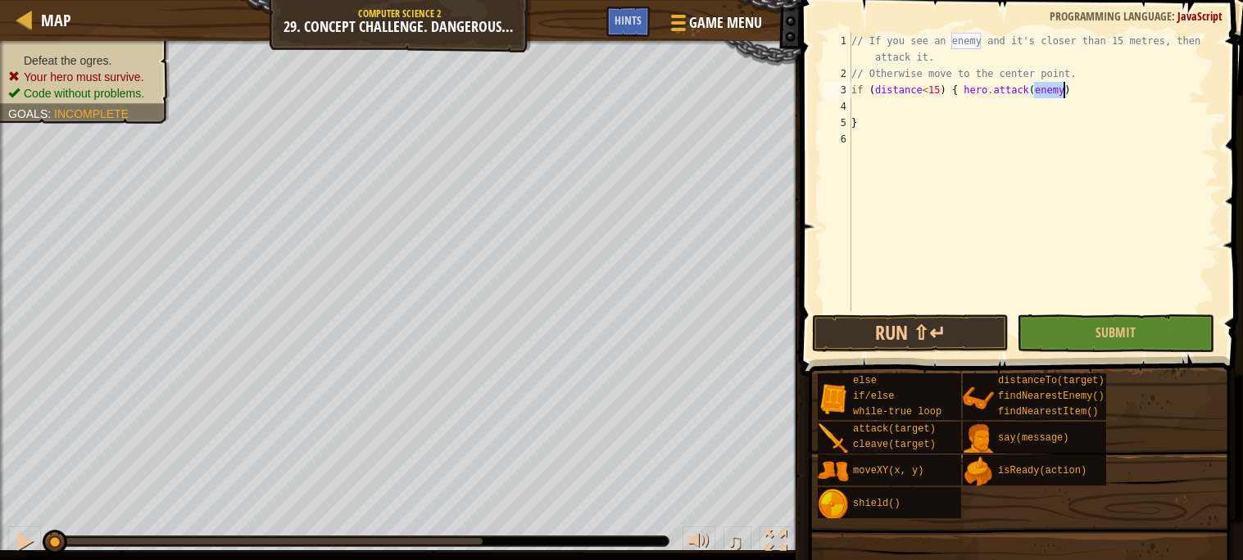
click at [908, 112] on div "// If you see an enemy and it's closer than 15 metres, then attack it. // Other…" at bounding box center [1033, 197] width 370 height 328
click at [872, 138] on div "// If you see an enemy and it's closer than 15 metres, then attack it. // Other…" at bounding box center [1033, 197] width 370 height 328
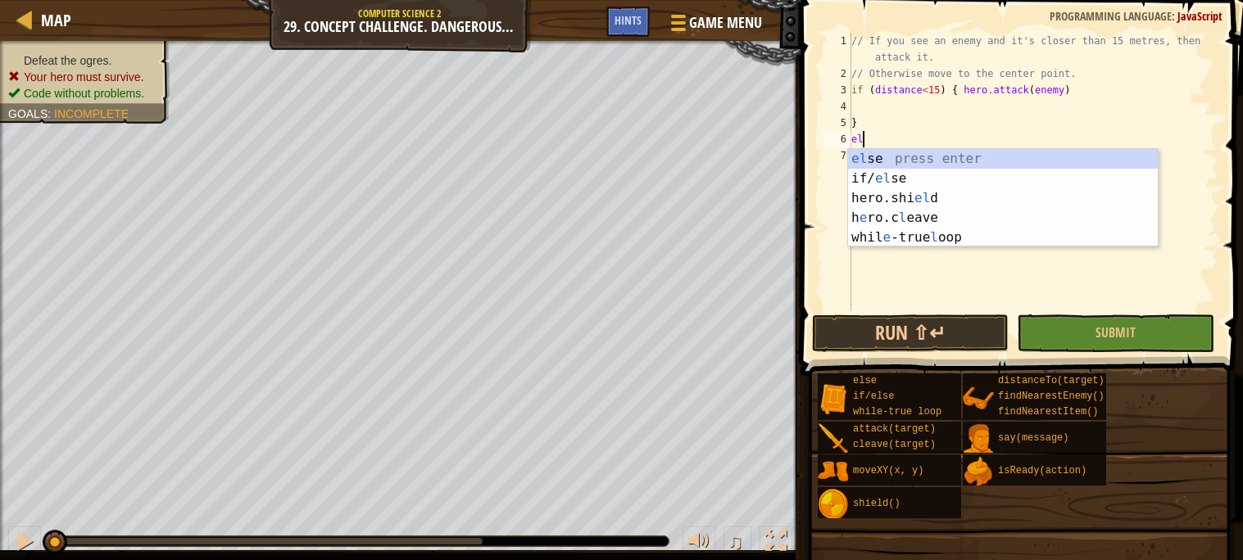
type textarea "els"
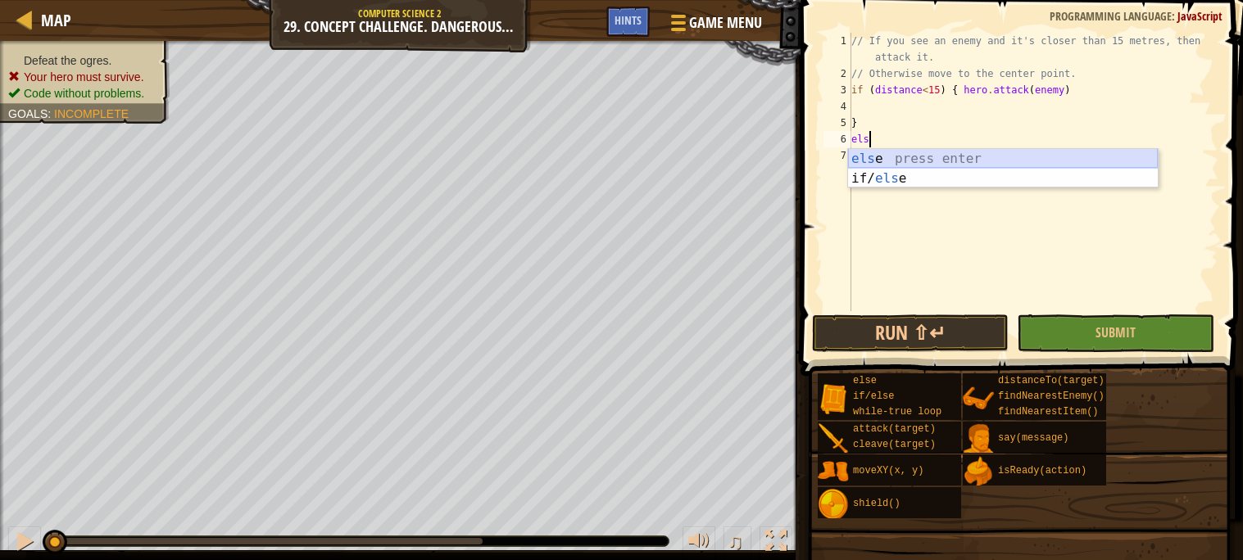
click at [900, 161] on div "els e press enter if/ els e press enter" at bounding box center [1003, 188] width 310 height 79
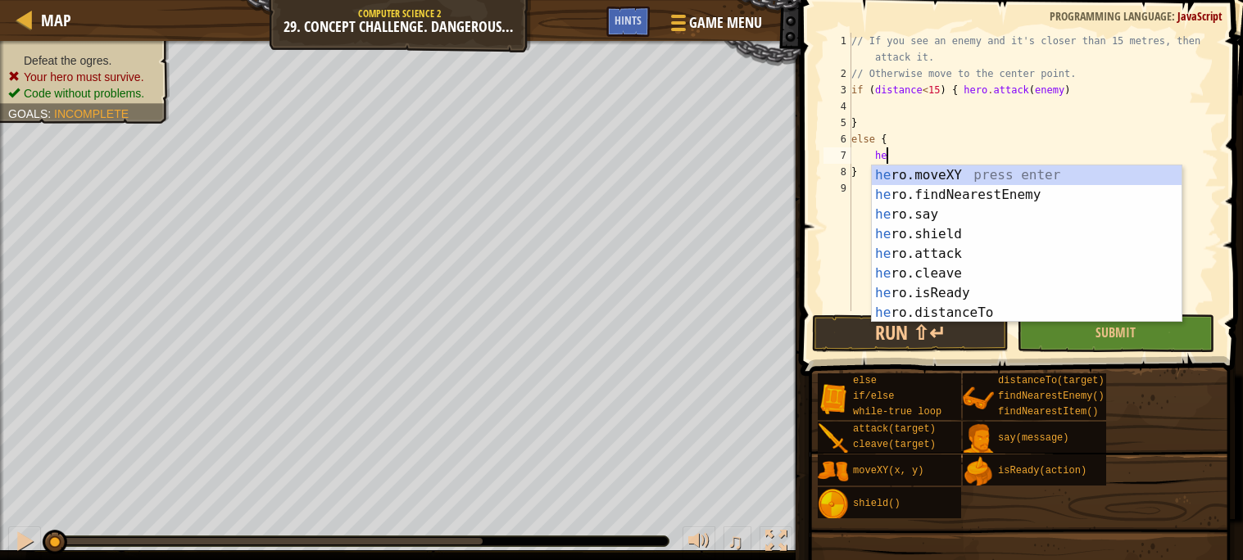
scroll to position [7, 2]
click at [931, 172] on div "her o.moveXY press enter her o.findNearestEnemy press enter her o.say press ent…" at bounding box center [1027, 263] width 310 height 197
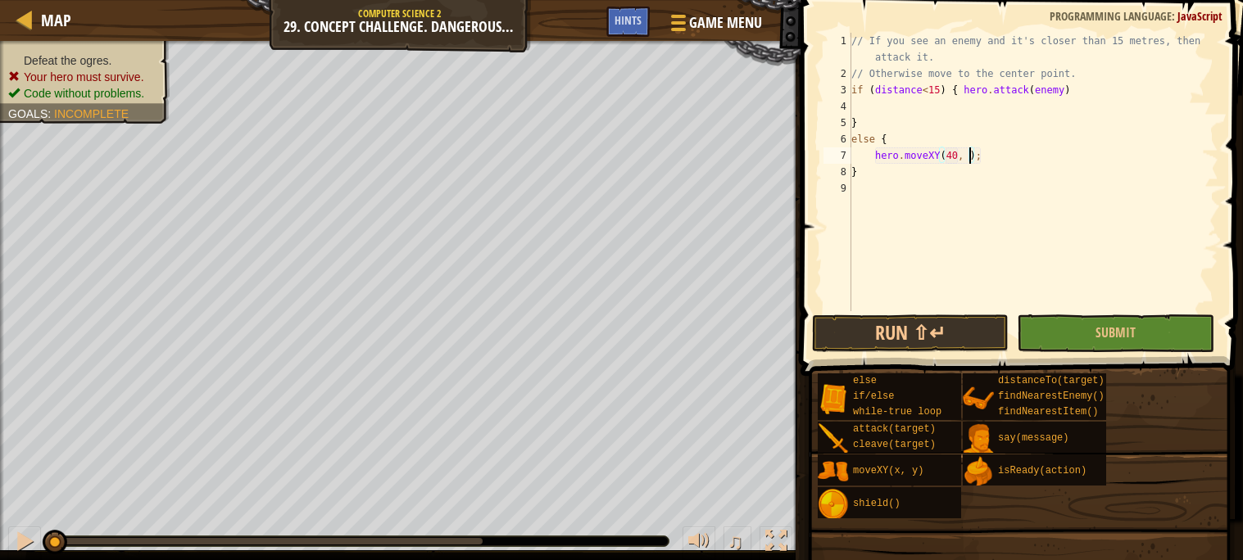
scroll to position [7, 11]
click at [1155, 326] on button "Submit" at bounding box center [1115, 334] width 197 height 38
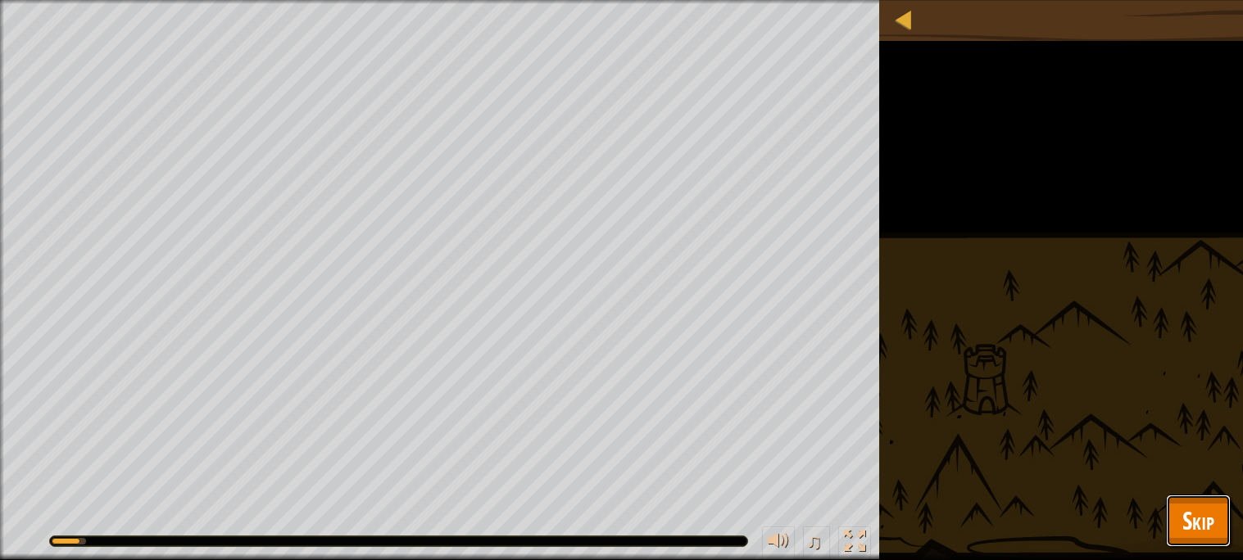
click at [1181, 496] on button "Skip" at bounding box center [1198, 521] width 65 height 52
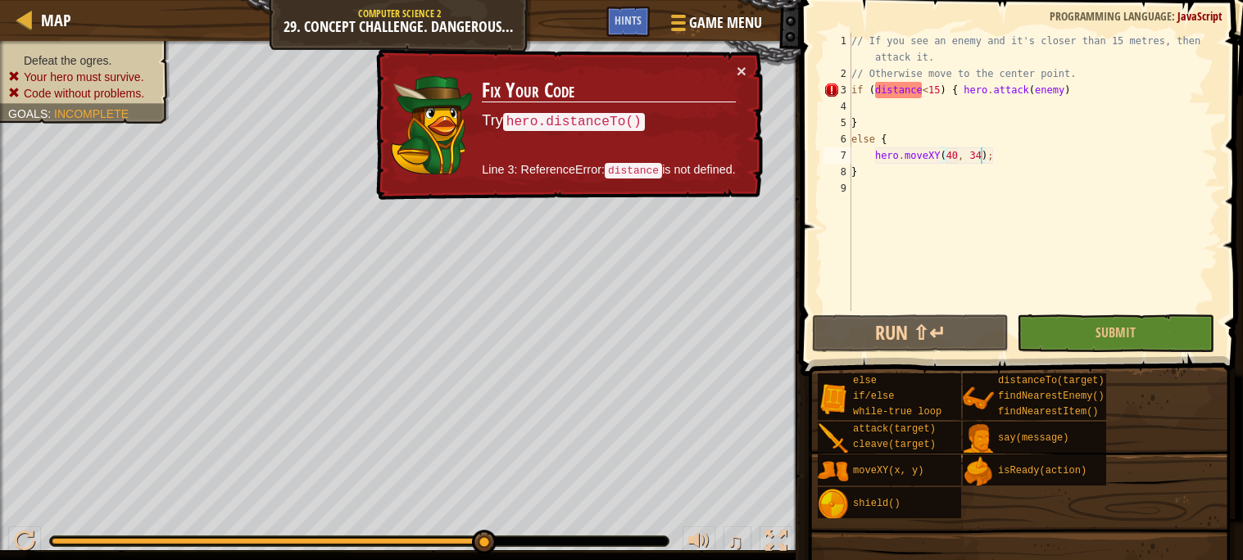
click at [877, 89] on div "// If you see an enemy and it's closer than 15 metres, then attack it. // Other…" at bounding box center [1033, 197] width 370 height 328
type textarea "if ( distance<15) { hero.attack(enemy)"
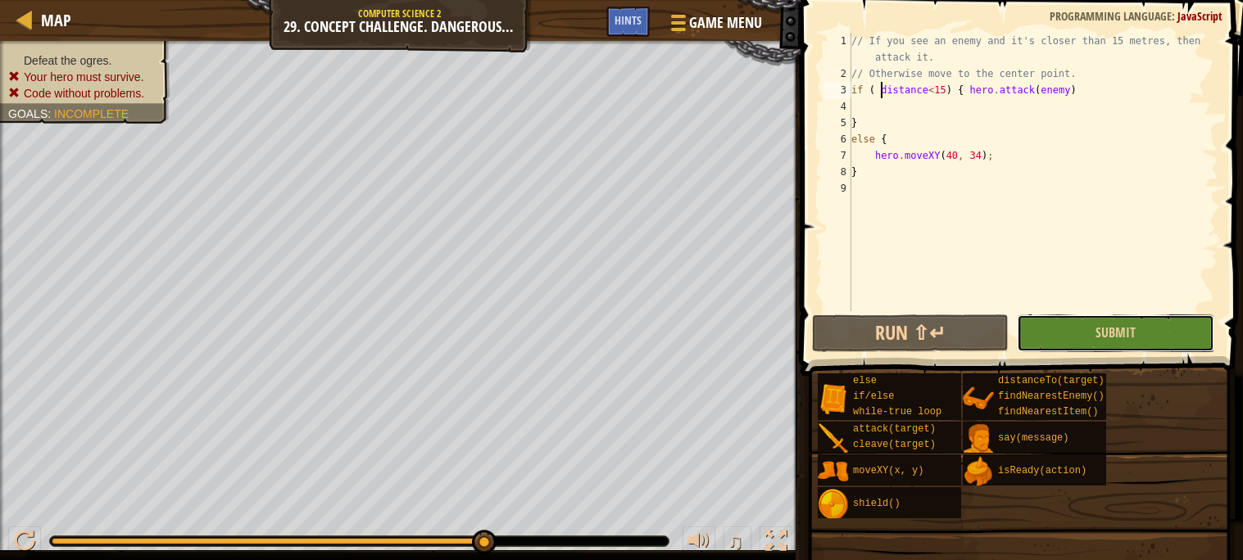
click at [1081, 341] on button "Submit" at bounding box center [1115, 334] width 197 height 38
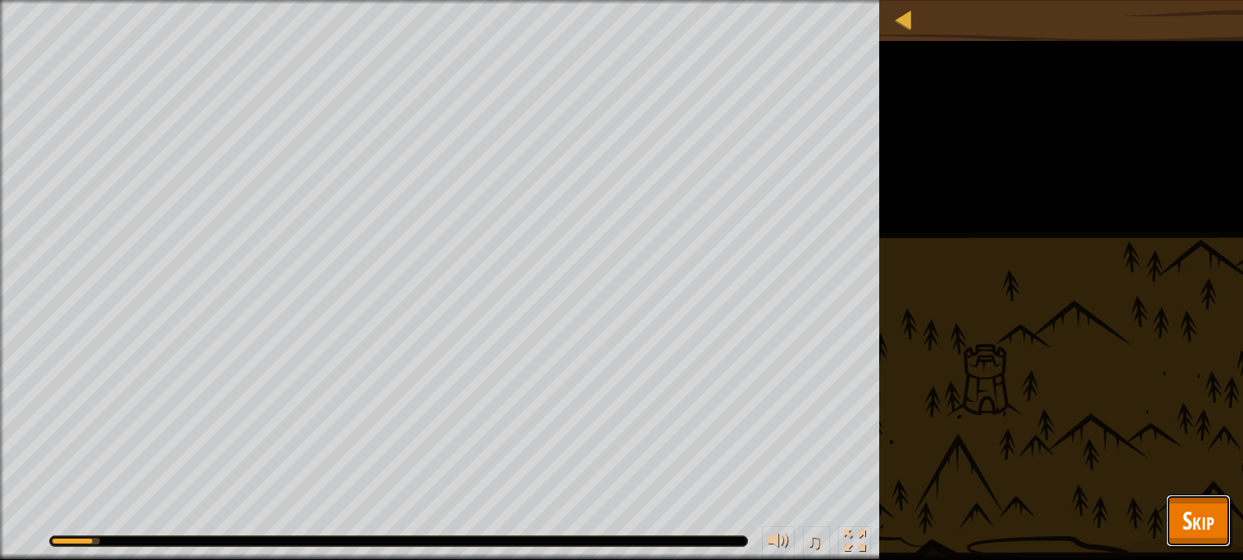
click at [1217, 505] on button "Skip" at bounding box center [1198, 521] width 65 height 52
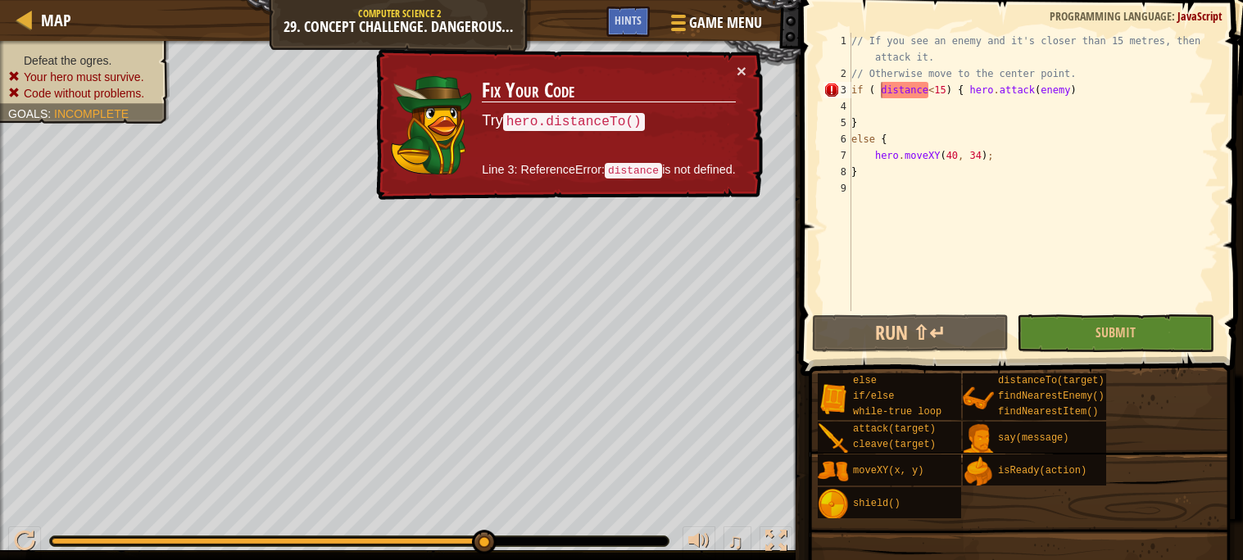
click at [352, 25] on div "Map Computer Science 2 29. Concept Challenge. Dangerous Tree Game Menu Done Hin…" at bounding box center [400, 20] width 800 height 41
click at [52, 35] on div "Map" at bounding box center [52, 20] width 39 height 41
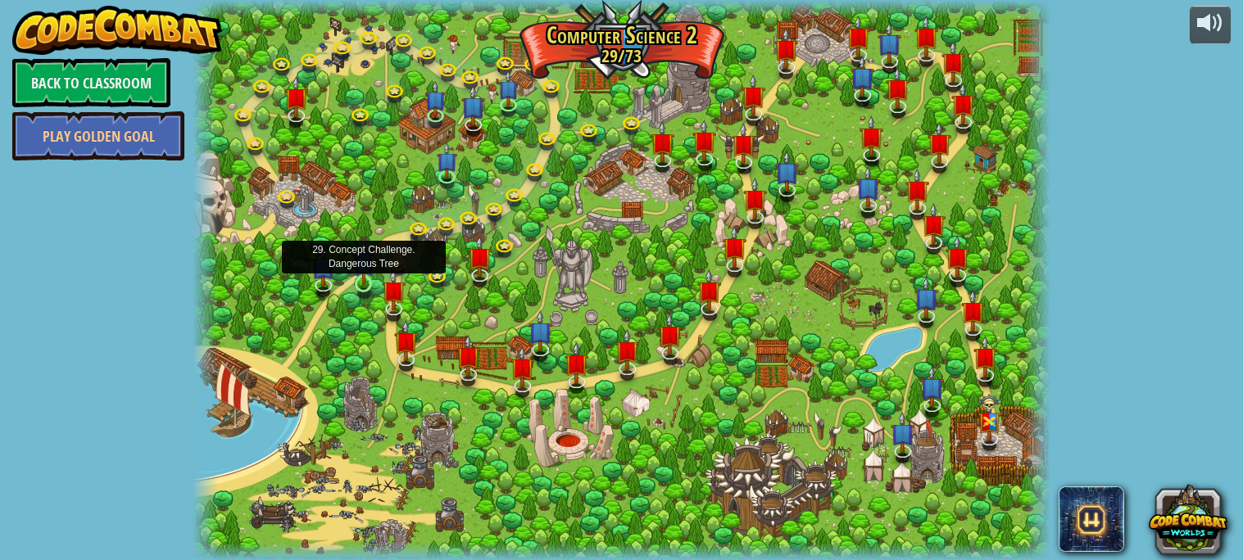
click at [365, 280] on img at bounding box center [363, 262] width 20 height 48
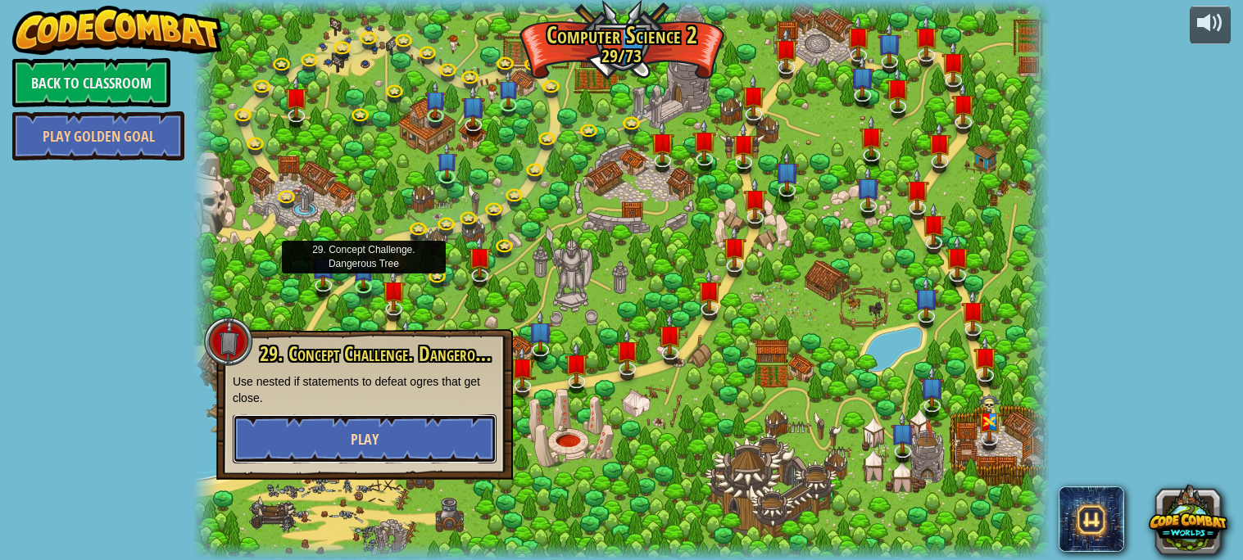
click at [368, 437] on span "Play" at bounding box center [365, 439] width 28 height 20
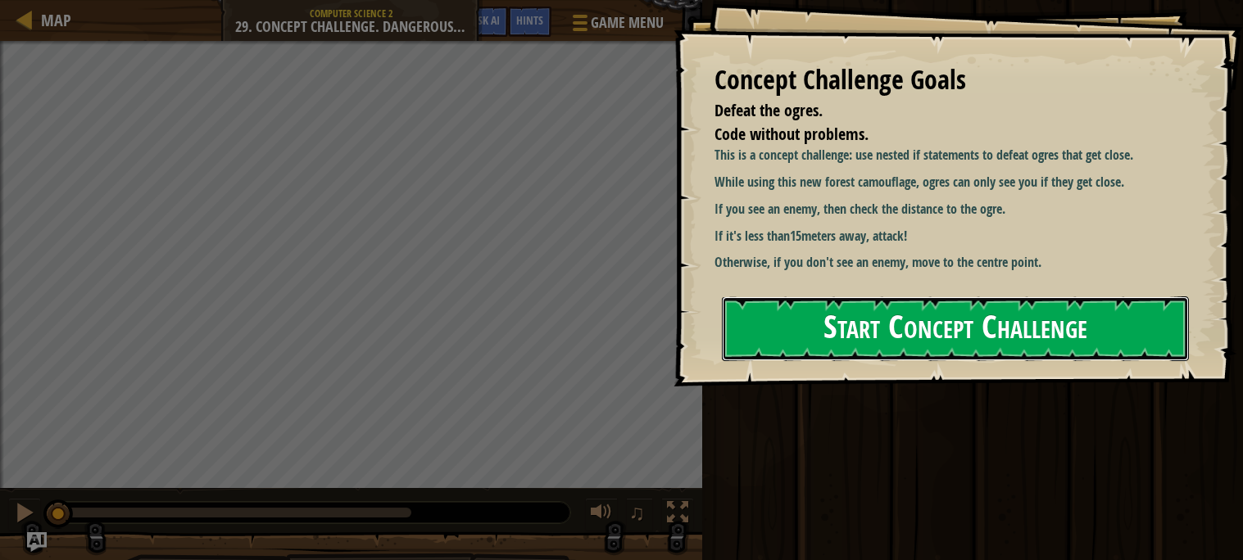
click at [1141, 325] on button "Start Concept Challenge" at bounding box center [955, 329] width 467 height 65
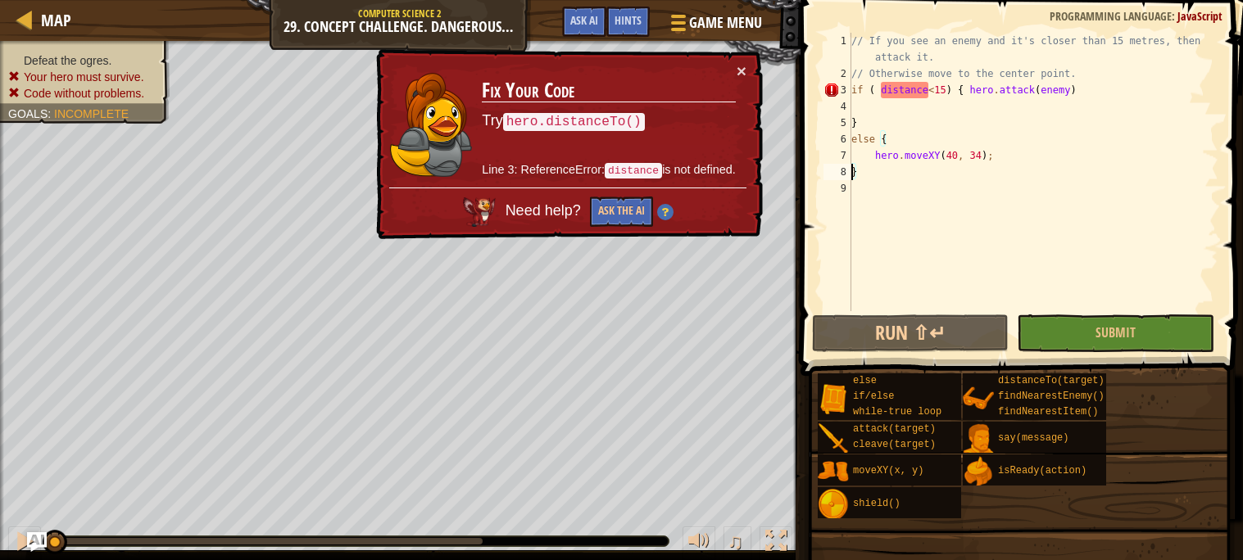
click at [1090, 60] on div "// If you see an enemy and it's closer than 15 metres, then attack it. // Other…" at bounding box center [1033, 197] width 370 height 328
click at [1104, 67] on div "// If you see an enemy and it's closer than 15 metres, then attack it. // Other…" at bounding box center [1033, 197] width 370 height 328
type textarea "// Otherwise move to the center point."
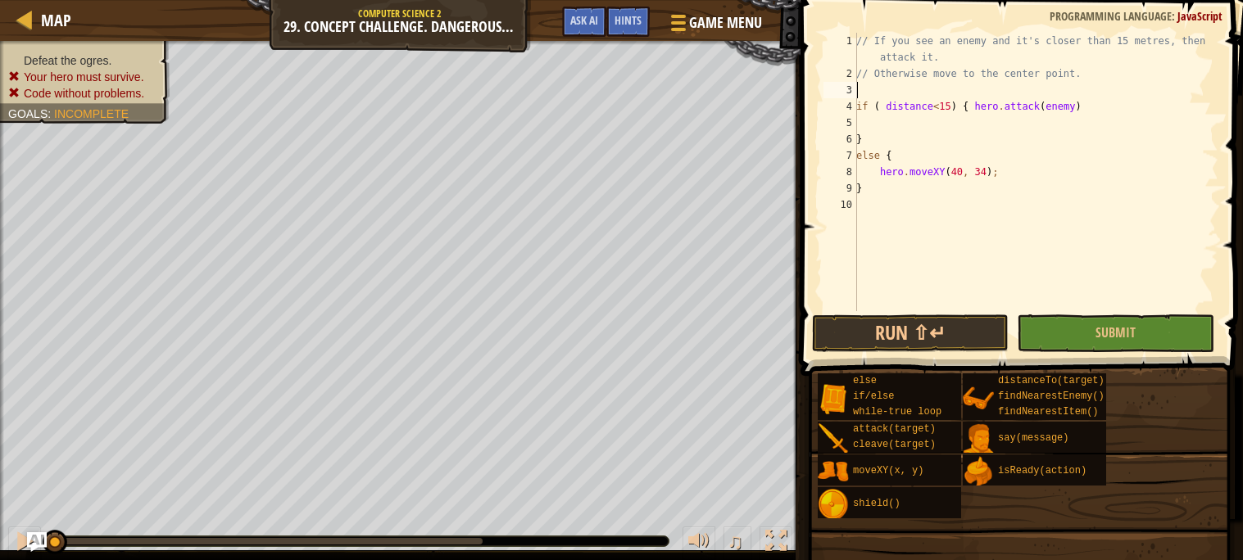
click at [1054, 82] on div "// If you see an enemy and it's closer than 15 metres, then attack it. // Other…" at bounding box center [1035, 197] width 365 height 328
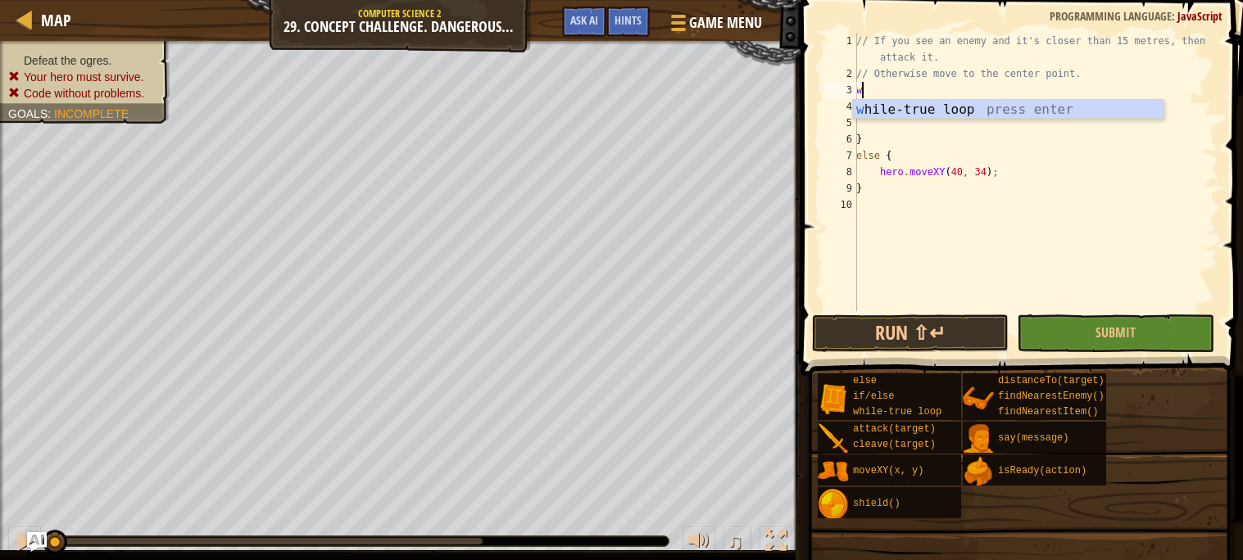
type textarea "wh"
click at [1027, 106] on div "wh ile-true loop press enter" at bounding box center [1008, 129] width 310 height 59
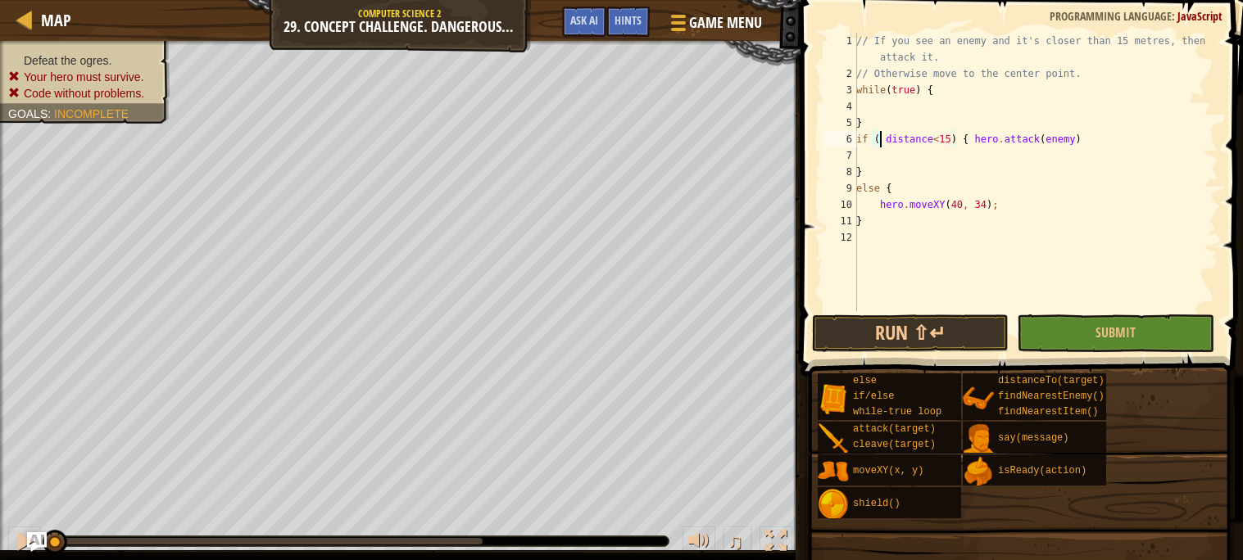
type textarea "}"
type textarea "v"
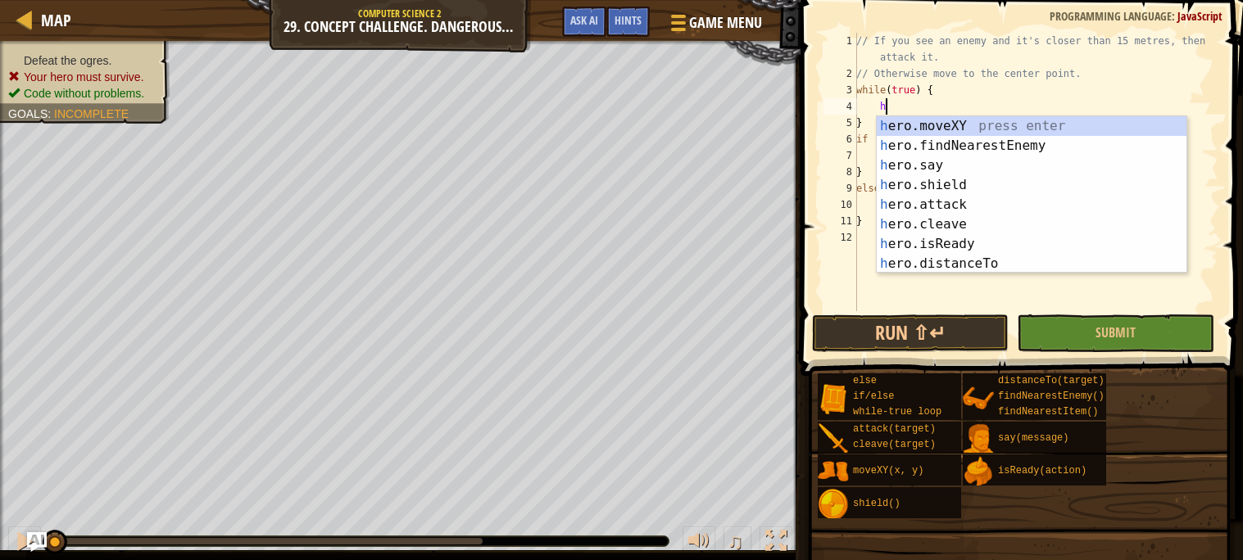
scroll to position [7, 2]
click at [1003, 134] on div "he ro.moveXY press enter he ro.findNearestEnemy press enter he ro.say press ent…" at bounding box center [1032, 214] width 310 height 197
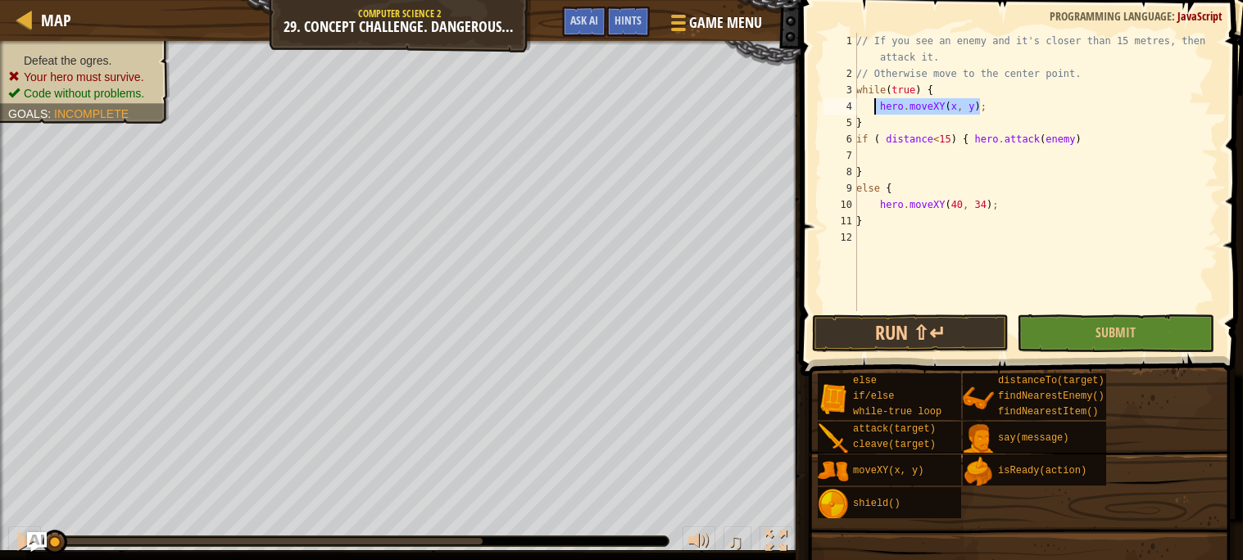
drag, startPoint x: 981, startPoint y: 110, endPoint x: 876, endPoint y: 106, distance: 105.8
click at [876, 106] on div "// If you see an enemy and it's closer than 15 metres, then attack it. // Other…" at bounding box center [1035, 197] width 365 height 328
type textarea ";"
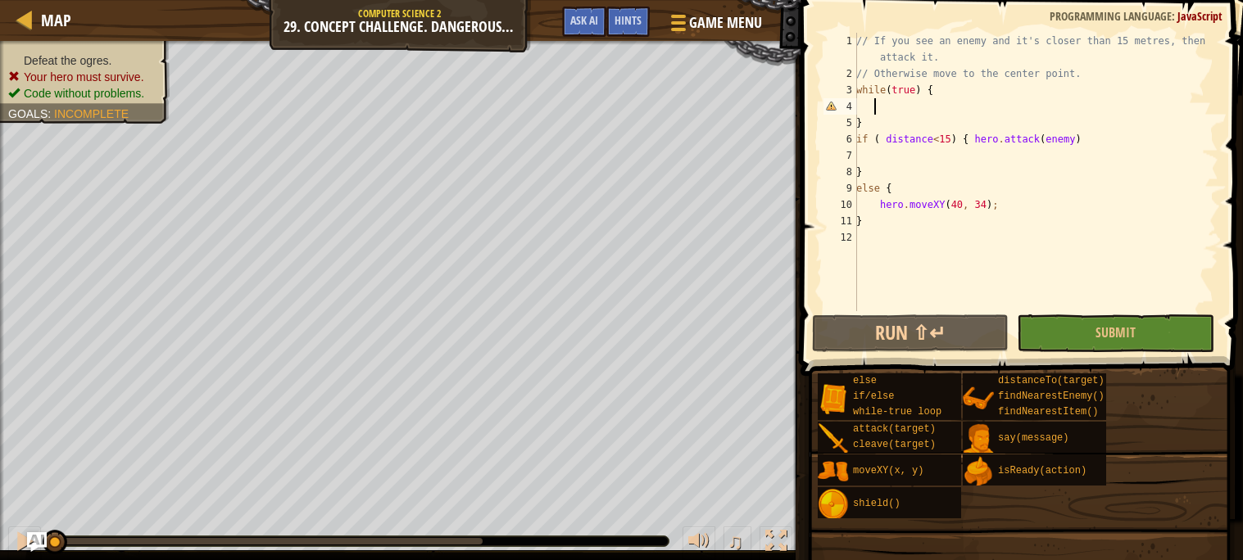
type textarea "h"
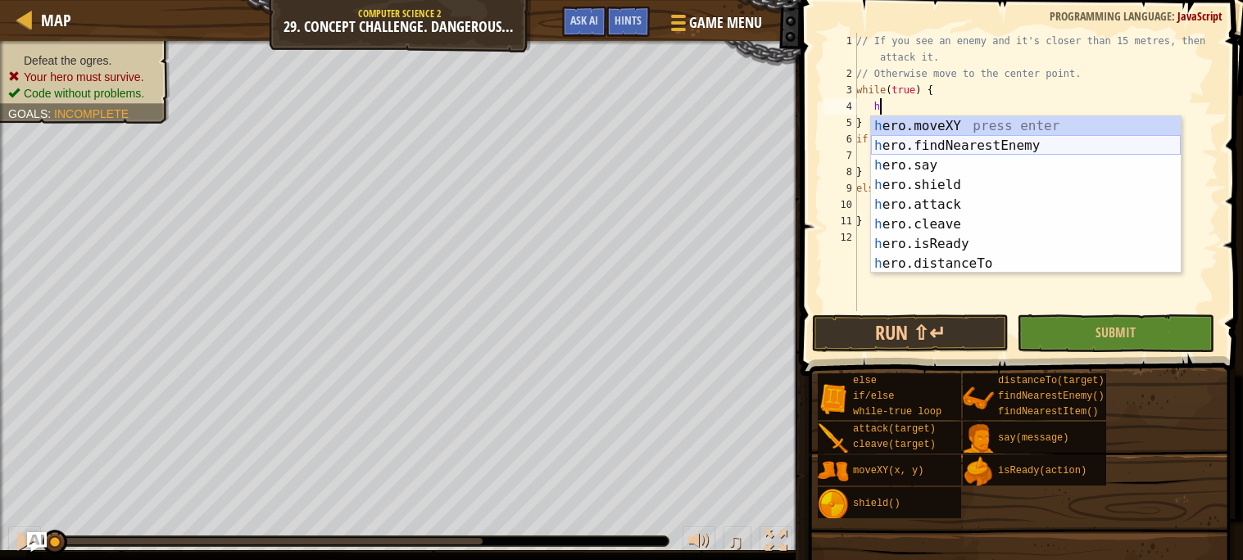
click at [903, 141] on div "h ero.moveXY press enter h ero.findNearestEnemy press enter h ero.say press ent…" at bounding box center [1026, 214] width 310 height 197
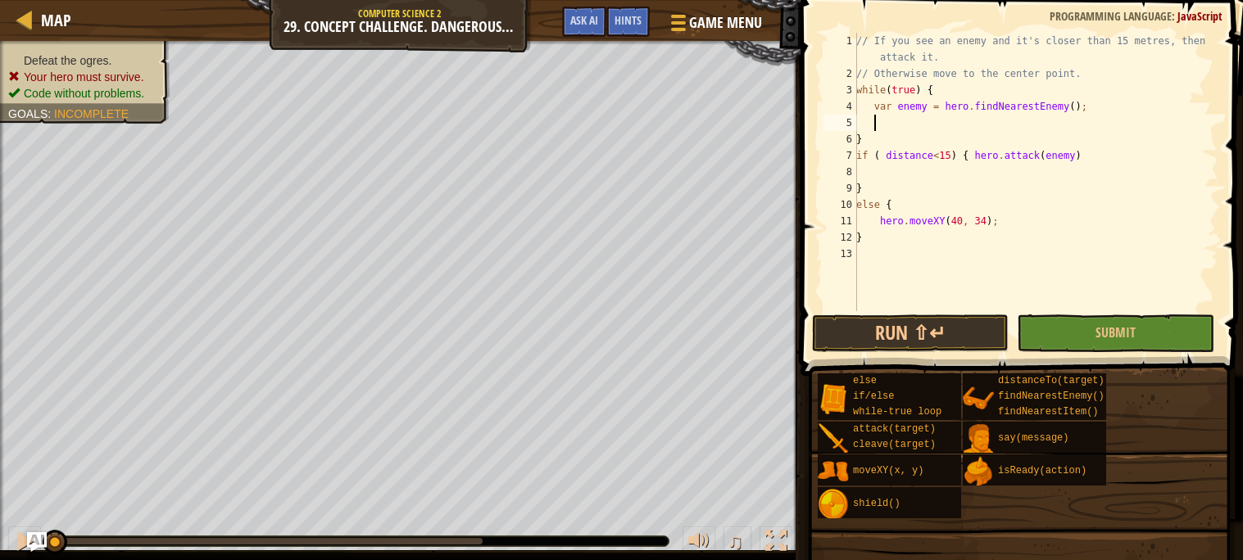
click at [877, 138] on div "// If you see an enemy and it's closer than 15 metres, then attack it. // Other…" at bounding box center [1035, 197] width 365 height 328
type textarea "}"
click at [874, 252] on div "// If you see an enemy and it's closer than 15 metres, then attack it. // Other…" at bounding box center [1035, 197] width 365 height 328
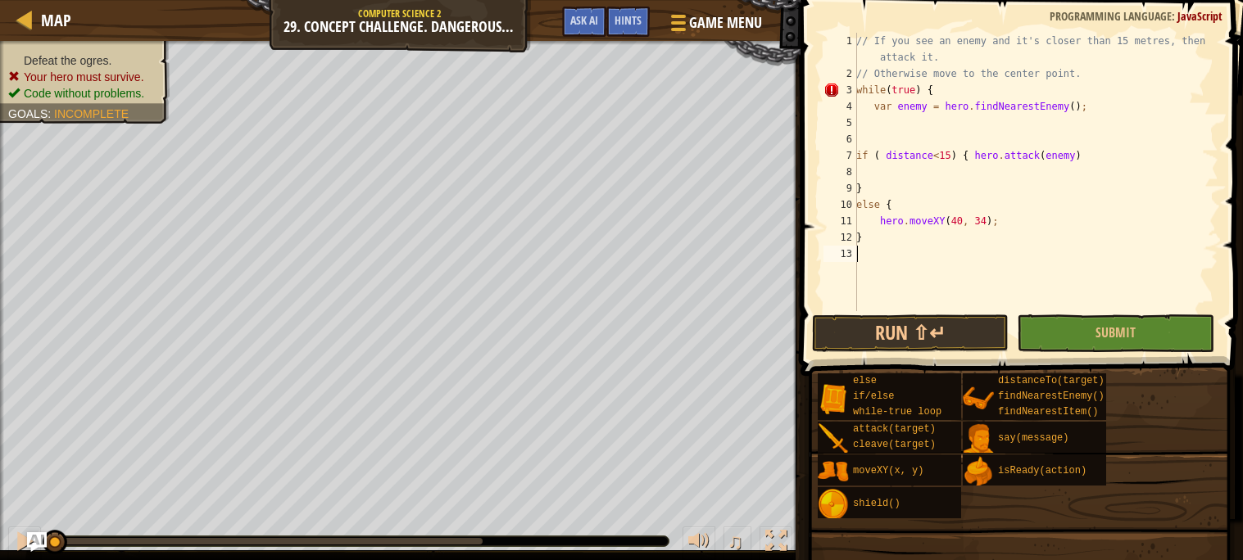
click at [874, 252] on div "// If you see an enemy and it's closer than 15 metres, then attack it. // Other…" at bounding box center [1035, 197] width 365 height 328
click at [868, 233] on div "// If you see an enemy and it's closer than 15 metres, then attack it. // Other…" at bounding box center [1035, 197] width 365 height 328
click at [1135, 328] on span "Submit" at bounding box center [1115, 333] width 40 height 18
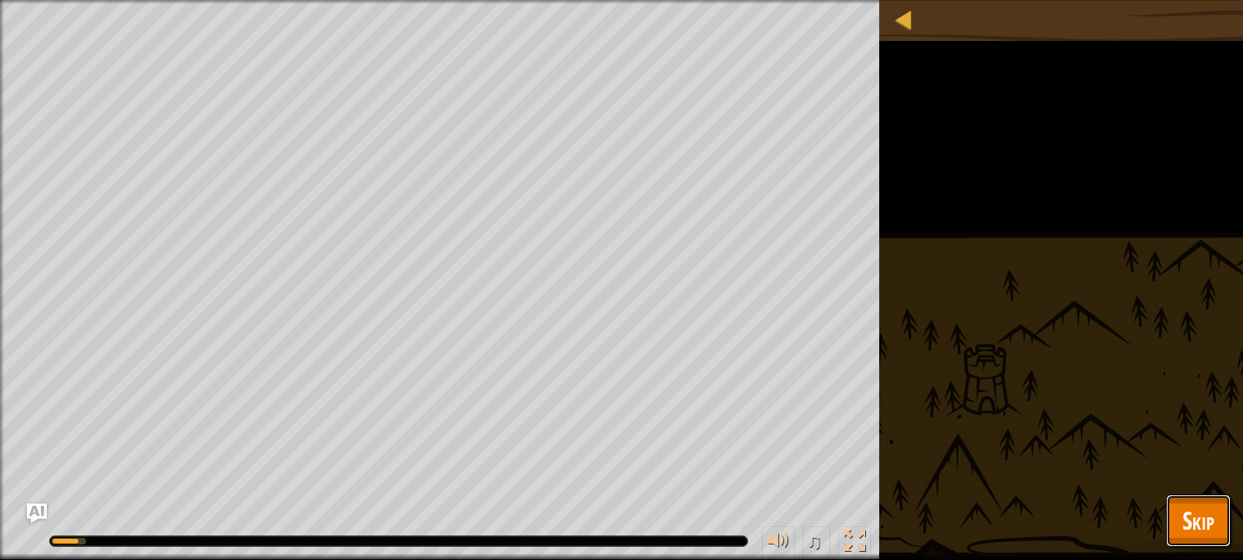
click at [1189, 530] on span "Skip" at bounding box center [1198, 521] width 32 height 34
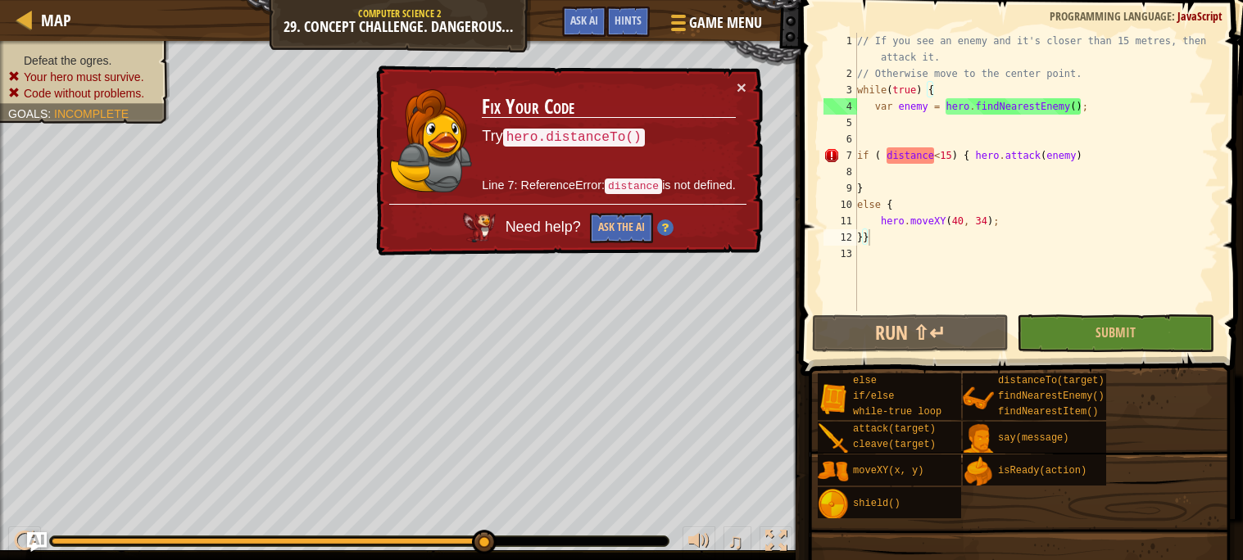
click at [895, 156] on div "// If you see an enemy and it's closer than 15 metres, then attack it. // Other…" at bounding box center [1036, 197] width 365 height 328
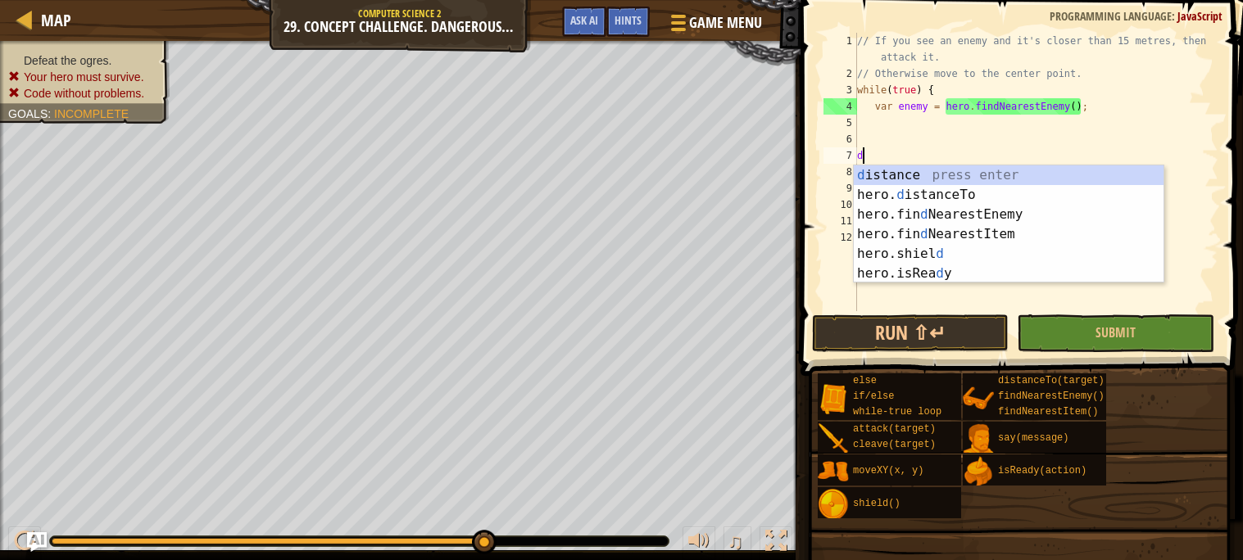
scroll to position [7, 1]
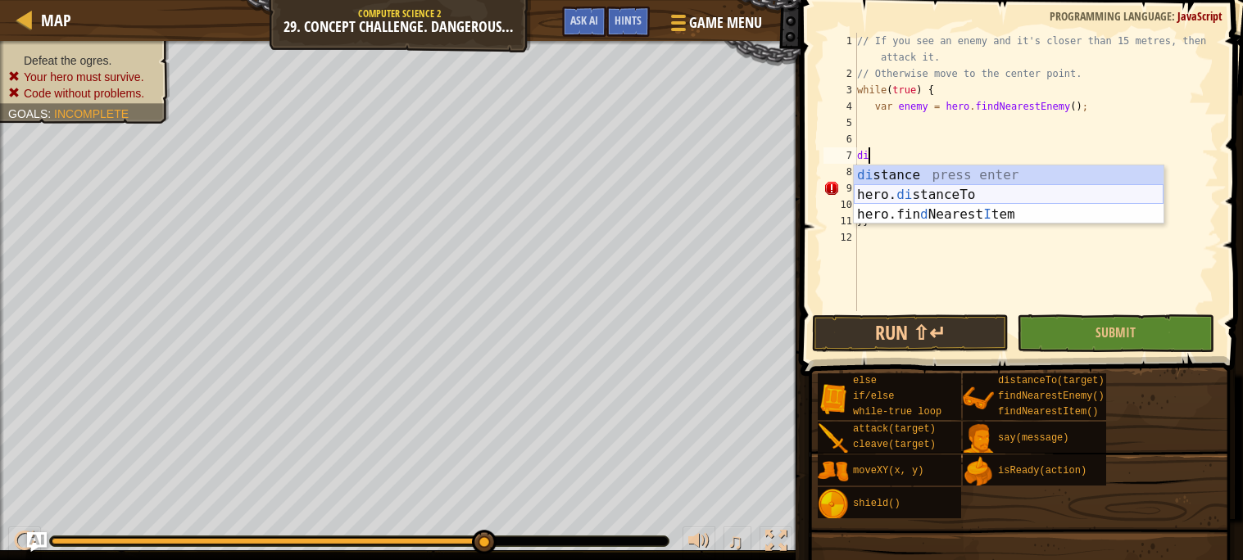
click at [917, 186] on div "di stance press enter hero. di stanceTo press enter hero.fin d Nearest I tem pr…" at bounding box center [1009, 214] width 310 height 98
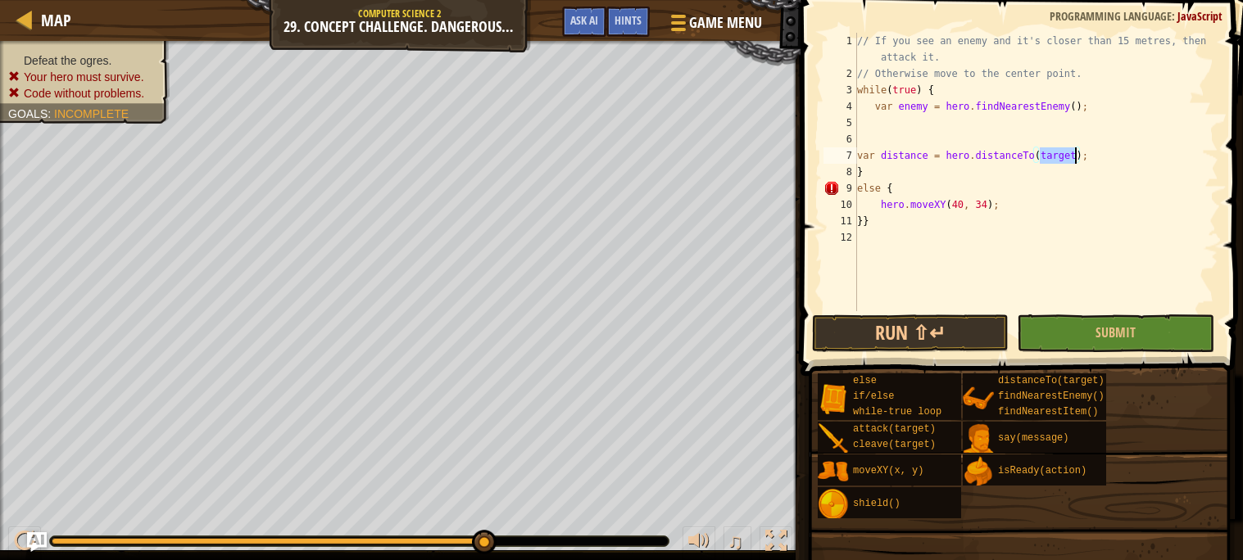
click at [857, 152] on div "// If you see an enemy and it's closer than 15 metres, then attack it. // Other…" at bounding box center [1036, 197] width 365 height 328
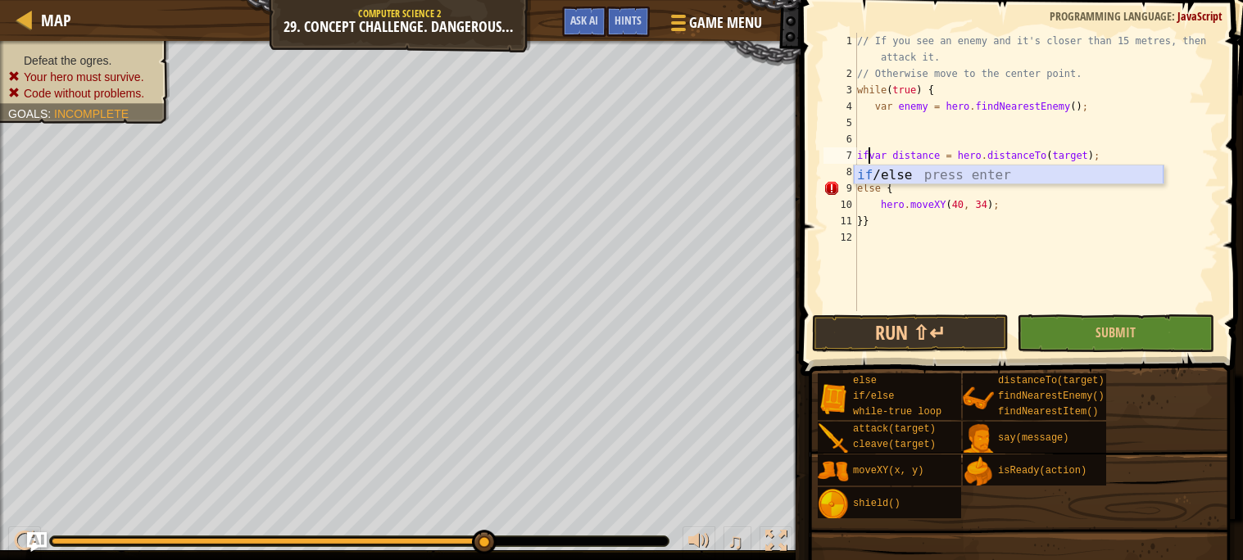
click at [921, 172] on div "if /else press enter" at bounding box center [1009, 194] width 310 height 59
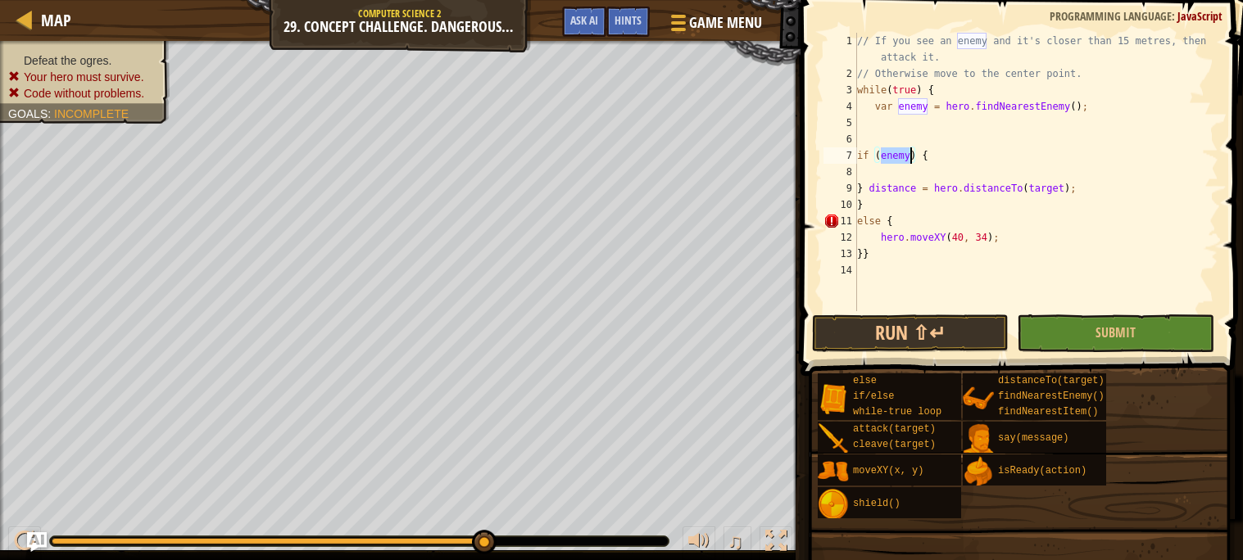
click at [864, 188] on div "// If you see an enemy and it's closer than 15 metres, then attack it. // Other…" at bounding box center [1036, 197] width 365 height 328
click at [928, 196] on div "// If you see an enemy and it's closer than 15 metres, then attack it. // Other…" at bounding box center [1036, 197] width 365 height 328
click at [913, 205] on div "// If you see an enemy and it's closer than 15 metres, then attack it. // Other…" at bounding box center [1036, 197] width 365 height 328
click at [909, 184] on div "// If you see an enemy and it's closer than 15 metres, then attack it. // Other…" at bounding box center [1036, 197] width 365 height 328
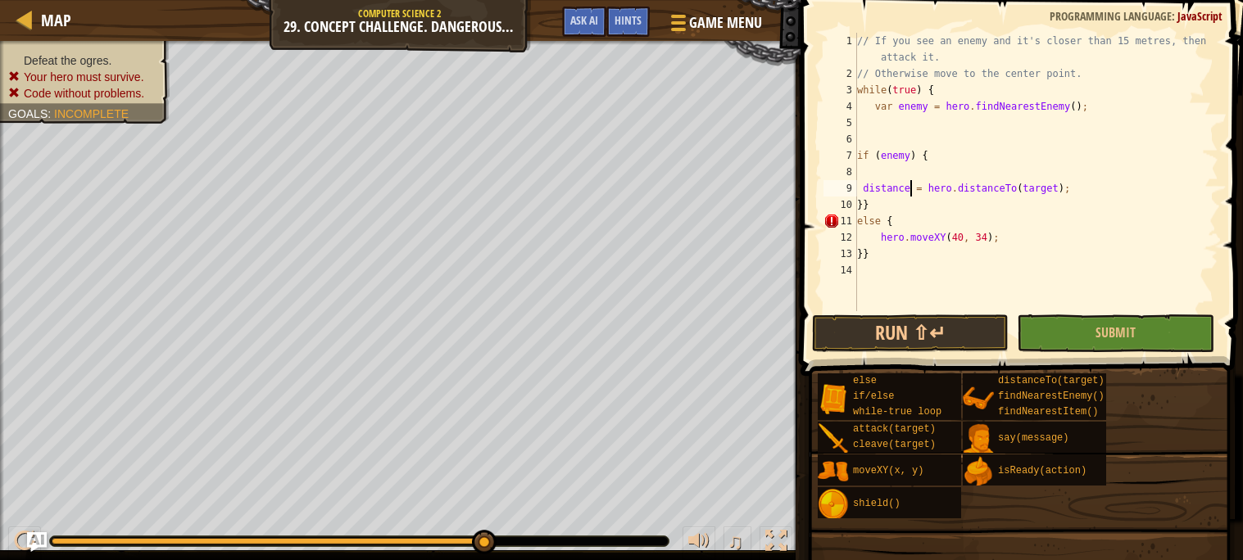
scroll to position [7, 5]
click at [1066, 333] on button "Submit" at bounding box center [1115, 334] width 197 height 38
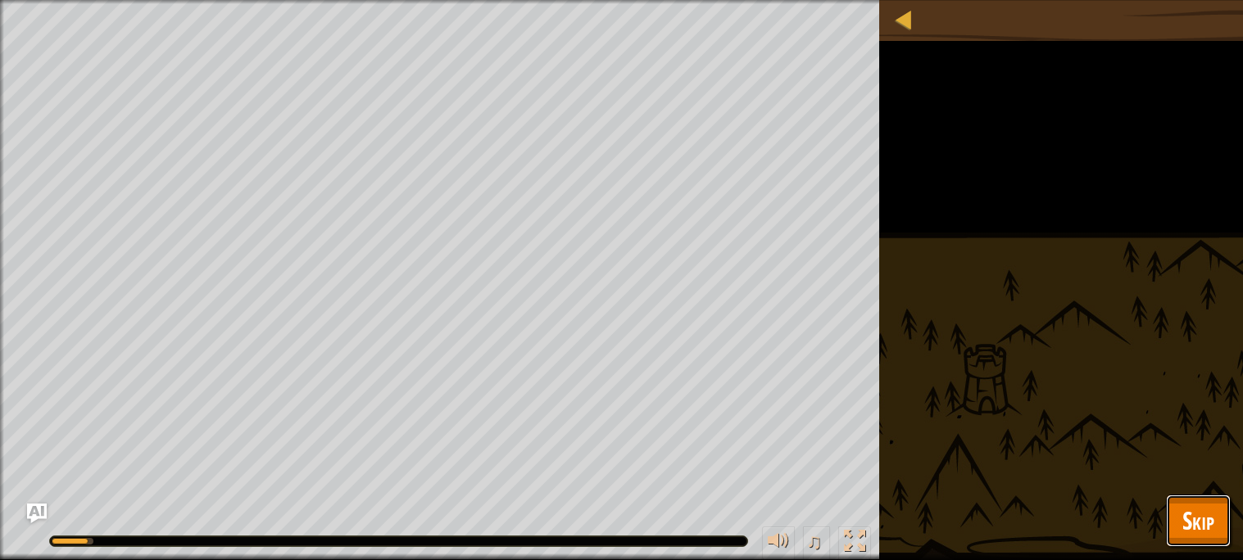
click at [1177, 516] on button "Skip" at bounding box center [1198, 521] width 65 height 52
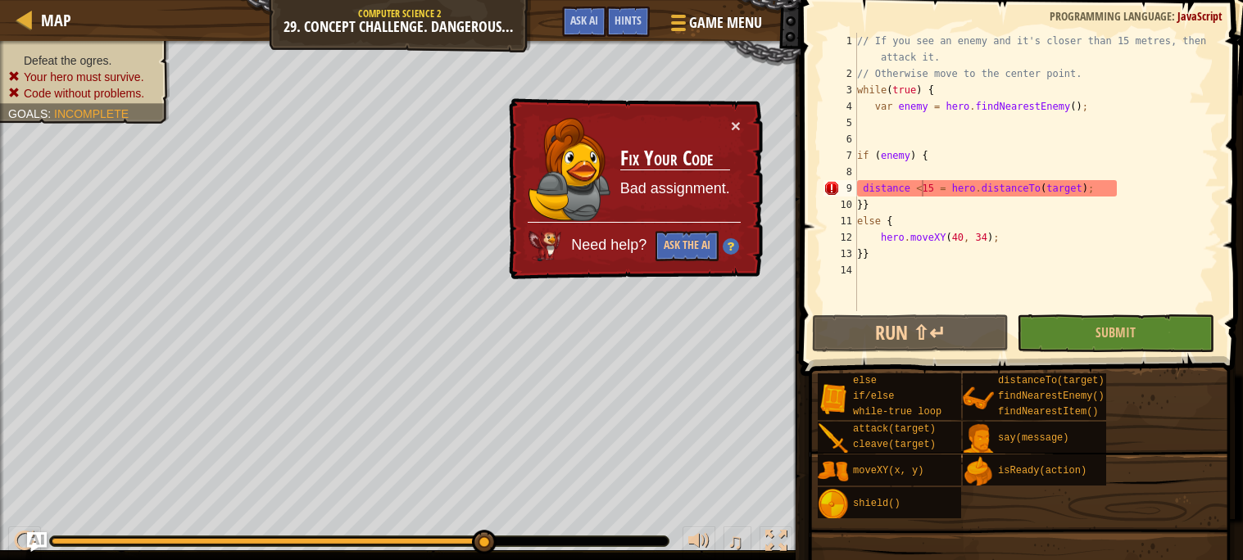
click at [911, 186] on div "// If you see an enemy and it's closer than 15 metres, then attack it. // Other…" at bounding box center [1036, 197] width 365 height 328
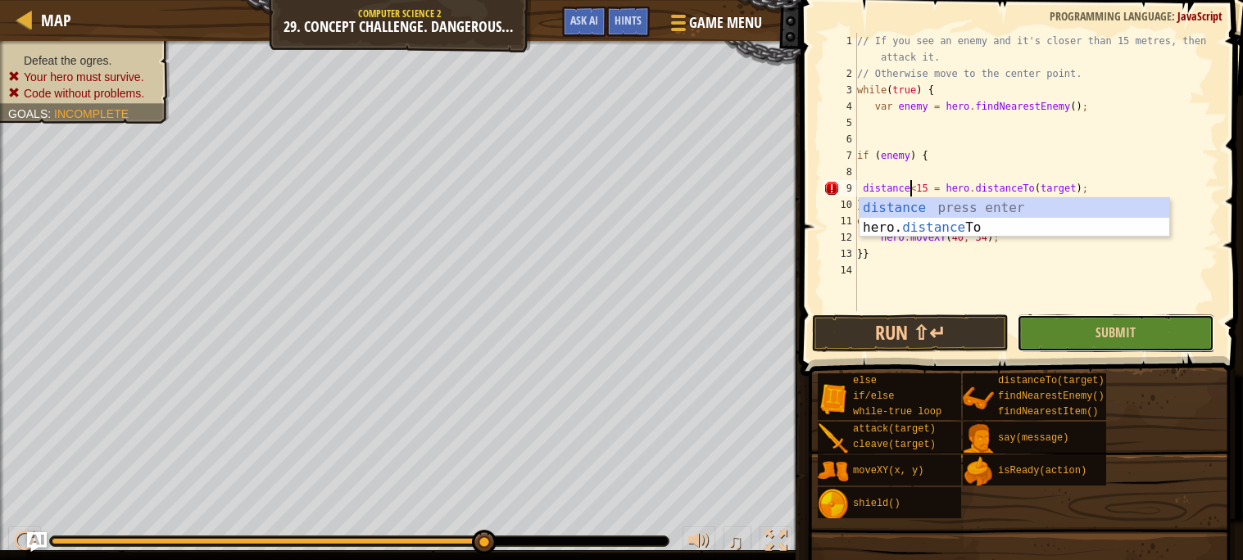
click at [1171, 341] on button "Submit" at bounding box center [1115, 334] width 197 height 38
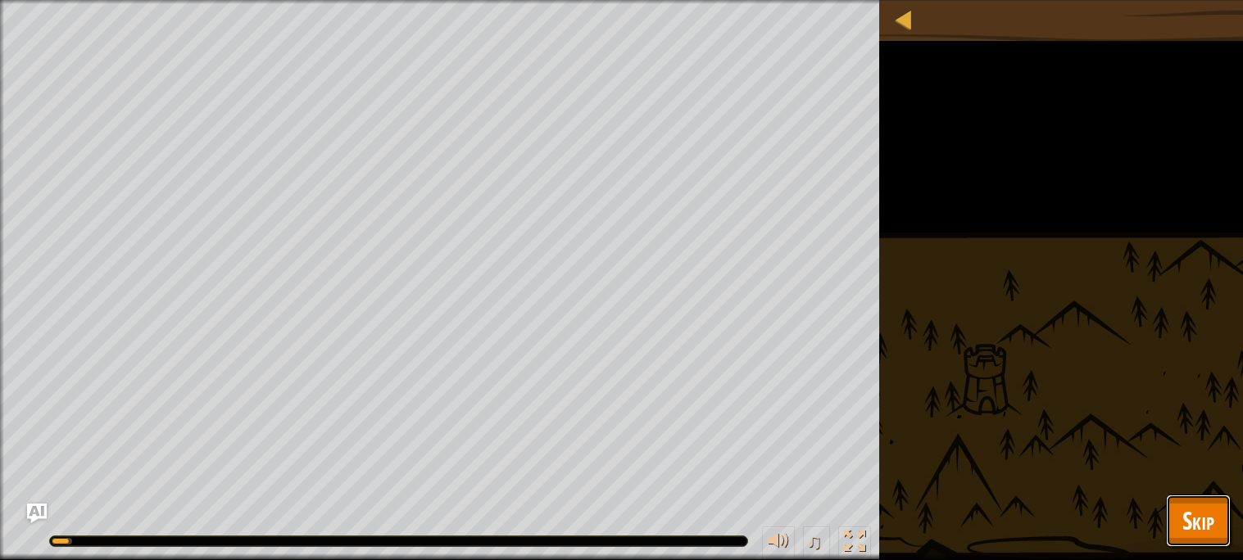
click at [1185, 502] on button "Skip" at bounding box center [1198, 521] width 65 height 52
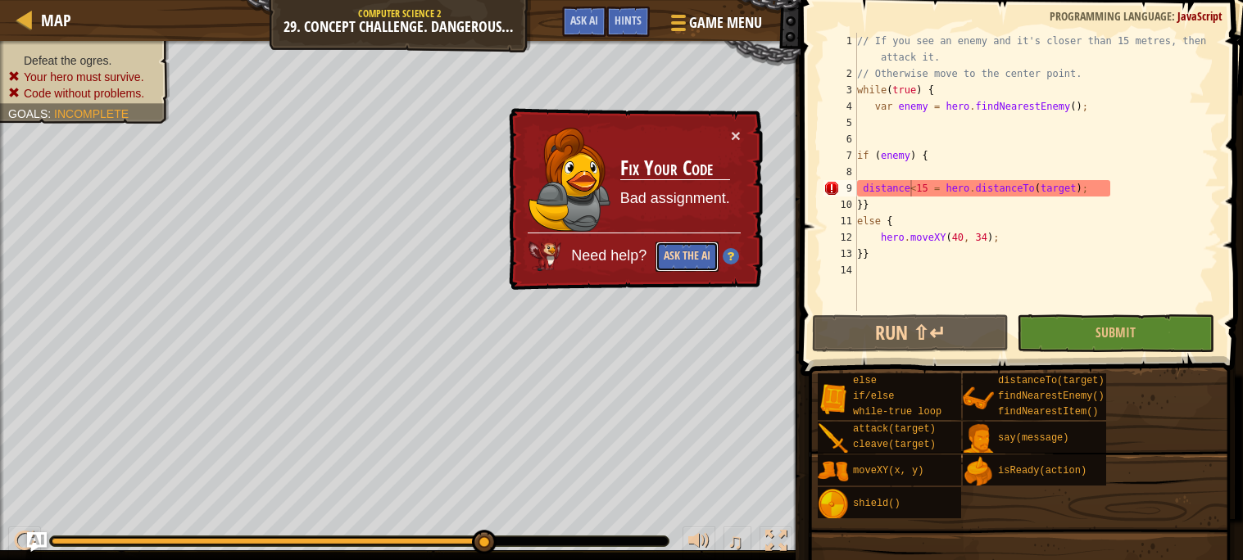
click at [706, 263] on button "Ask the AI" at bounding box center [686, 257] width 63 height 30
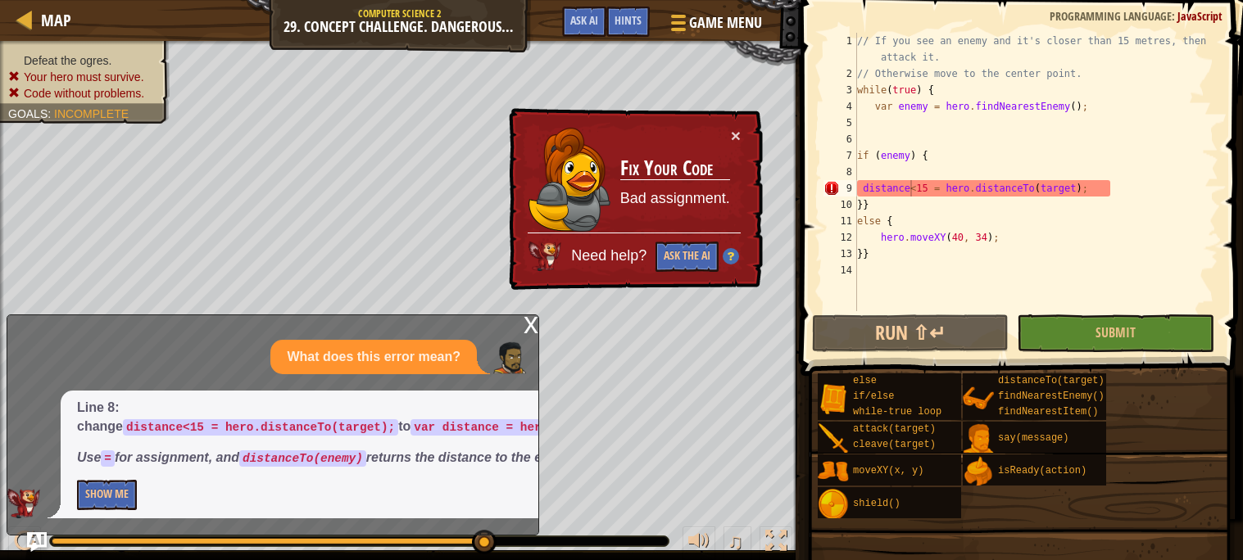
click at [531, 315] on div "x" at bounding box center [530, 323] width 15 height 16
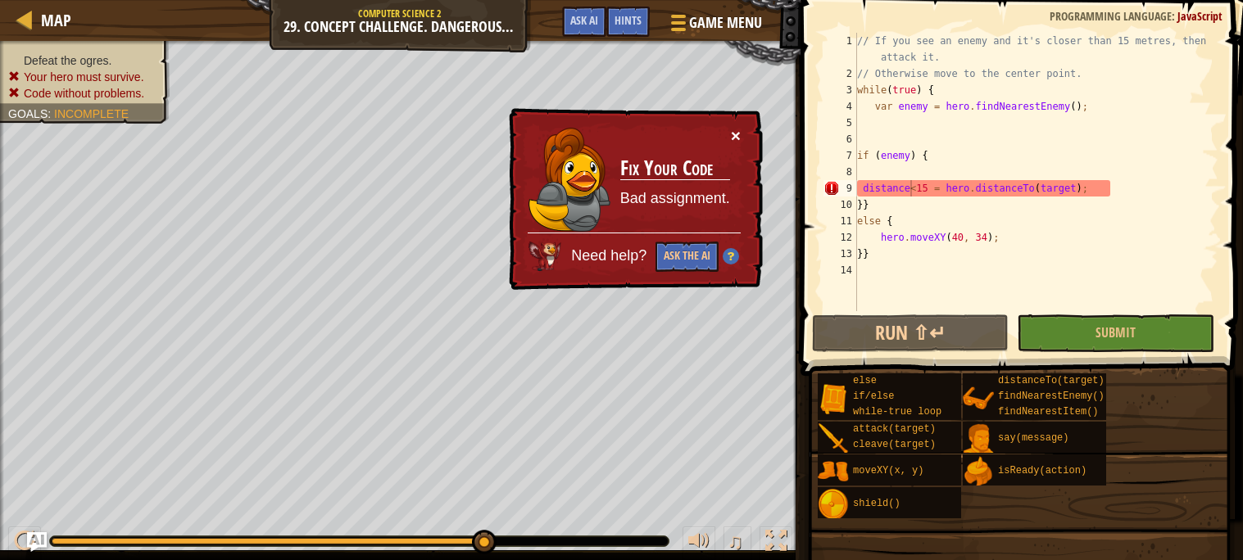
click at [735, 142] on button "×" at bounding box center [736, 135] width 10 height 17
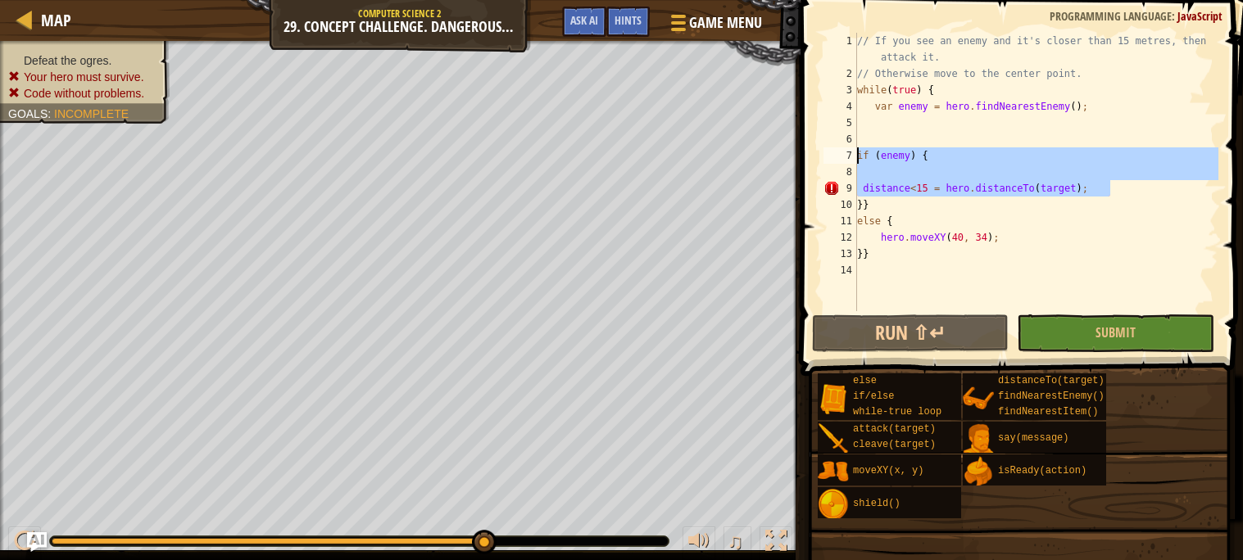
click at [753, 160] on div "Map Computer Science 2 29. Concept Challenge. Dangerous Tree Game Menu Done Hin…" at bounding box center [621, 280] width 1243 height 560
click at [745, 12] on span "Game Menu" at bounding box center [725, 22] width 76 height 22
type textarea "if (enemy) {"
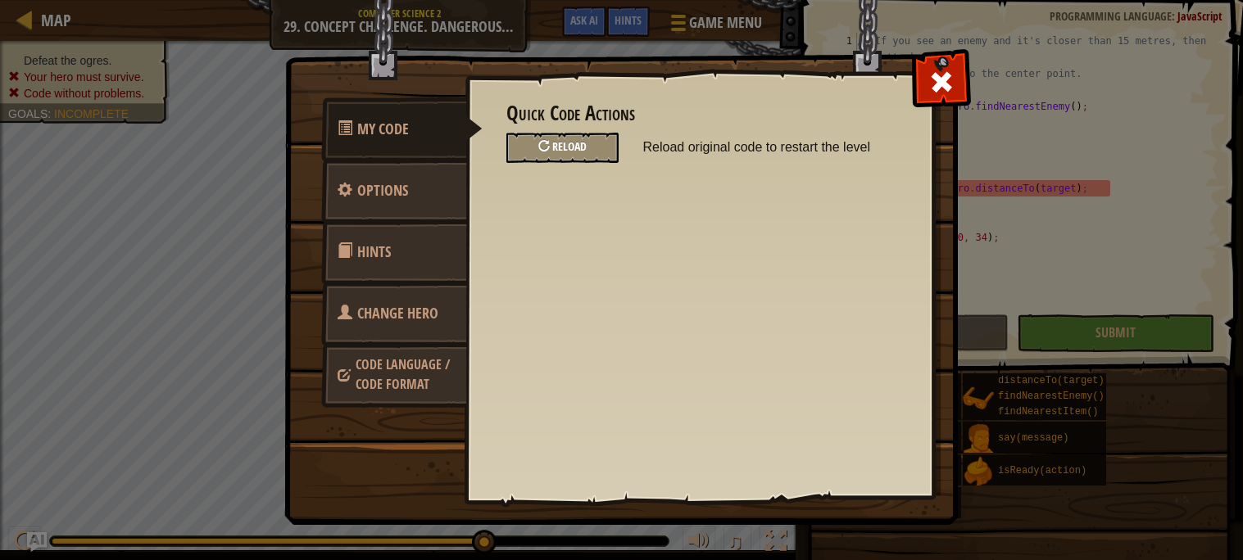
click at [521, 137] on div "Reload" at bounding box center [562, 148] width 112 height 30
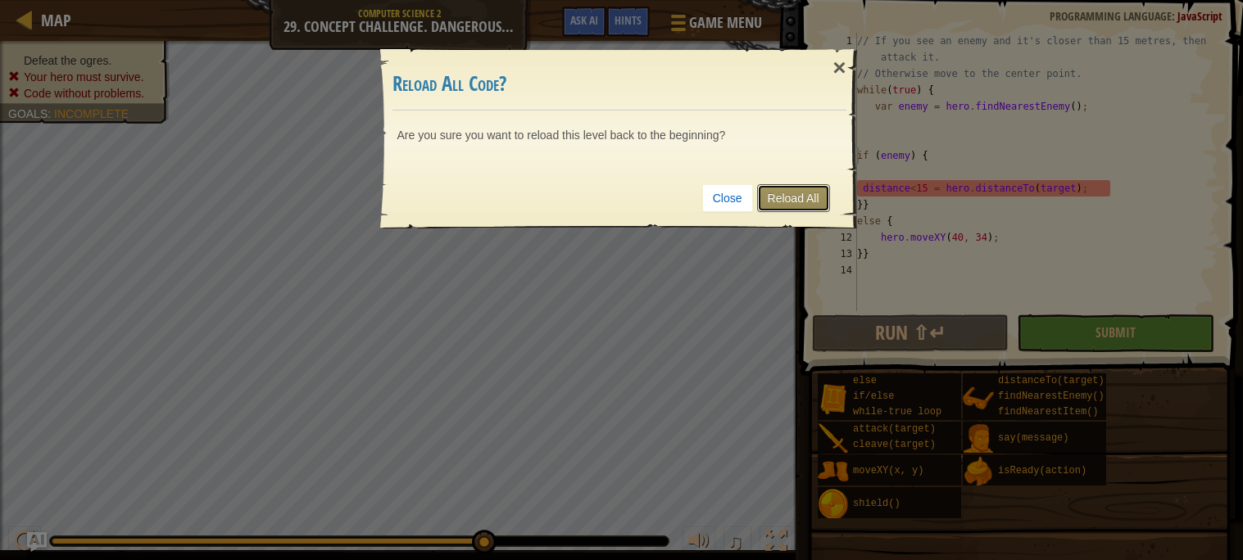
click at [786, 206] on link "Reload All" at bounding box center [793, 198] width 73 height 28
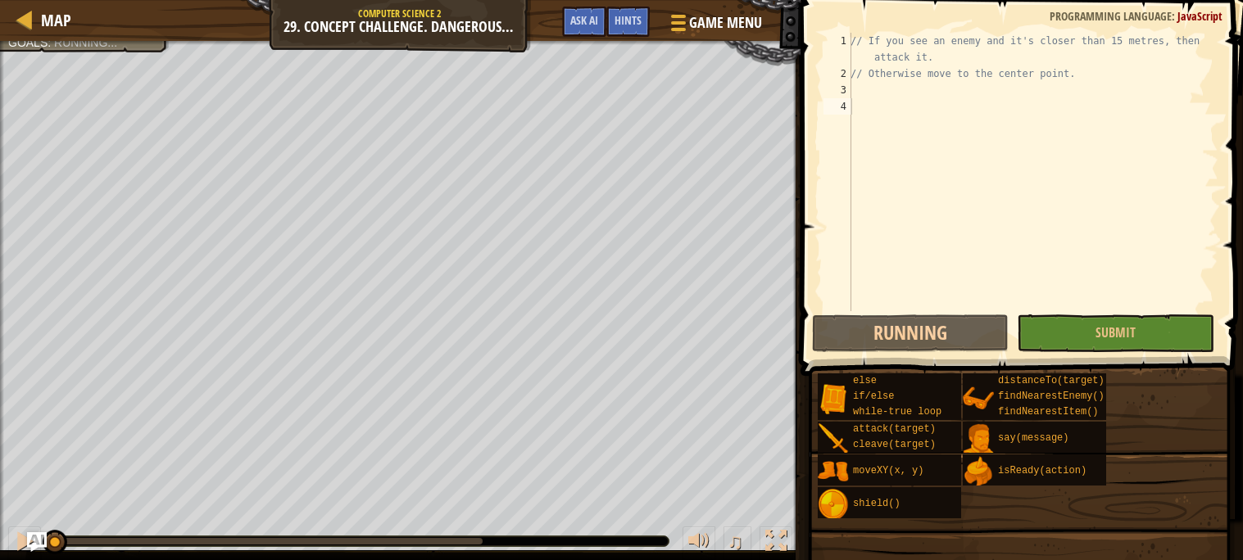
scroll to position [7, 0]
click at [899, 100] on div "// If you see an enemy and it's closer than 15 metres, then attack it. // Other…" at bounding box center [1032, 197] width 371 height 328
click at [888, 94] on div "// If you see an enemy and it's closer than 15 metres, then attack it. // Other…" at bounding box center [1032, 197] width 371 height 328
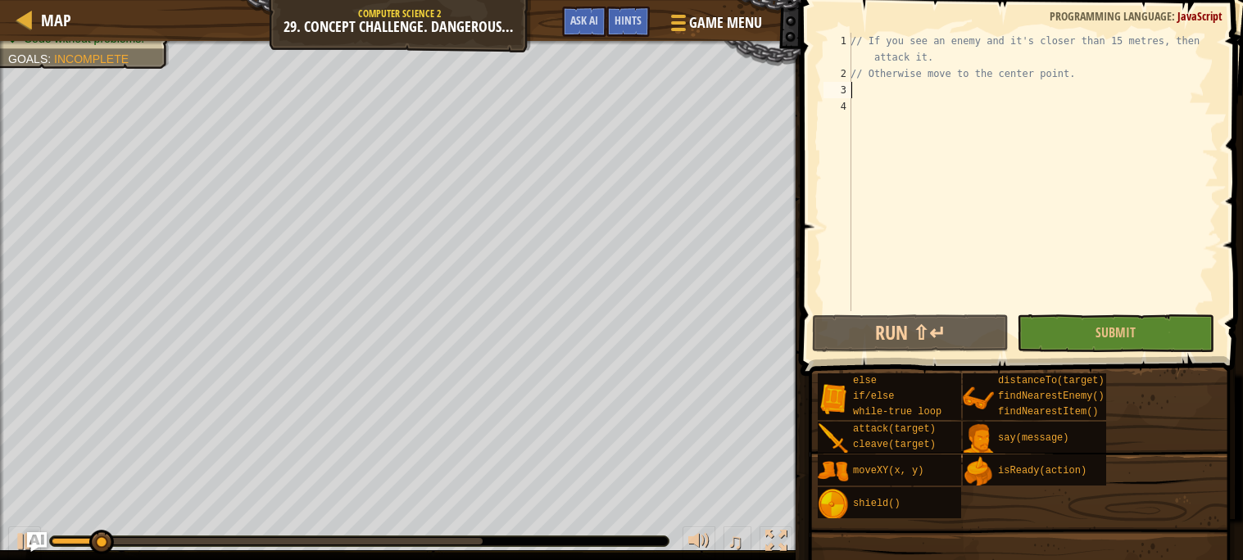
click at [886, 89] on div "// If you see an enemy and it's closer than 15 metres, then attack it. // Other…" at bounding box center [1032, 197] width 371 height 328
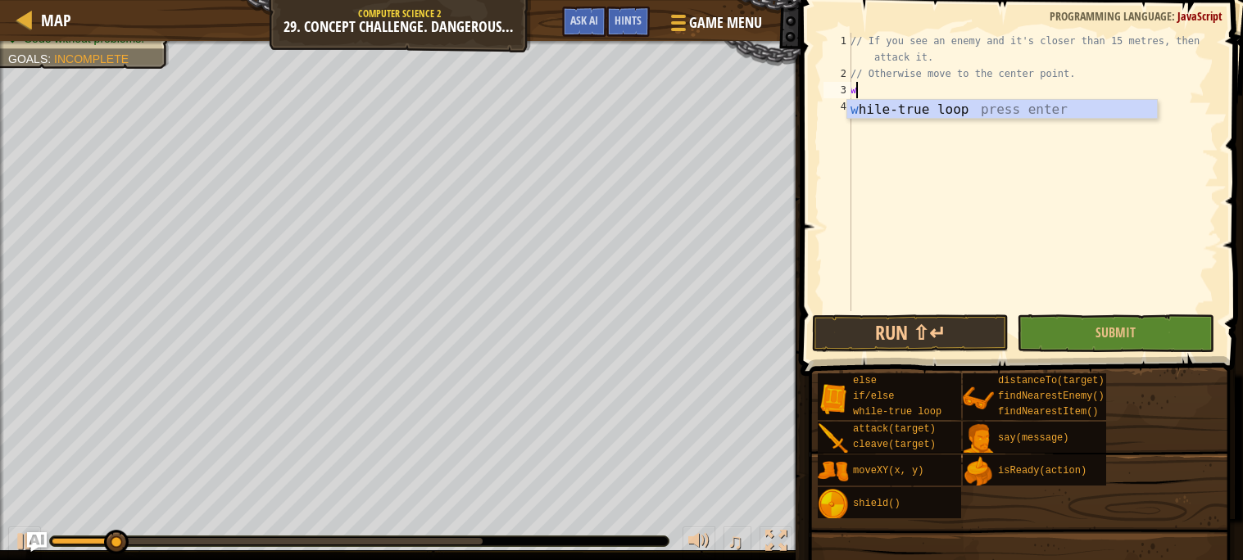
type textarea "wh"
click at [884, 107] on div "wh ile-true loop press enter" at bounding box center [1002, 129] width 310 height 59
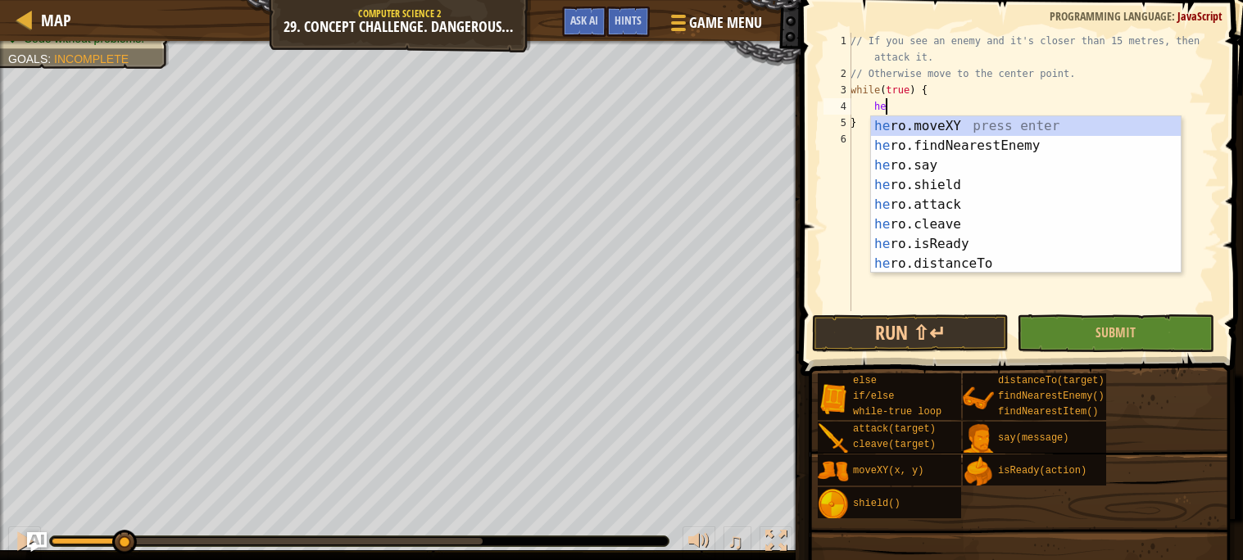
type textarea "her"
click at [917, 138] on div "her o.moveXY press enter her o.findNearestEnemy press enter her o.say press ent…" at bounding box center [1026, 214] width 310 height 197
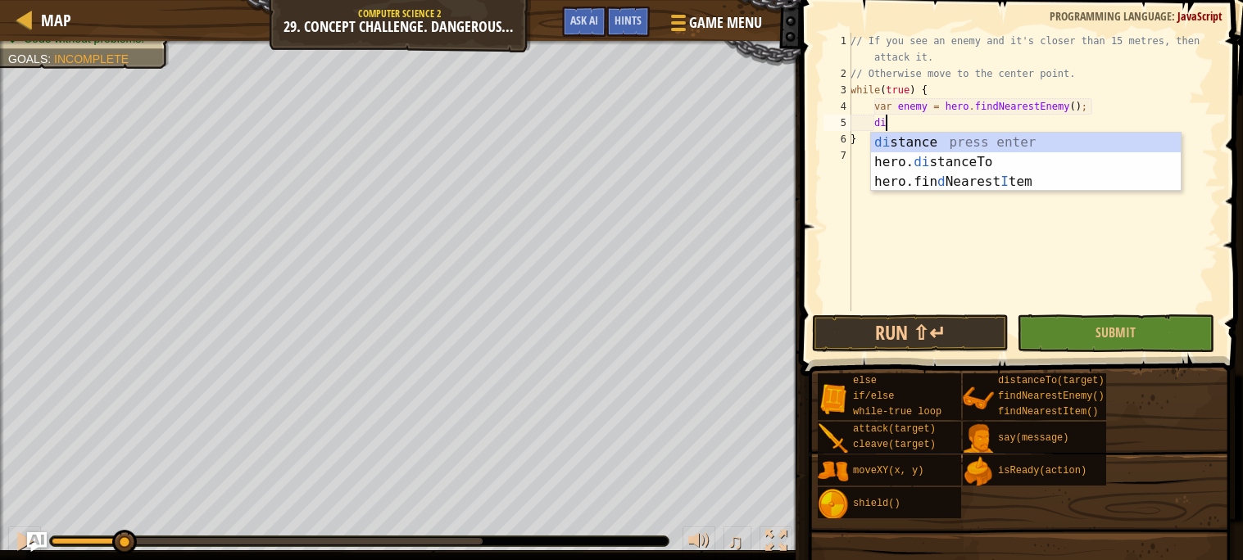
scroll to position [7, 2]
click at [967, 166] on div "di stance press enter hero. di stanceTo press enter hero.fin d Nearest I tem pr…" at bounding box center [1026, 182] width 310 height 98
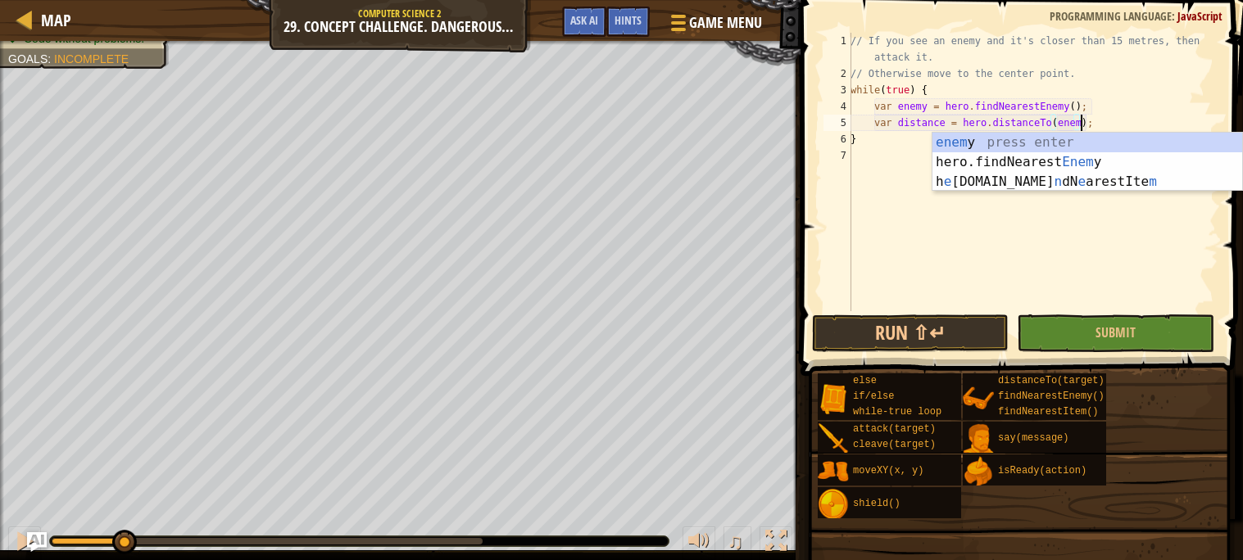
scroll to position [7, 19]
type textarea "var distance = hero.distanceTo(enemy);"
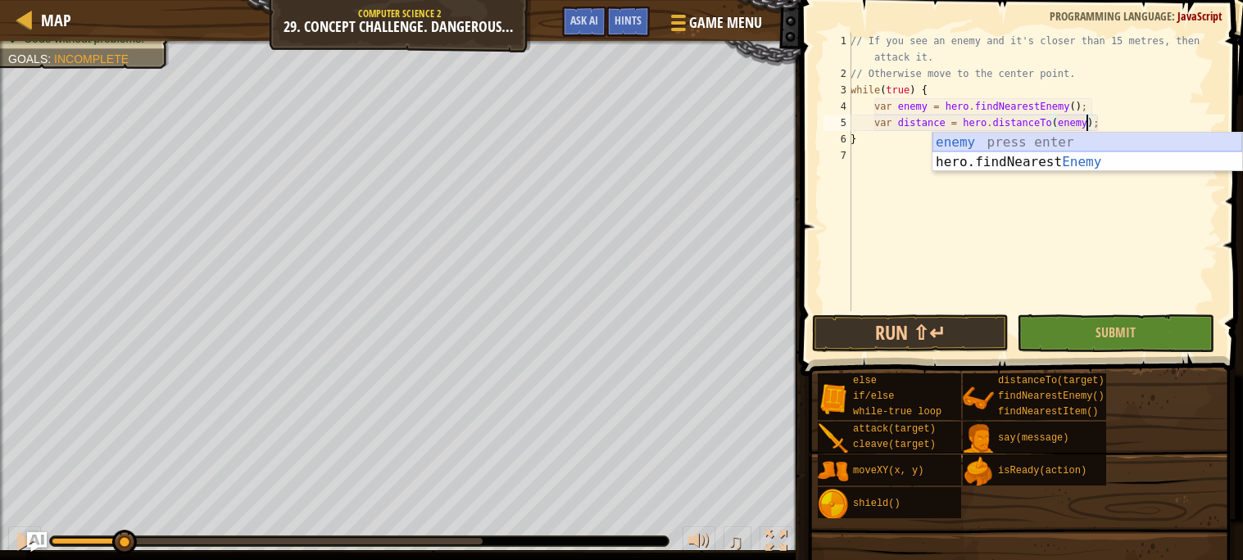
click at [979, 138] on div "enemy press enter hero.findNearest Enemy press enter" at bounding box center [1087, 172] width 310 height 79
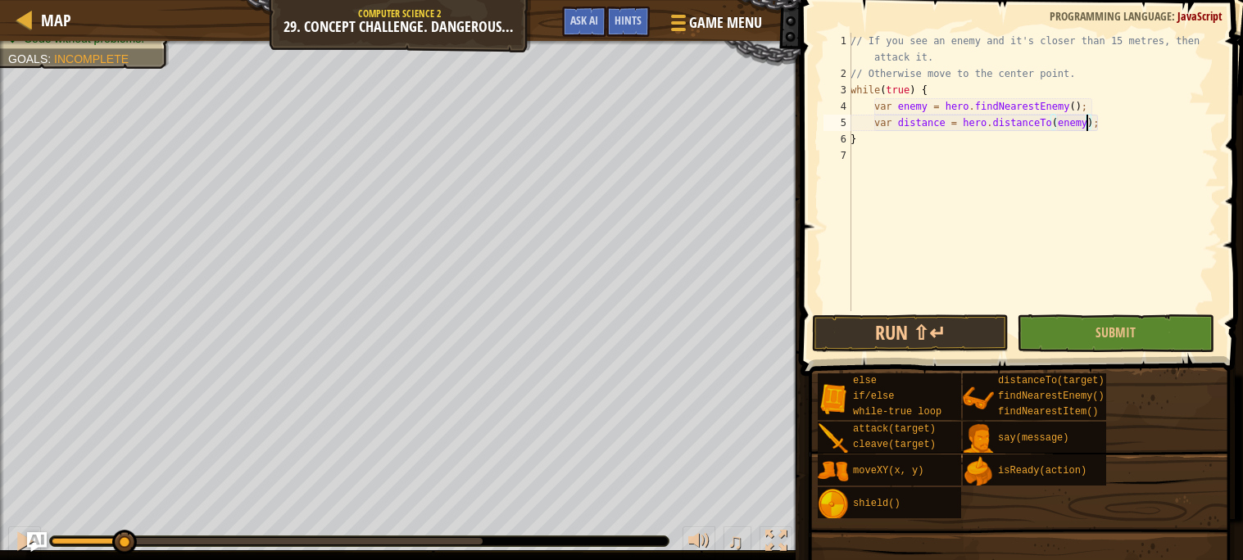
click at [946, 149] on div "// If you see an enemy and it's closer than 15 metres, then attack it. // Other…" at bounding box center [1032, 197] width 371 height 328
click at [1134, 123] on div "// If you see an enemy and it's closer than 15 metres, then attack it. // Other…" at bounding box center [1032, 197] width 371 height 328
type textarea "var distance = hero.distanceTo(enemy);"
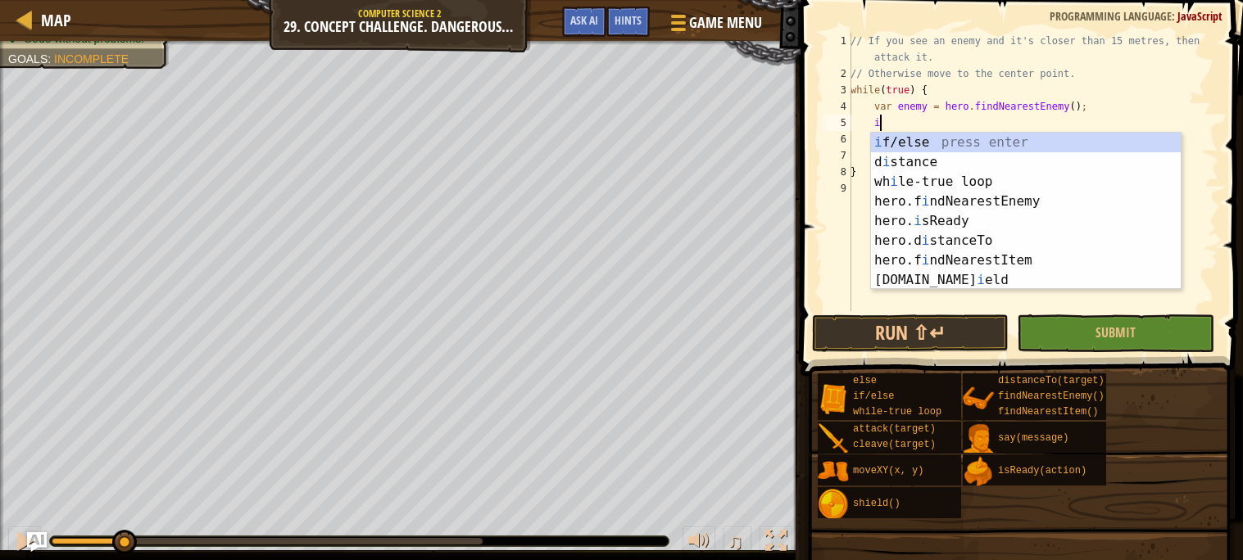
scroll to position [7, 2]
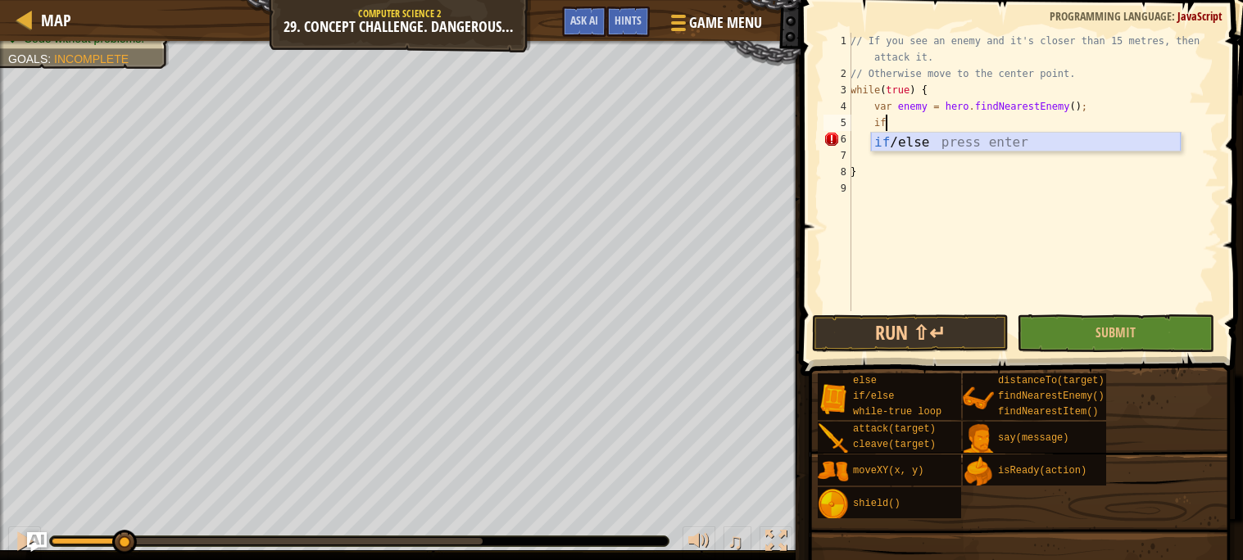
click at [1107, 147] on div "if /else press enter" at bounding box center [1026, 162] width 310 height 59
type textarea "if (enemy) {"
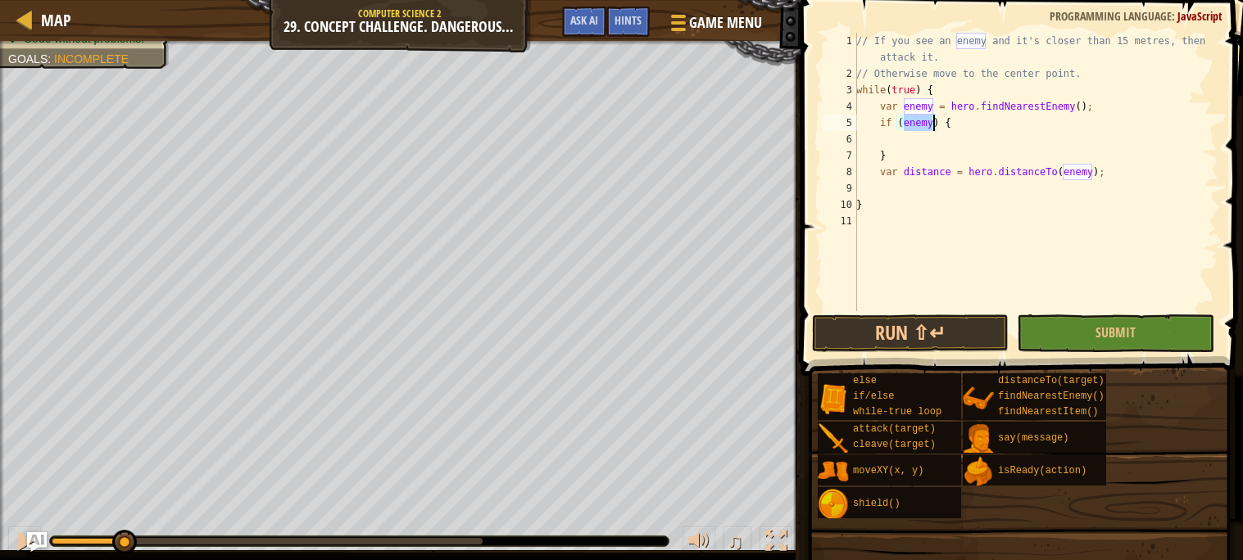
click at [991, 146] on div "// If you see an enemy and it's closer than 15 metres, then attack it. // Other…" at bounding box center [1035, 197] width 365 height 328
click at [904, 162] on div "// If you see an enemy and it's closer than 15 metres, then attack it. // Other…" at bounding box center [1035, 197] width 365 height 328
type textarea "}"
click at [887, 203] on div "// If you see an enemy and it's closer than 15 metres, then attack it. // Other…" at bounding box center [1035, 197] width 365 height 328
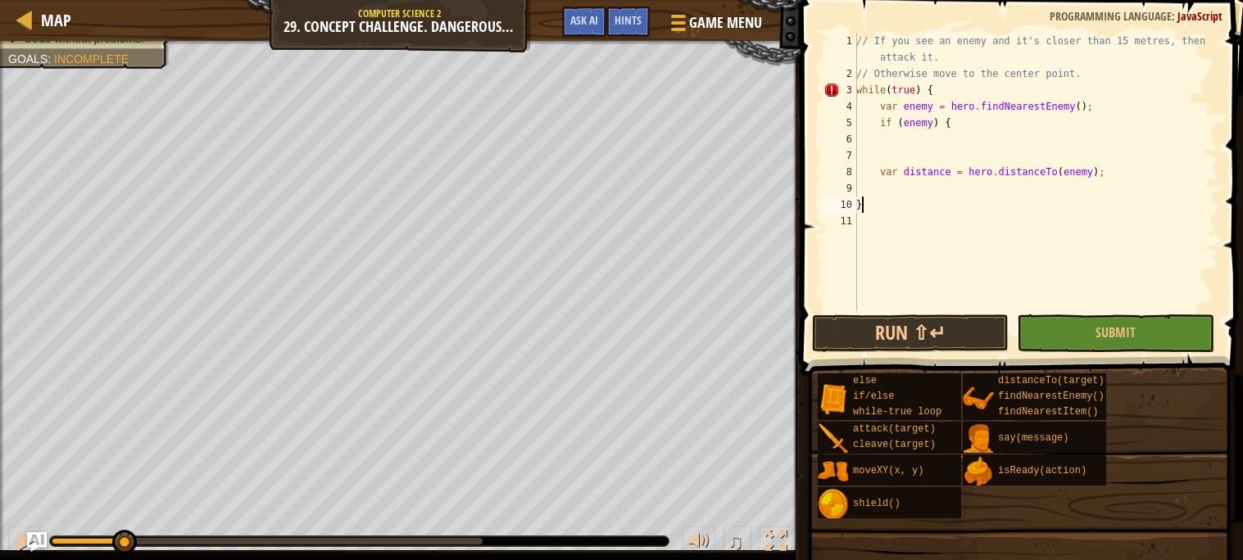
scroll to position [7, 0]
type textarea "}}"
click at [912, 149] on div "// If you see an enemy and it's closer than 15 metres, then attack it. // Other…" at bounding box center [1035, 197] width 365 height 328
type textarea "h"
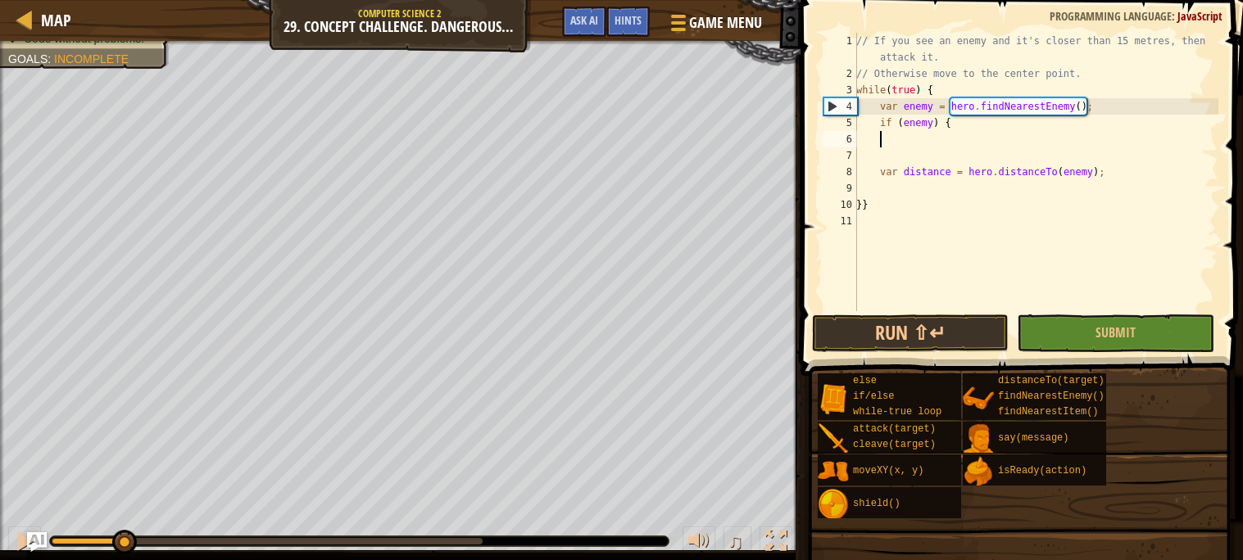
click at [921, 120] on div "// If you see an enemy and it's closer than 15 metres, then attack it. // Other…" at bounding box center [1035, 197] width 365 height 328
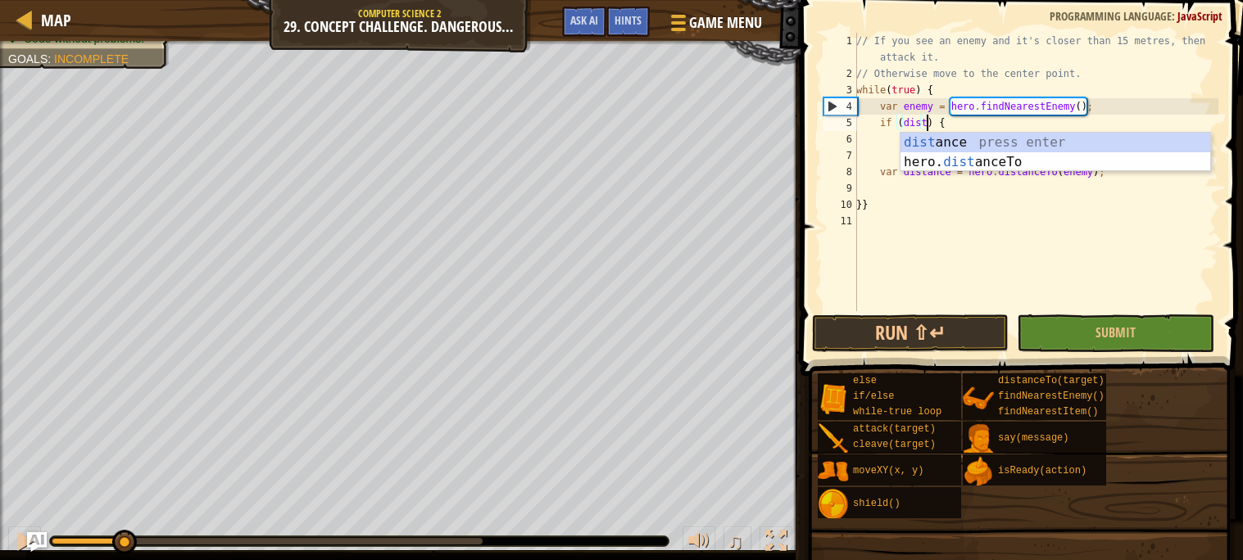
scroll to position [7, 7]
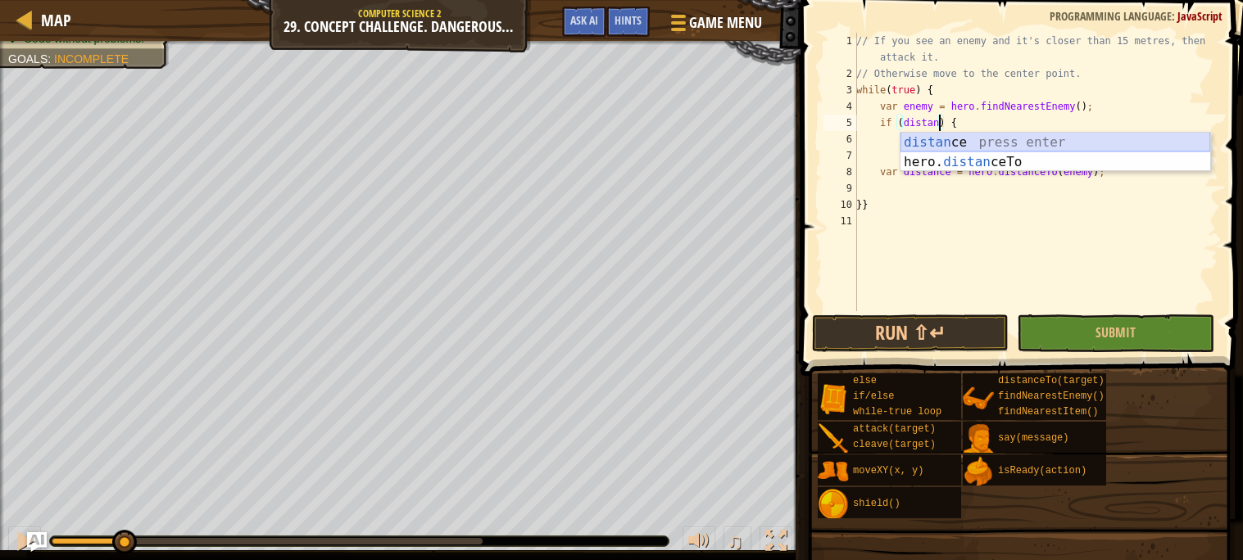
click at [921, 146] on div "distan ce press enter hero. distan ceTo press enter" at bounding box center [1055, 172] width 310 height 79
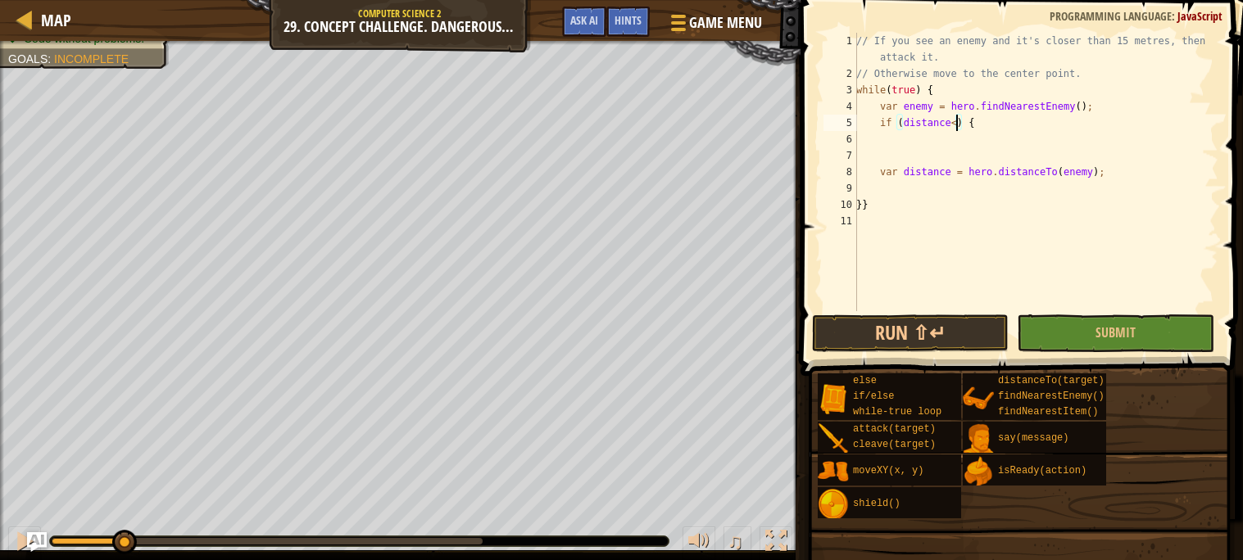
scroll to position [7, 9]
type textarea "if (distance<) {"
